Goal: Task Accomplishment & Management: Use online tool/utility

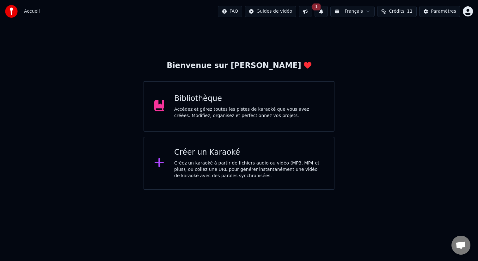
click at [208, 161] on div "Créez un karaoké à partir de fichiers audio ou vidéo (MP3, MP4 et plus), ou col…" at bounding box center [249, 169] width 150 height 19
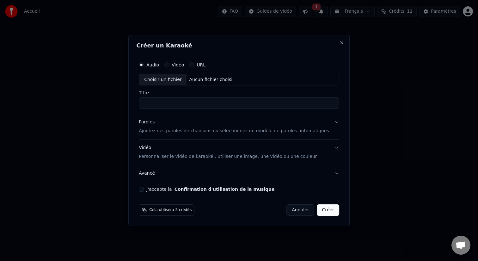
click at [183, 81] on div "Choisir un fichier" at bounding box center [162, 79] width 47 height 11
click at [183, 102] on input "Titre" at bounding box center [239, 103] width 200 height 11
type input "*"
type input "**********"
click at [189, 131] on p "Ajoutez des paroles de chansons ou sélectionnez un modèle de paroles automatiqu…" at bounding box center [234, 131] width 190 height 6
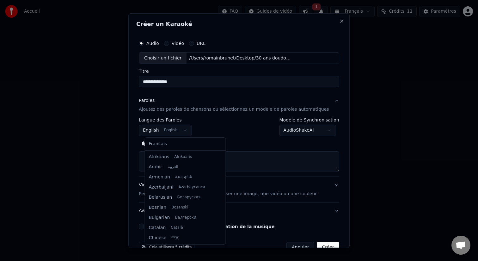
click at [177, 131] on body "**********" at bounding box center [239, 95] width 478 height 190
select select "**"
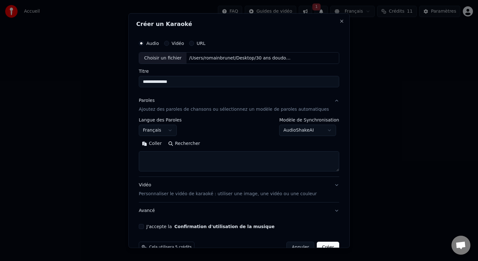
click at [177, 158] on textarea at bounding box center [239, 161] width 200 height 20
paste textarea "**********"
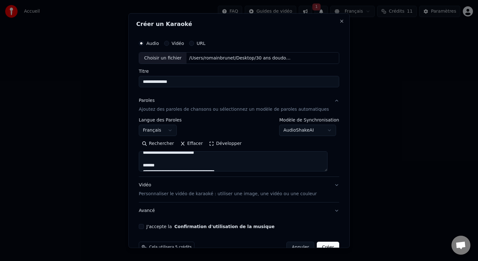
scroll to position [60, 0]
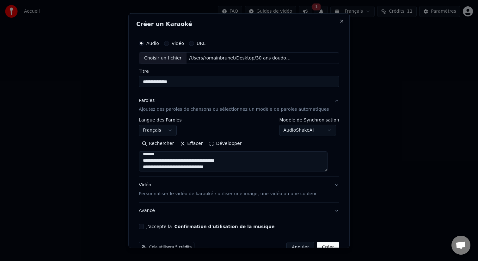
drag, startPoint x: 169, startPoint y: 156, endPoint x: 150, endPoint y: 154, distance: 18.7
click at [150, 154] on textarea at bounding box center [233, 161] width 189 height 20
click at [175, 164] on textarea at bounding box center [233, 161] width 189 height 20
drag, startPoint x: 169, startPoint y: 161, endPoint x: 150, endPoint y: 161, distance: 19.3
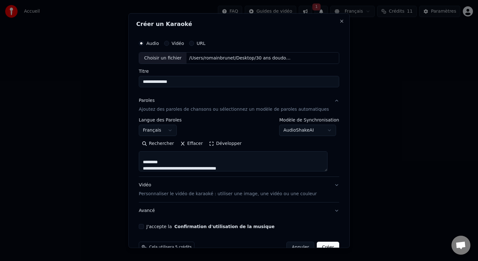
click at [150, 161] on textarea at bounding box center [233, 161] width 189 height 20
drag, startPoint x: 169, startPoint y: 158, endPoint x: 150, endPoint y: 158, distance: 19.6
click at [150, 158] on textarea at bounding box center [233, 161] width 189 height 20
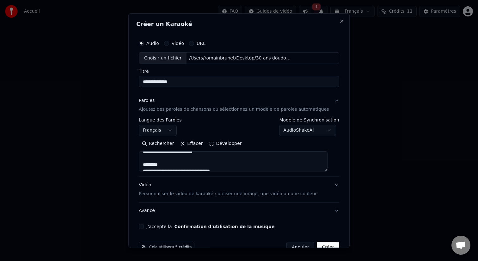
drag, startPoint x: 176, startPoint y: 162, endPoint x: 150, endPoint y: 163, distance: 25.9
click at [150, 163] on textarea at bounding box center [233, 161] width 189 height 20
drag, startPoint x: 176, startPoint y: 160, endPoint x: 149, endPoint y: 160, distance: 27.5
click at [149, 160] on textarea at bounding box center [233, 161] width 189 height 20
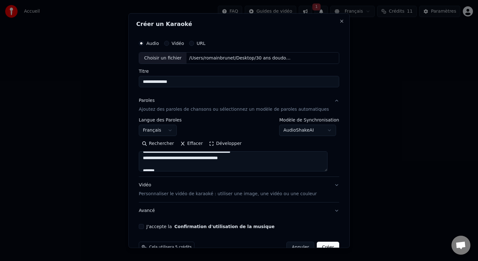
scroll to position [308, 0]
drag, startPoint x: 168, startPoint y: 164, endPoint x: 148, endPoint y: 163, distance: 19.6
click at [148, 163] on textarea at bounding box center [233, 161] width 189 height 20
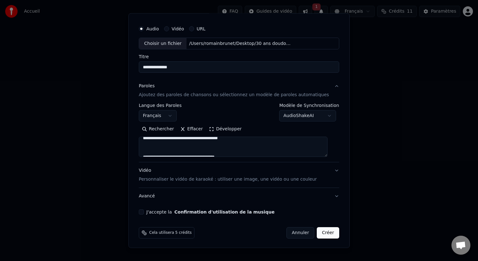
scroll to position [15, 0]
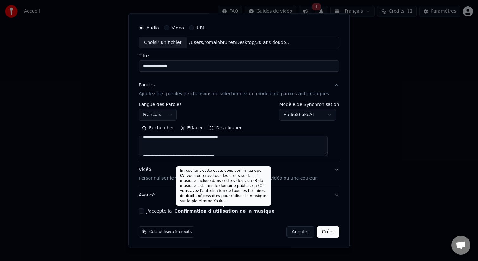
type textarea "**********"
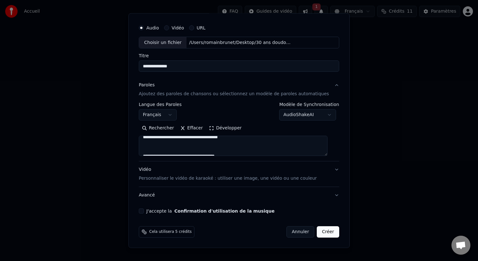
click at [184, 212] on button "Confirmation d'utilisation de la musique" at bounding box center [225, 211] width 100 height 4
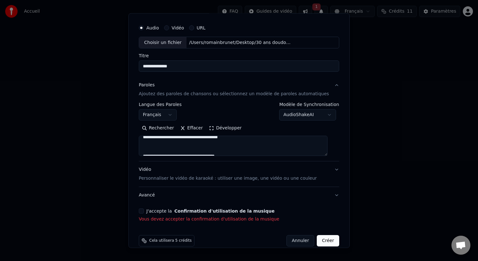
click at [144, 210] on button "J'accepte la Confirmation d'utilisation de la musique" at bounding box center [141, 210] width 5 height 5
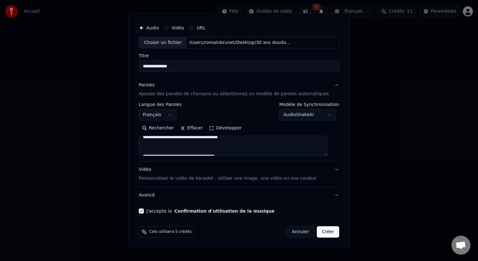
click at [294, 118] on body "**********" at bounding box center [239, 95] width 478 height 190
click at [293, 118] on body "**********" at bounding box center [239, 95] width 478 height 190
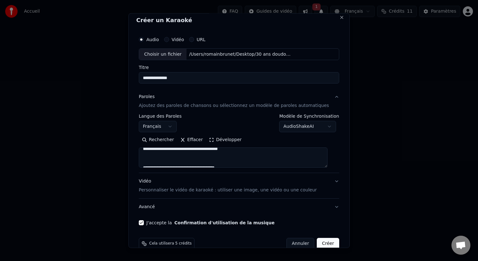
scroll to position [0, 0]
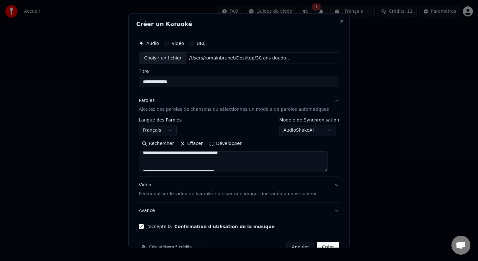
click at [190, 45] on div "Audio Vidéo URL" at bounding box center [172, 42] width 67 height 5
click at [184, 45] on label "Vidéo" at bounding box center [178, 43] width 12 height 4
click at [169, 45] on button "Vidéo" at bounding box center [166, 42] width 5 height 5
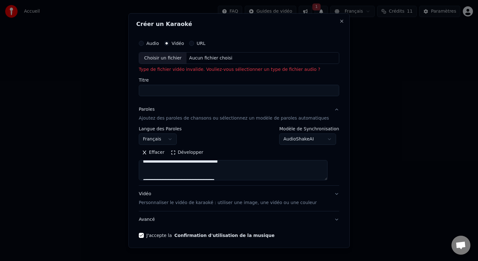
click at [159, 45] on label "Audio" at bounding box center [152, 43] width 13 height 4
click at [144, 45] on button "Audio" at bounding box center [141, 42] width 5 height 5
click at [184, 54] on div "Choisir un fichier" at bounding box center [162, 57] width 47 height 11
type input "**********"
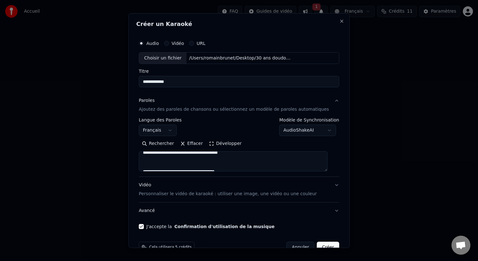
scroll to position [15, 0]
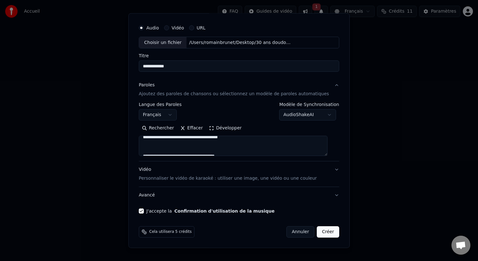
click at [323, 231] on button "Créer" at bounding box center [328, 231] width 22 height 11
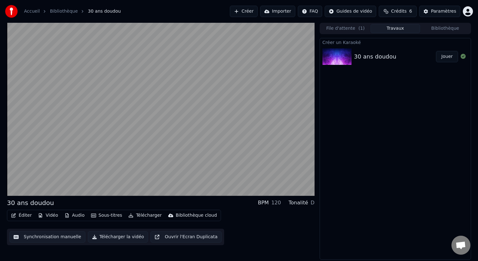
click at [77, 216] on button "Audio" at bounding box center [74, 215] width 25 height 9
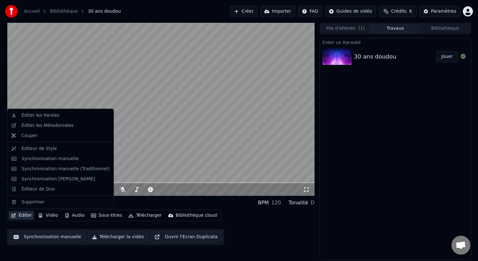
click at [28, 215] on button "Éditer" at bounding box center [22, 215] width 26 height 9
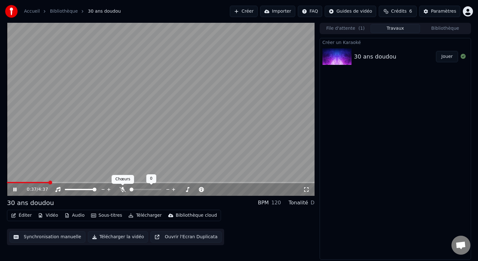
click at [124, 187] on icon at bounding box center [123, 189] width 6 height 5
click at [7, 182] on span at bounding box center [9, 183] width 4 height 4
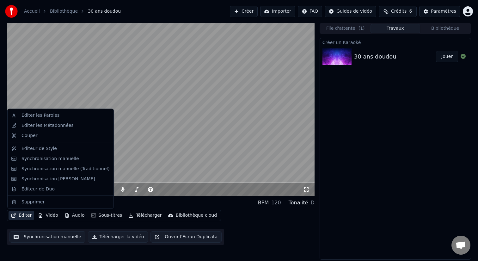
click at [27, 216] on button "Éditer" at bounding box center [22, 215] width 26 height 9
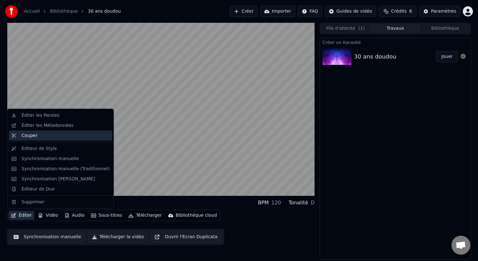
click at [35, 138] on div "Couper" at bounding box center [30, 135] width 16 height 6
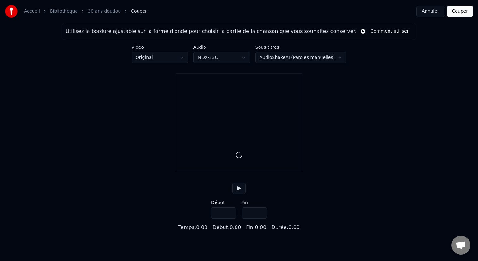
type input "*****"
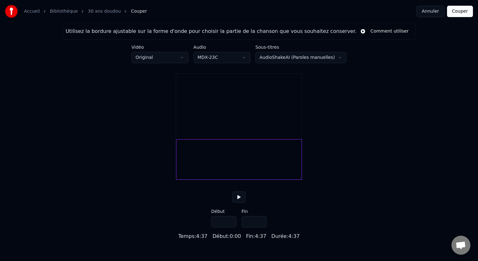
click at [186, 167] on div at bounding box center [239, 159] width 126 height 40
click at [186, 166] on div at bounding box center [186, 159] width 2 height 40
click at [193, 166] on div at bounding box center [243, 159] width 118 height 40
click at [236, 203] on button at bounding box center [238, 196] width 13 height 11
click at [192, 171] on div at bounding box center [237, 159] width 118 height 40
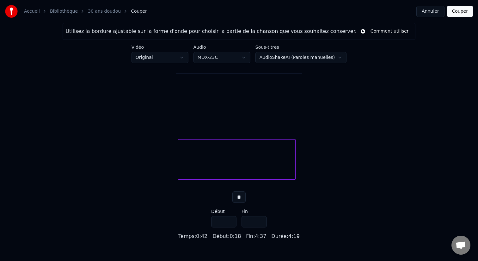
type input "***"
type input "*****"
click at [203, 61] on html "Accueil Bibliothèque 30 ans doudou Couper Annuler Couper Utilisez la bordure aj…" at bounding box center [239, 120] width 478 height 240
click at [274, 58] on html "Accueil Bibliothèque 30 ans doudou Couper Annuler Couper Utilisez la bordure aj…" at bounding box center [239, 120] width 478 height 240
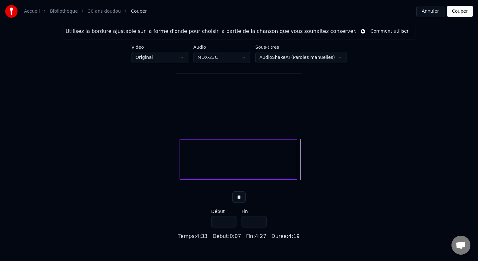
click at [274, 58] on html "Accueil Bibliothèque 30 ans doudou Couper Annuler Couper Utilisez la bordure aj…" at bounding box center [239, 120] width 478 height 240
click at [166, 60] on html "Accueil Bibliothèque 30 ans doudou Couper Annuler Couper Utilisez la bordure aj…" at bounding box center [239, 120] width 478 height 240
click at [185, 174] on div at bounding box center [239, 159] width 118 height 40
click at [172, 172] on div "Utilisez la bordure ajustable sur la forme d'onde pour choisir la partie de la …" at bounding box center [239, 131] width 478 height 217
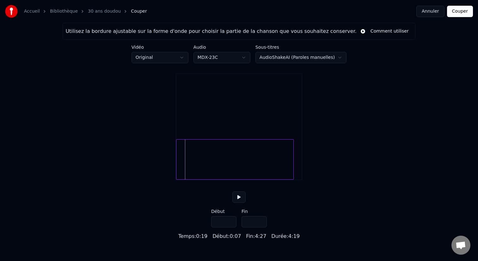
type input "***"
type input "*****"
click at [240, 203] on button at bounding box center [238, 196] width 13 height 11
click at [424, 13] on button "Annuler" at bounding box center [430, 11] width 28 height 11
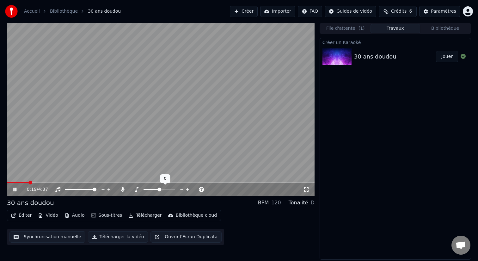
click at [160, 190] on span at bounding box center [159, 190] width 4 height 4
click at [71, 166] on video at bounding box center [161, 109] width 308 height 173
click at [40, 237] on button "Synchronisation manuelle" at bounding box center [47, 236] width 76 height 11
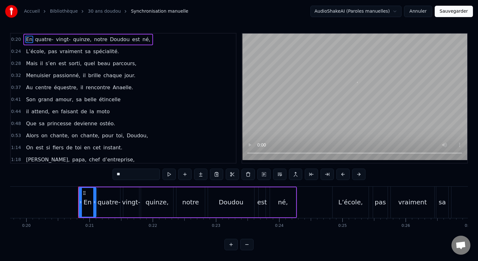
scroll to position [0, 1285]
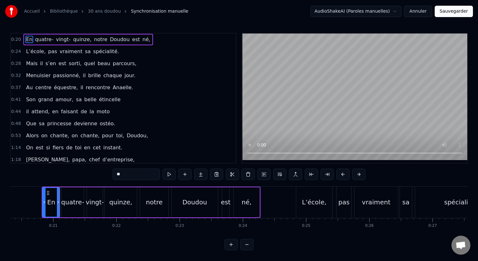
click at [17, 44] on div "0:20 En quatre- vingt- quinze, notre Doudou est né," at bounding box center [123, 40] width 225 height 12
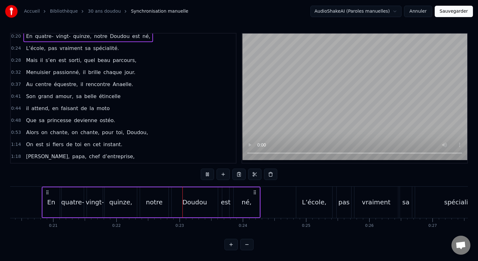
scroll to position [0, 0]
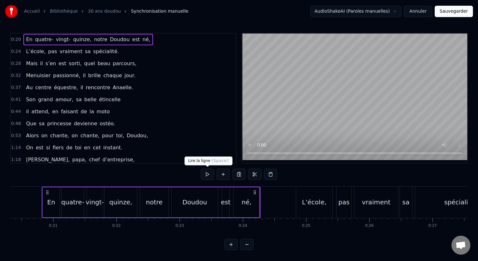
click at [210, 174] on button at bounding box center [207, 174] width 13 height 11
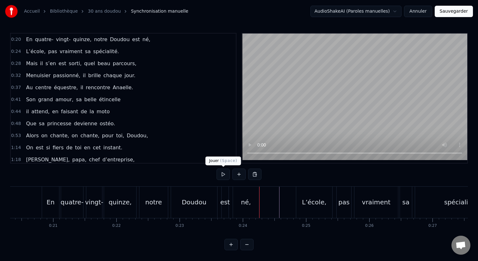
click at [221, 176] on button at bounding box center [223, 174] width 13 height 11
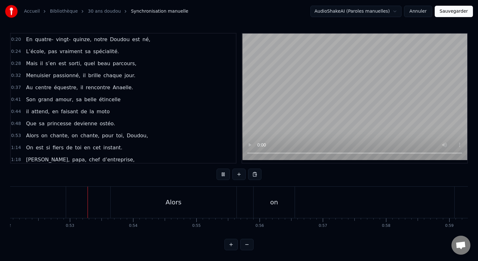
scroll to position [0, 3295]
click at [223, 178] on button at bounding box center [223, 174] width 13 height 11
click at [209, 207] on div "Alors" at bounding box center [171, 202] width 126 height 31
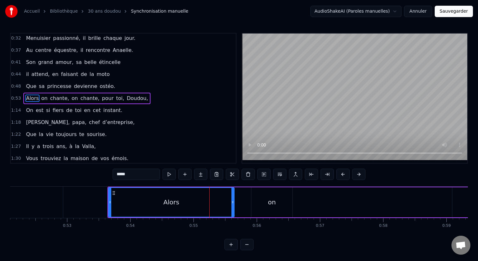
scroll to position [38, 0]
drag, startPoint x: 232, startPoint y: 201, endPoint x: 147, endPoint y: 202, distance: 85.4
click at [154, 202] on icon at bounding box center [155, 202] width 3 height 5
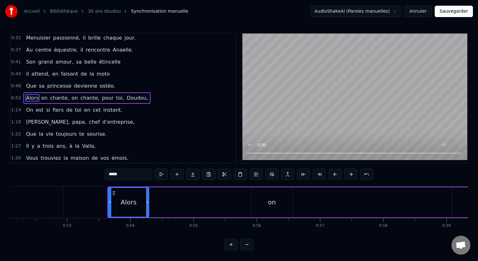
click at [119, 196] on div "Alors" at bounding box center [129, 202] width 40 height 29
click at [292, 196] on div "on" at bounding box center [271, 202] width 41 height 30
type input "**"
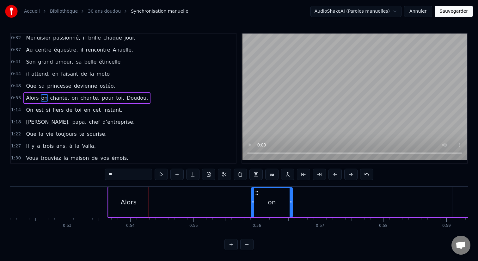
drag, startPoint x: 280, startPoint y: 194, endPoint x: 238, endPoint y: 195, distance: 42.4
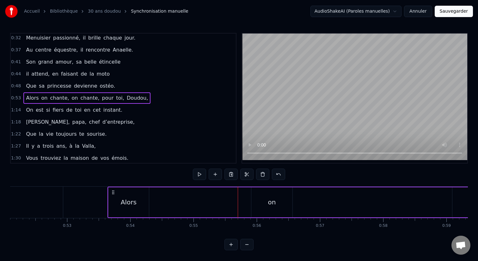
click at [263, 194] on div "on" at bounding box center [271, 202] width 41 height 30
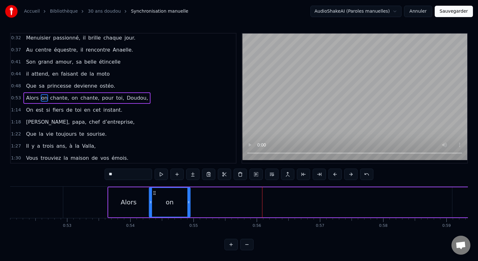
drag, startPoint x: 257, startPoint y: 193, endPoint x: 155, endPoint y: 190, distance: 102.2
click at [155, 190] on div "on" at bounding box center [170, 202] width 40 height 29
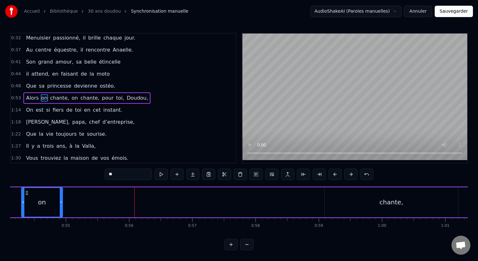
scroll to position [0, 3431]
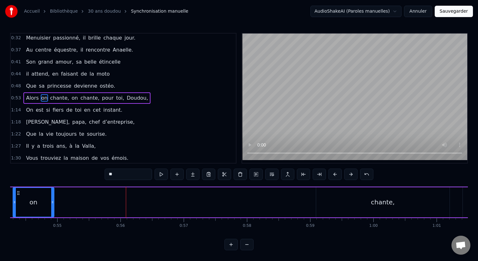
click at [377, 194] on div "chante," at bounding box center [382, 202] width 133 height 30
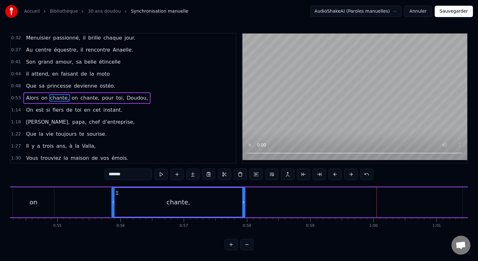
drag, startPoint x: 322, startPoint y: 193, endPoint x: 118, endPoint y: 200, distance: 204.4
click at [118, 200] on div "chante," at bounding box center [178, 202] width 133 height 29
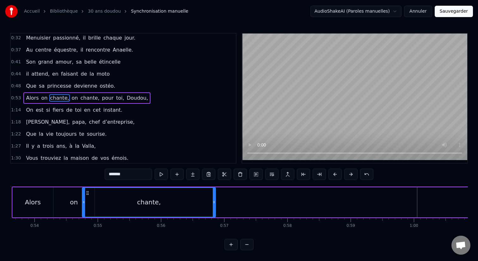
scroll to position [0, 3385]
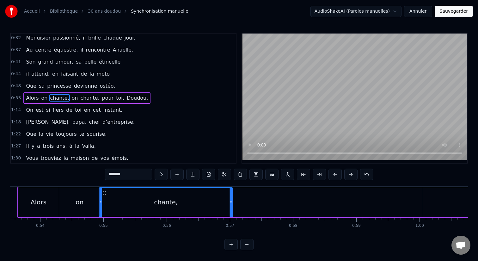
drag, startPoint x: 117, startPoint y: 192, endPoint x: 105, endPoint y: 191, distance: 12.0
click at [105, 191] on icon at bounding box center [104, 192] width 5 height 5
drag, startPoint x: 233, startPoint y: 204, endPoint x: 194, endPoint y: 202, distance: 38.6
click at [194, 202] on div "chante," at bounding box center [167, 202] width 134 height 30
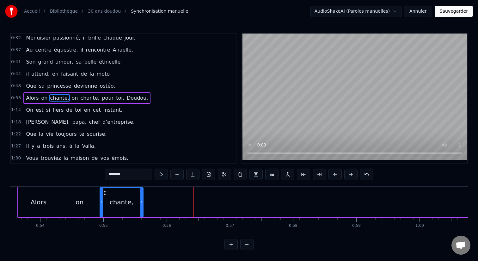
drag, startPoint x: 232, startPoint y: 203, endPoint x: 142, endPoint y: 203, distance: 89.8
click at [142, 203] on icon at bounding box center [141, 202] width 3 height 5
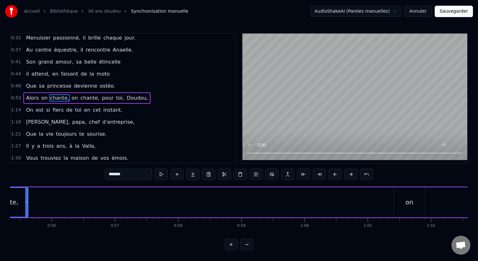
scroll to position [0, 3532]
click at [368, 201] on div "on" at bounding box center [378, 202] width 31 height 30
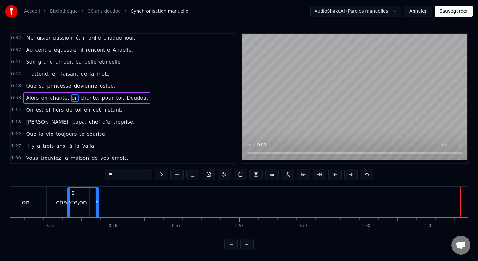
scroll to position [0, 3429]
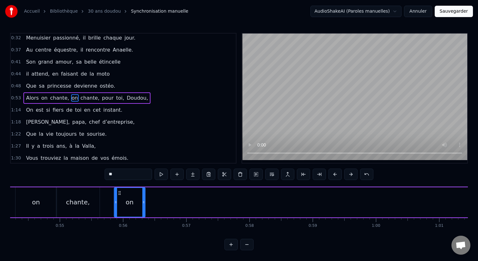
drag, startPoint x: 368, startPoint y: 194, endPoint x: 119, endPoint y: 219, distance: 250.5
click at [119, 219] on div "En quatre- vingt- quinze, notre Doudou est né, L’école, pas vraiment sa spécial…" at bounding box center [239, 209] width 458 height 47
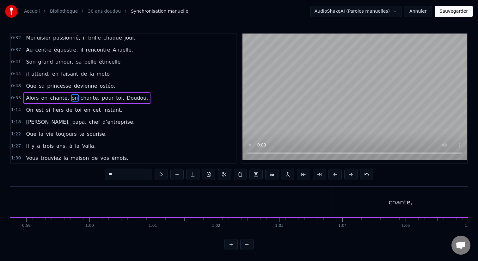
click at [405, 199] on div "chante," at bounding box center [401, 201] width 24 height 9
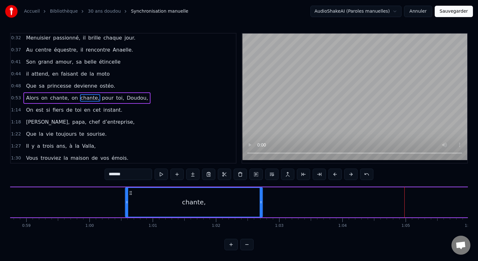
drag, startPoint x: 337, startPoint y: 193, endPoint x: 128, endPoint y: 182, distance: 209.3
click at [128, 182] on div "0:20 En quatre- vingt- quinze, notre Doudou est né, 0:24 L’école, pas vraiment …" at bounding box center [239, 141] width 458 height 217
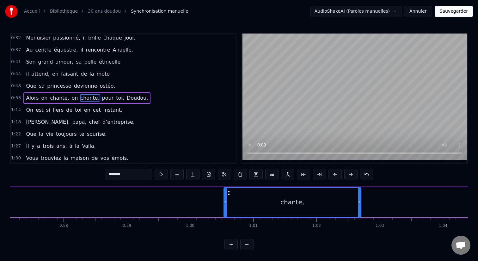
scroll to position [0, 3614]
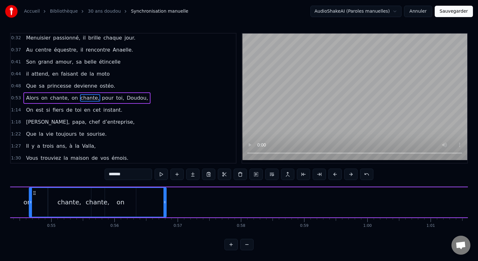
drag, startPoint x: 231, startPoint y: 194, endPoint x: 27, endPoint y: 194, distance: 203.6
click at [32, 194] on icon at bounding box center [34, 192] width 5 height 5
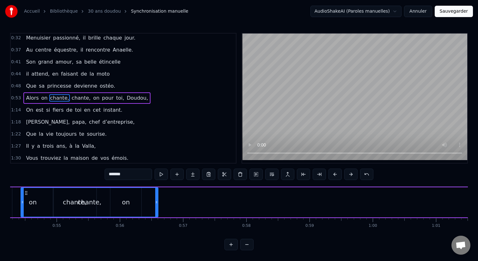
drag, startPoint x: 75, startPoint y: 204, endPoint x: 92, endPoint y: 204, distance: 17.4
click at [92, 204] on div "chante," at bounding box center [89, 202] width 137 height 29
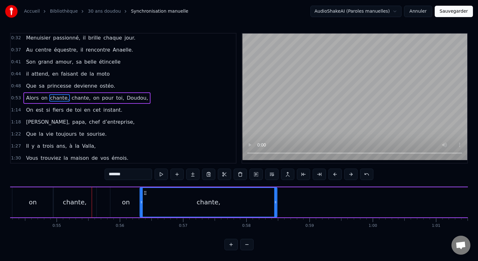
drag, startPoint x: 25, startPoint y: 193, endPoint x: 144, endPoint y: 189, distance: 119.6
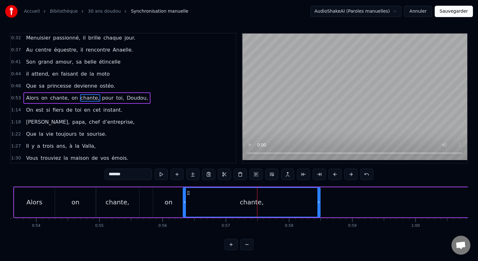
scroll to position [0, 3379]
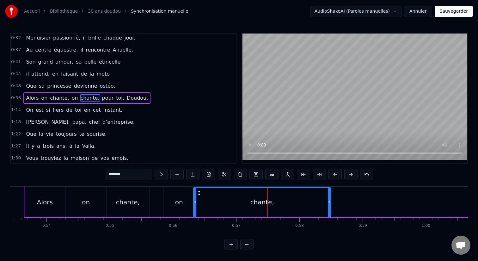
click at [34, 203] on div "Alors" at bounding box center [45, 202] width 40 height 30
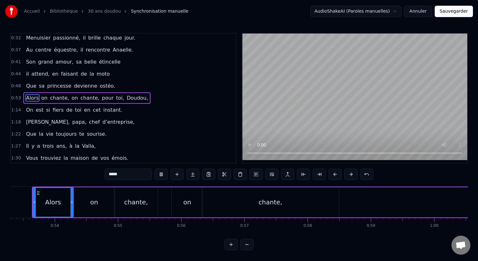
scroll to position [0, 3361]
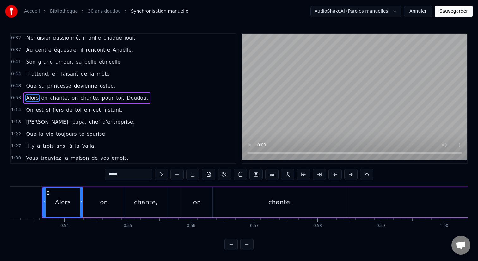
click at [105, 200] on div "on" at bounding box center [104, 201] width 8 height 9
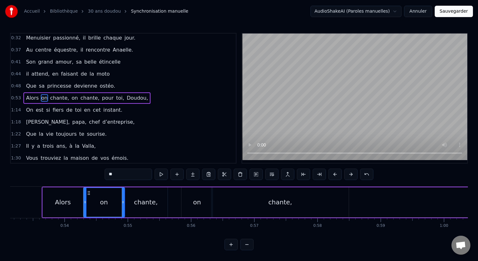
click at [154, 198] on div "chante," at bounding box center [146, 201] width 24 height 9
type input "*******"
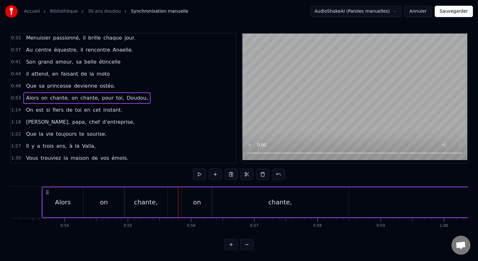
click at [190, 200] on div "on" at bounding box center [197, 202] width 31 height 30
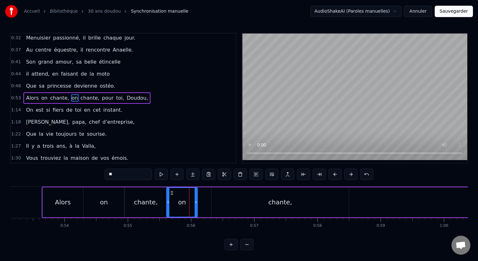
drag, startPoint x: 186, startPoint y: 194, endPoint x: 171, endPoint y: 192, distance: 14.9
click at [171, 192] on icon at bounding box center [171, 192] width 5 height 5
click at [261, 202] on div "chante," at bounding box center [280, 202] width 137 height 30
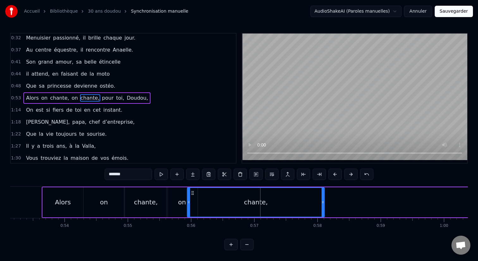
drag, startPoint x: 217, startPoint y: 192, endPoint x: 194, endPoint y: 194, distance: 22.5
click at [194, 194] on icon at bounding box center [192, 192] width 5 height 5
click at [178, 195] on div "on" at bounding box center [182, 202] width 31 height 30
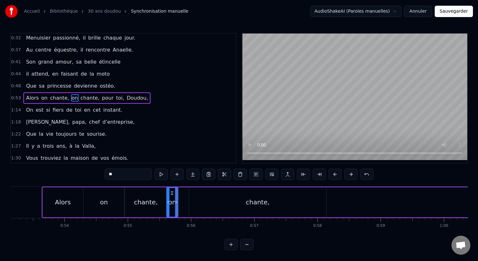
drag, startPoint x: 196, startPoint y: 200, endPoint x: 176, endPoint y: 200, distance: 19.6
click at [176, 200] on icon at bounding box center [176, 202] width 3 height 5
click at [206, 203] on div "chante," at bounding box center [257, 202] width 137 height 30
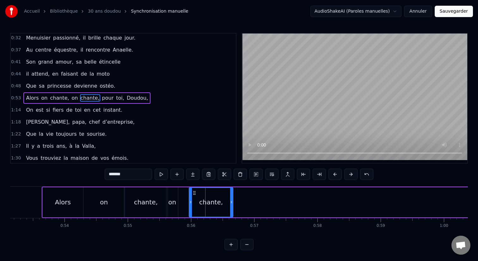
drag, startPoint x: 324, startPoint y: 205, endPoint x: 231, endPoint y: 206, distance: 93.3
click at [231, 206] on div at bounding box center [231, 202] width 3 height 29
drag, startPoint x: 193, startPoint y: 192, endPoint x: 182, endPoint y: 192, distance: 11.1
click at [182, 192] on icon at bounding box center [183, 192] width 5 height 5
click at [53, 200] on div "Alors" at bounding box center [63, 202] width 40 height 30
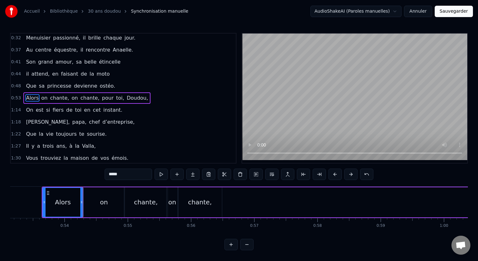
click at [95, 205] on div "on" at bounding box center [103, 202] width 41 height 30
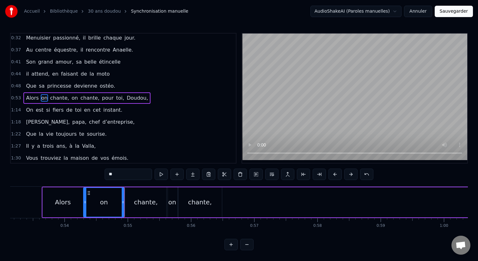
click at [130, 202] on div "chante," at bounding box center [145, 202] width 43 height 30
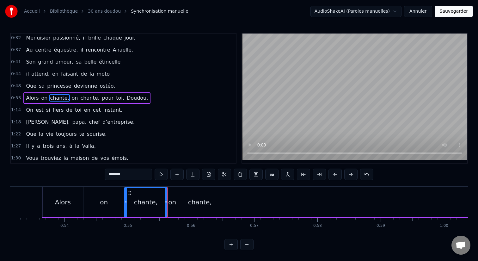
click at [171, 196] on div "on" at bounding box center [172, 202] width 11 height 30
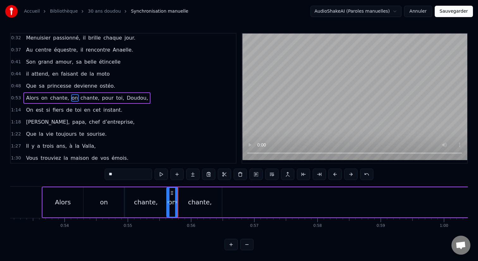
click at [193, 196] on div "chante," at bounding box center [200, 202] width 44 height 30
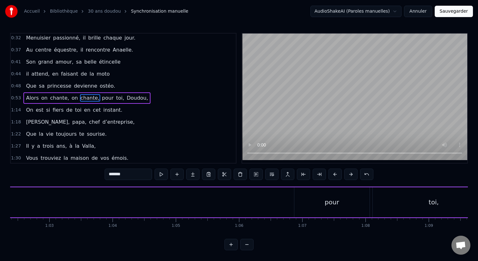
click at [313, 206] on div "pour" at bounding box center [331, 202] width 75 height 30
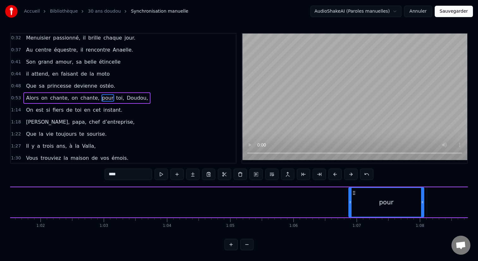
scroll to position [0, 3895]
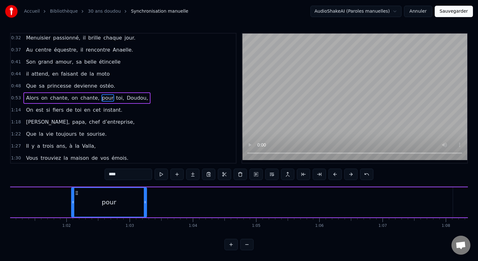
drag, startPoint x: 348, startPoint y: 191, endPoint x: 71, endPoint y: 192, distance: 277.3
click at [74, 192] on icon at bounding box center [76, 192] width 5 height 5
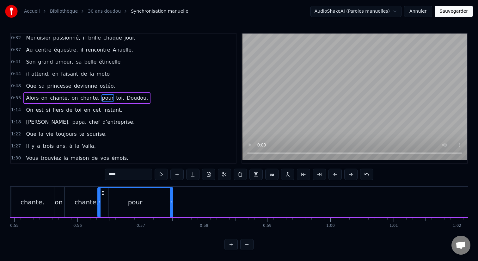
scroll to position [0, 3473]
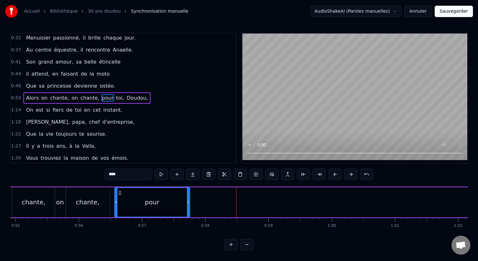
drag, startPoint x: 163, startPoint y: 194, endPoint x: 121, endPoint y: 194, distance: 42.7
click at [121, 194] on icon at bounding box center [119, 192] width 5 height 5
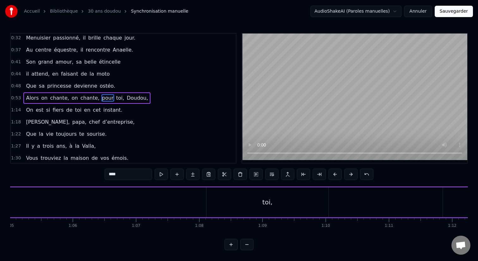
scroll to position [0, 4144]
click at [221, 203] on div "toi," at bounding box center [235, 202] width 122 height 30
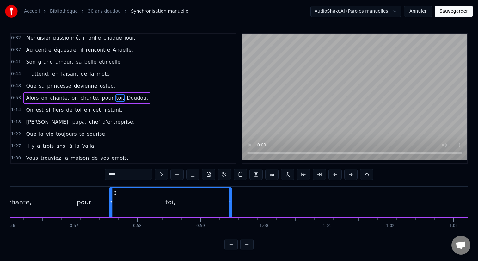
scroll to position [0, 3541]
drag, startPoint x: 180, startPoint y: 193, endPoint x: 131, endPoint y: 203, distance: 50.2
click at [131, 203] on div "toi," at bounding box center [185, 202] width 121 height 29
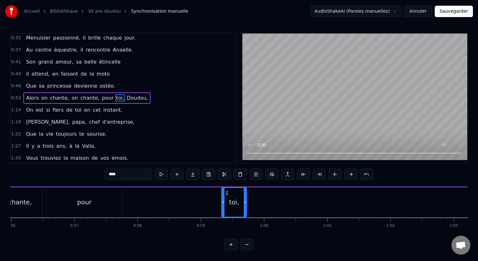
drag, startPoint x: 126, startPoint y: 202, endPoint x: 222, endPoint y: 202, distance: 96.4
click at [222, 202] on icon at bounding box center [223, 202] width 3 height 5
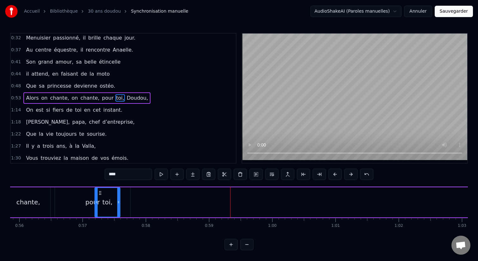
scroll to position [0, 3531]
drag, startPoint x: 227, startPoint y: 191, endPoint x: 122, endPoint y: 194, distance: 105.3
click at [122, 194] on icon at bounding box center [121, 192] width 5 height 5
click at [67, 199] on div "pour" at bounding box center [94, 202] width 75 height 30
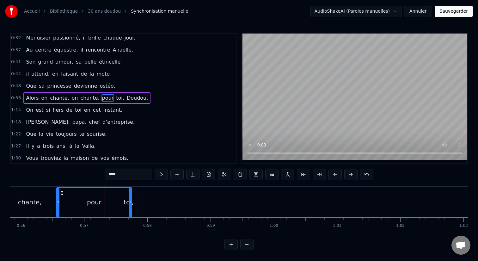
click at [86, 200] on div "pour" at bounding box center [94, 202] width 75 height 29
drag, startPoint x: 130, startPoint y: 205, endPoint x: 93, endPoint y: 203, distance: 37.3
click at [93, 203] on div at bounding box center [93, 202] width 3 height 29
click at [116, 202] on div "toi," at bounding box center [129, 202] width 26 height 30
type input "****"
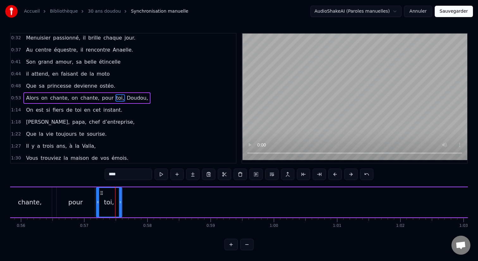
drag, startPoint x: 122, startPoint y: 192, endPoint x: 102, endPoint y: 192, distance: 19.6
click at [102, 192] on icon at bounding box center [101, 192] width 5 height 5
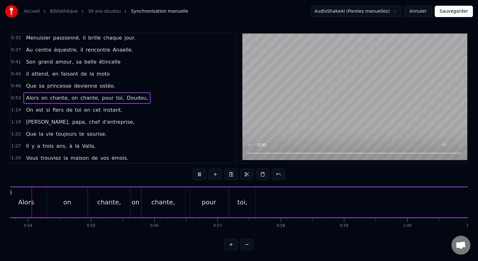
scroll to position [0, 3390]
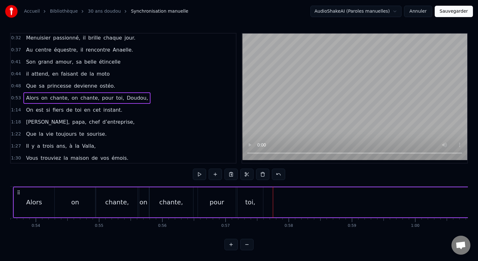
click at [206, 210] on div "pour" at bounding box center [217, 202] width 38 height 30
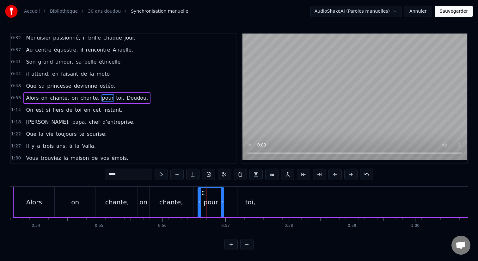
drag, startPoint x: 234, startPoint y: 202, endPoint x: 222, endPoint y: 202, distance: 12.0
click at [222, 202] on icon at bounding box center [222, 202] width 3 height 5
click at [246, 202] on div "toi," at bounding box center [250, 201] width 10 height 9
type input "****"
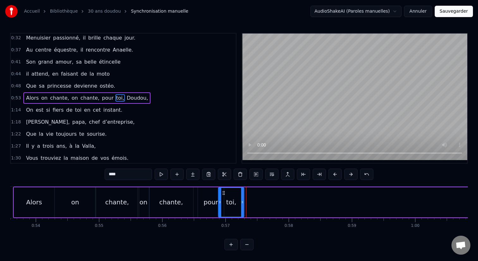
drag, startPoint x: 242, startPoint y: 193, endPoint x: 223, endPoint y: 193, distance: 19.0
click at [223, 193] on icon at bounding box center [223, 192] width 5 height 5
drag, startPoint x: 242, startPoint y: 203, endPoint x: 237, endPoint y: 203, distance: 4.7
click at [237, 203] on icon at bounding box center [238, 202] width 3 height 5
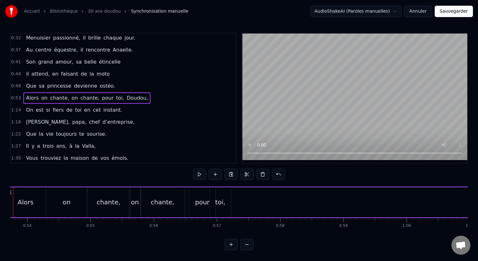
scroll to position [0, 3369]
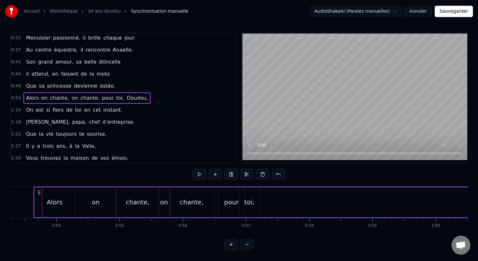
click at [255, 199] on div "toi," at bounding box center [249, 202] width 21 height 30
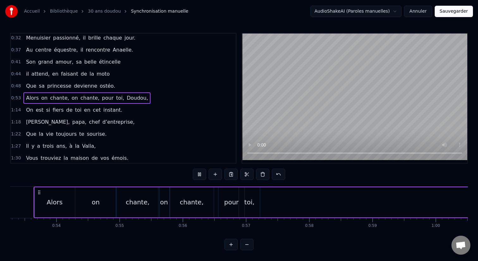
scroll to position [0, 3361]
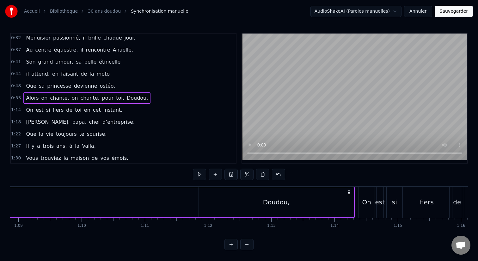
scroll to position [0, 4369]
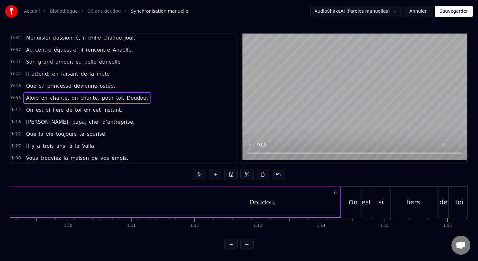
click at [336, 194] on circle at bounding box center [336, 194] width 0 height 0
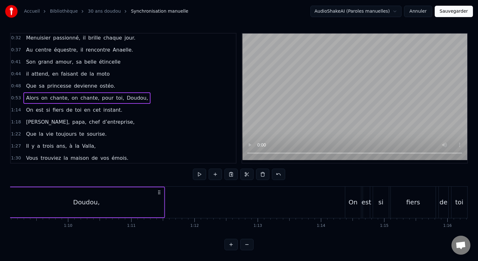
drag, startPoint x: 336, startPoint y: 191, endPoint x: 153, endPoint y: 192, distance: 182.8
click at [157, 192] on icon at bounding box center [159, 192] width 5 height 5
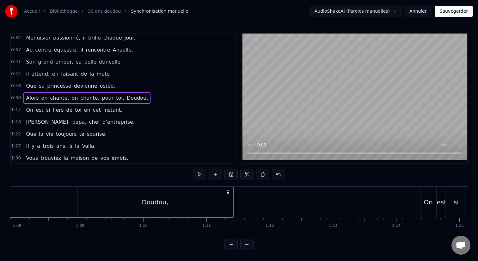
scroll to position [0, 4291]
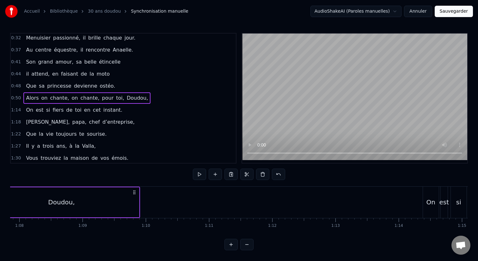
drag, startPoint x: 231, startPoint y: 193, endPoint x: 134, endPoint y: 196, distance: 96.2
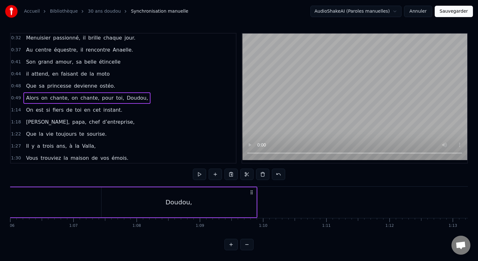
scroll to position [0, 4172]
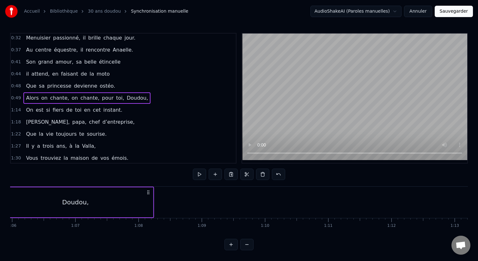
drag, startPoint x: 251, startPoint y: 194, endPoint x: 136, endPoint y: 199, distance: 115.5
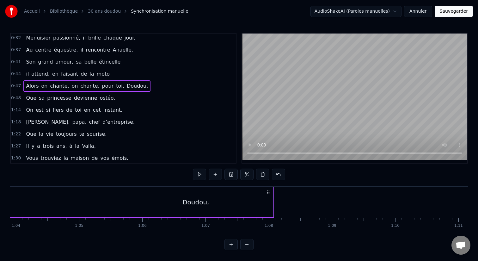
scroll to position [0, 4035]
click at [125, 200] on div "Doudou," at bounding box center [203, 202] width 156 height 30
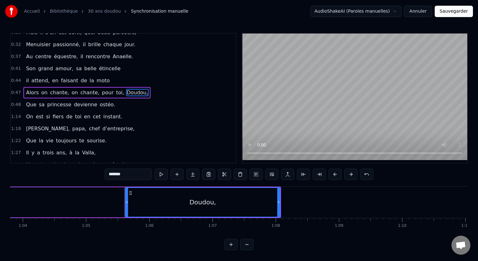
scroll to position [26, 0]
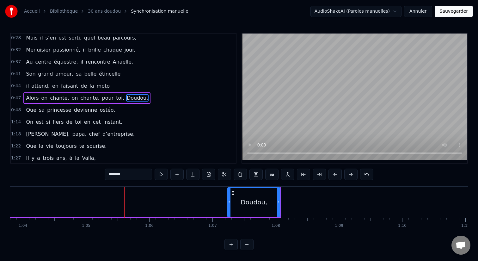
drag, startPoint x: 126, startPoint y: 202, endPoint x: 236, endPoint y: 202, distance: 110.0
click at [231, 202] on icon at bounding box center [229, 202] width 3 height 5
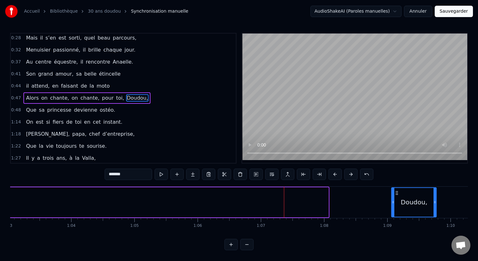
scroll to position [0, 3999]
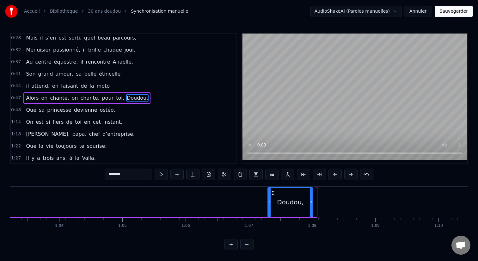
drag, startPoint x: 241, startPoint y: 193, endPoint x: 273, endPoint y: 203, distance: 33.7
click at [273, 203] on div "Doudou," at bounding box center [290, 202] width 44 height 29
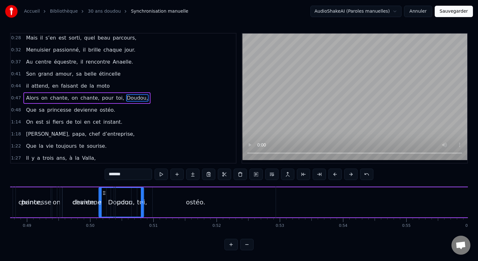
scroll to position [0, 3082]
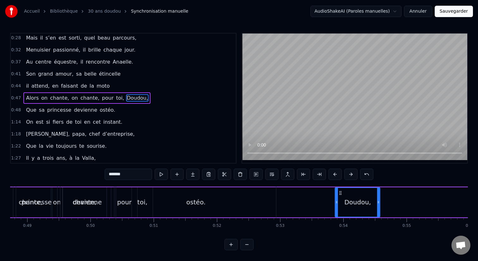
drag, startPoint x: 271, startPoint y: 191, endPoint x: 339, endPoint y: 210, distance: 70.6
click at [339, 210] on div "Doudou," at bounding box center [358, 202] width 44 height 29
click at [91, 195] on div "devienne" at bounding box center [87, 202] width 54 height 31
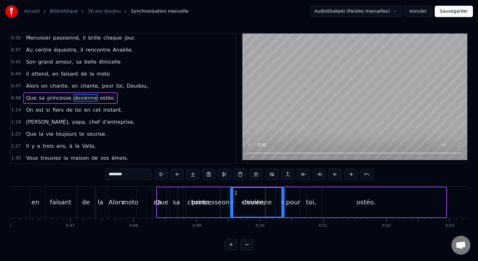
scroll to position [0, 2912]
click at [191, 202] on div "princesse" at bounding box center [207, 202] width 41 height 30
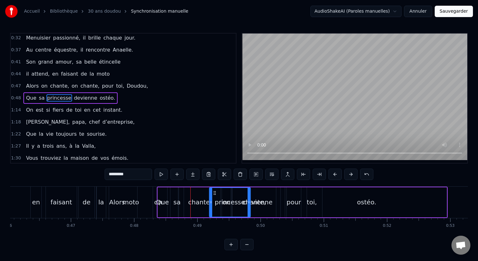
drag, startPoint x: 193, startPoint y: 193, endPoint x: 215, endPoint y: 197, distance: 22.6
click at [215, 197] on div "princesse" at bounding box center [230, 202] width 40 height 29
click at [62, 203] on div "faisant" at bounding box center [62, 201] width 22 height 9
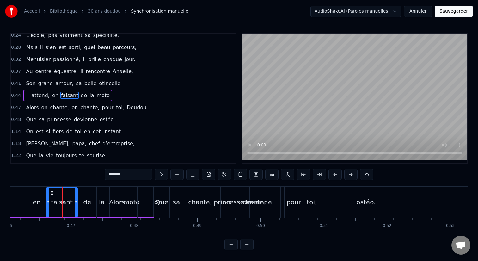
scroll to position [14, 0]
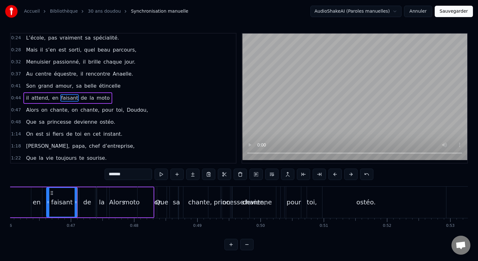
click at [81, 198] on div "de" at bounding box center [87, 202] width 16 height 30
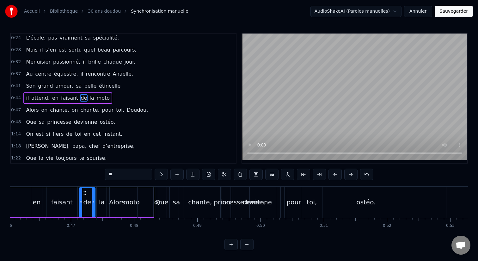
click at [98, 201] on div "Alors" at bounding box center [117, 202] width 40 height 31
type input "*****"
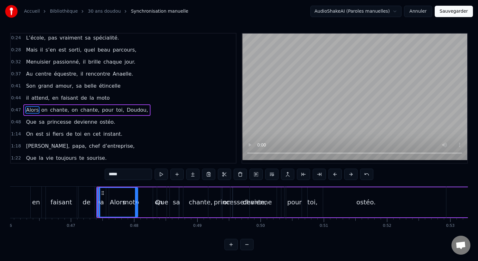
scroll to position [26, 0]
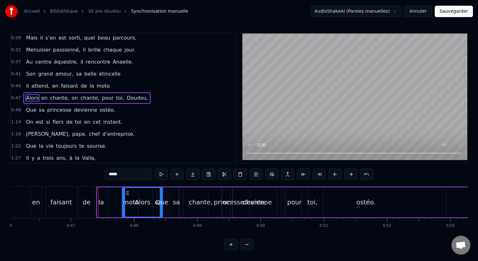
drag, startPoint x: 102, startPoint y: 190, endPoint x: 119, endPoint y: 192, distance: 17.1
click at [125, 192] on icon at bounding box center [127, 192] width 5 height 5
click at [18, 97] on span "0:47" at bounding box center [16, 98] width 10 height 6
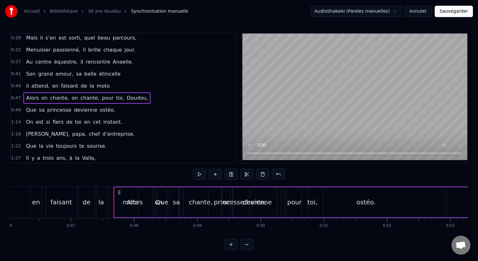
click at [18, 97] on span "0:47" at bounding box center [16, 98] width 10 height 6
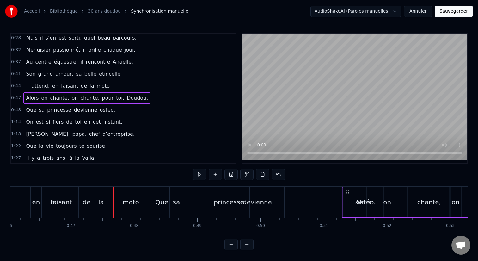
drag, startPoint x: 118, startPoint y: 192, endPoint x: 346, endPoint y: 194, distance: 228.6
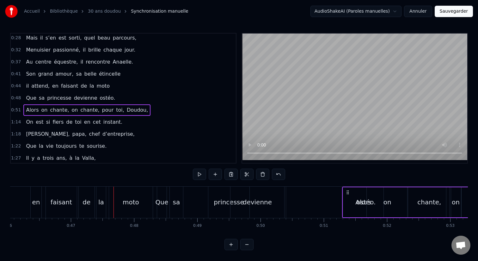
click at [307, 201] on div "ostéo." at bounding box center [366, 202] width 160 height 31
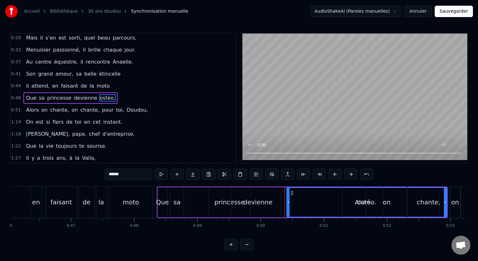
click at [174, 203] on div "sa" at bounding box center [177, 201] width 7 height 9
type input "**"
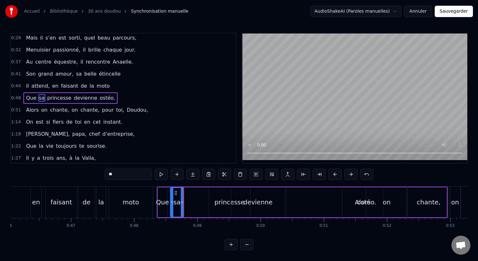
click at [199, 203] on div "Que sa princesse devienne ostéo." at bounding box center [302, 202] width 291 height 31
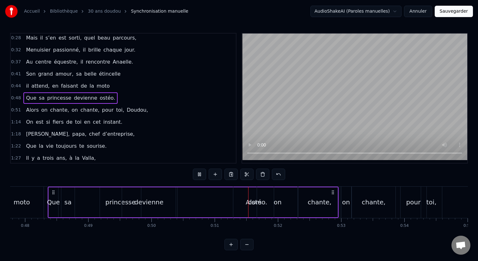
scroll to position [0, 3050]
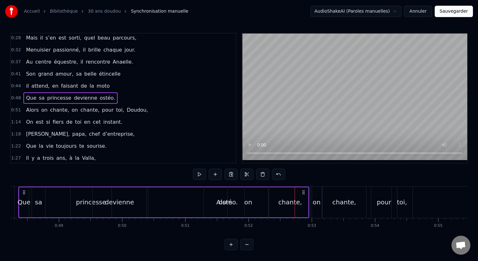
click at [245, 205] on div "on" at bounding box center [248, 201] width 8 height 9
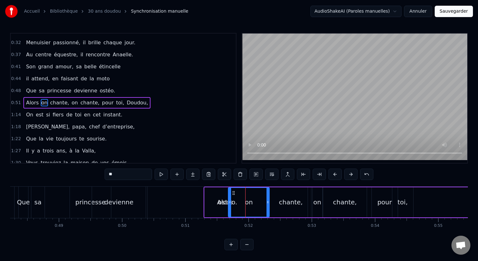
scroll to position [38, 0]
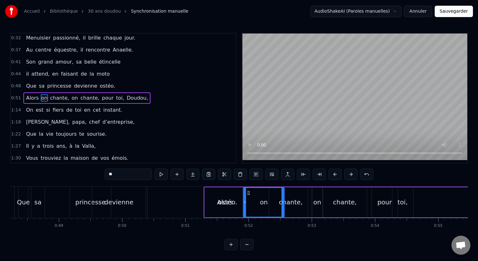
drag, startPoint x: 233, startPoint y: 193, endPoint x: 248, endPoint y: 196, distance: 15.2
click at [248, 196] on div "on" at bounding box center [264, 202] width 40 height 29
drag, startPoint x: 205, startPoint y: 187, endPoint x: 226, endPoint y: 186, distance: 21.5
click at [226, 187] on div "Alors on chante, on chante, pour toi, [PERSON_NAME]," at bounding box center [423, 202] width 438 height 31
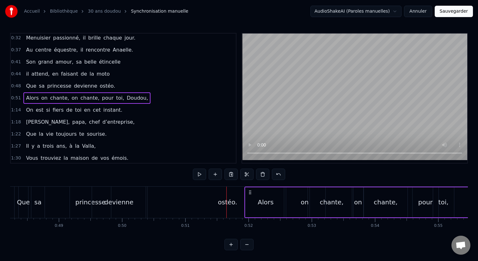
drag, startPoint x: 208, startPoint y: 192, endPoint x: 249, endPoint y: 199, distance: 41.4
click at [249, 199] on div "Alors on chante, on chante, pour toi, [PERSON_NAME]," at bounding box center [463, 202] width 438 height 31
click at [252, 199] on div "Alors" at bounding box center [265, 202] width 40 height 30
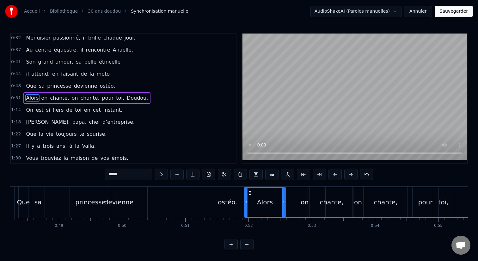
click at [250, 194] on icon at bounding box center [250, 192] width 5 height 5
click at [246, 192] on div at bounding box center [246, 202] width 3 height 29
click at [248, 192] on div at bounding box center [249, 202] width 3 height 29
click at [244, 188] on div "ostéo." at bounding box center [228, 202] width 160 height 31
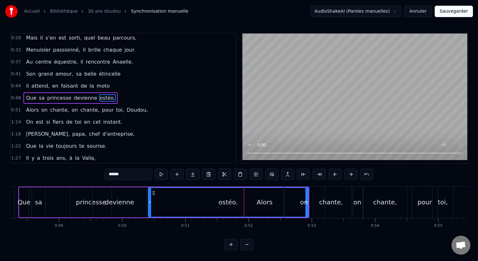
click at [247, 190] on div "Alors" at bounding box center [265, 202] width 40 height 31
type input "*****"
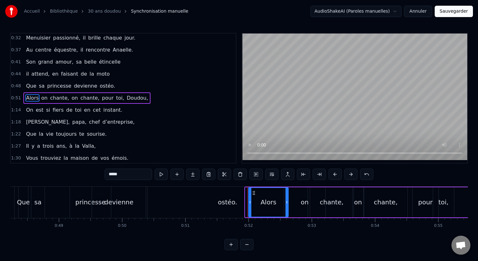
click at [253, 191] on circle at bounding box center [253, 191] width 0 height 0
drag, startPoint x: 251, startPoint y: 187, endPoint x: 261, endPoint y: 187, distance: 10.1
click at [261, 187] on div "Alors on chante, on chante, pour toi, [PERSON_NAME]," at bounding box center [464, 202] width 436 height 31
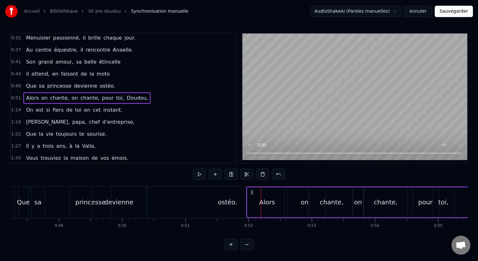
click at [251, 189] on div "Alors" at bounding box center [267, 202] width 40 height 30
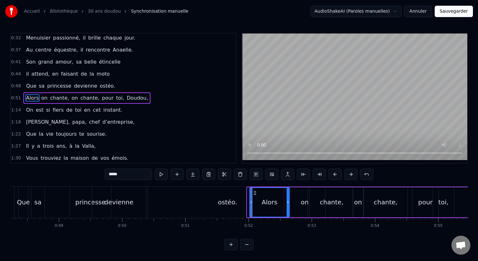
click at [253, 193] on icon at bounding box center [254, 192] width 5 height 5
click at [19, 98] on span "0:51" at bounding box center [16, 98] width 10 height 6
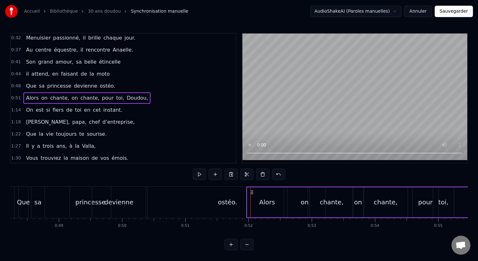
click at [23, 102] on div "Alors on chante, on chante, pour toi, [PERSON_NAME]," at bounding box center [86, 97] width 127 height 11
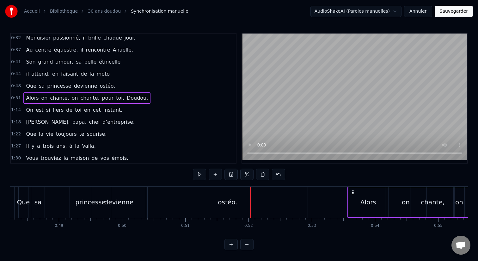
drag, startPoint x: 252, startPoint y: 194, endPoint x: 354, endPoint y: 194, distance: 101.2
click at [354, 194] on icon at bounding box center [353, 192] width 5 height 5
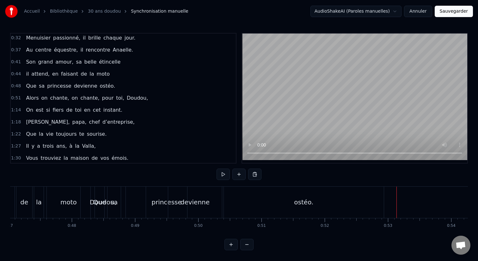
scroll to position [0, 2954]
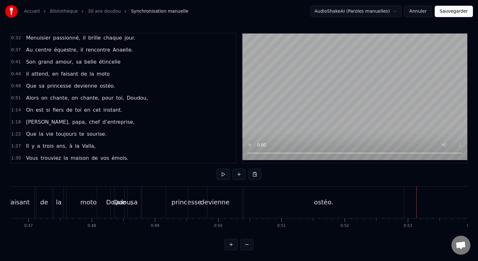
click at [110, 212] on div "Doudou," at bounding box center [119, 202] width 45 height 31
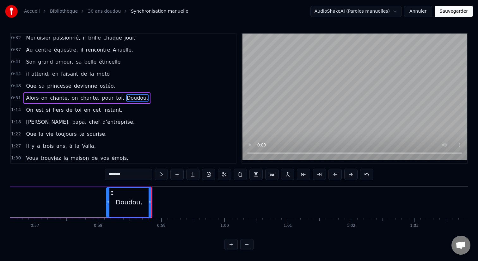
scroll to position [0, 3556]
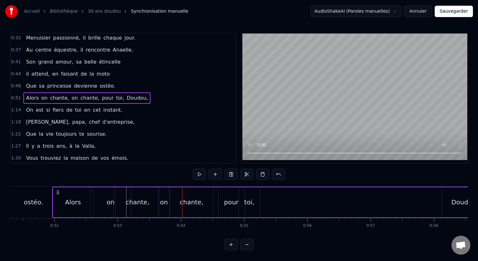
scroll to position [0, 3227]
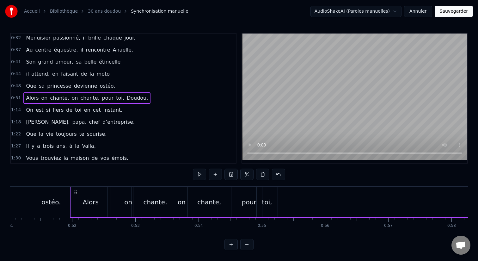
drag, startPoint x: 72, startPoint y: 191, endPoint x: 80, endPoint y: 191, distance: 7.9
click at [80, 191] on div "Alors" at bounding box center [91, 202] width 40 height 30
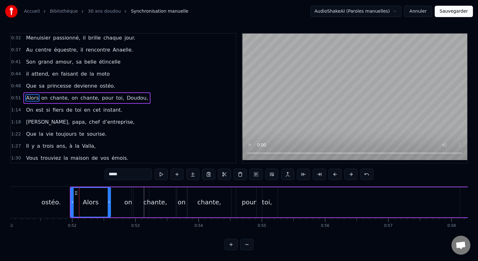
click at [25, 97] on span "Alors" at bounding box center [32, 98] width 14 height 8
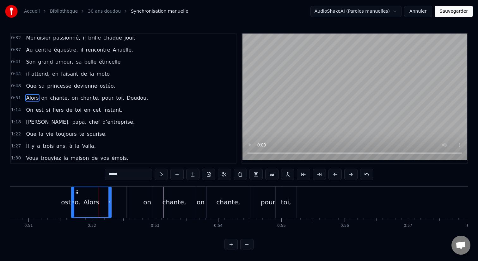
click at [77, 192] on icon at bounding box center [76, 192] width 5 height 5
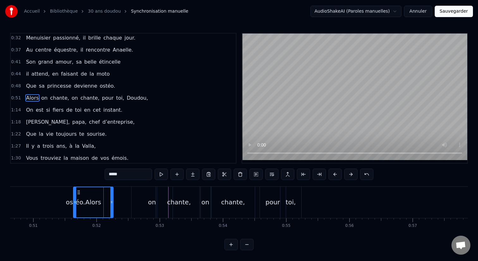
click at [77, 190] on icon at bounding box center [78, 192] width 5 height 5
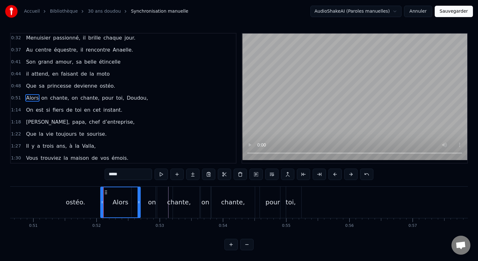
drag, startPoint x: 77, startPoint y: 190, endPoint x: 105, endPoint y: 191, distance: 27.5
click at [105, 191] on icon at bounding box center [105, 192] width 5 height 5
click at [107, 215] on div "Alors" at bounding box center [120, 202] width 39 height 30
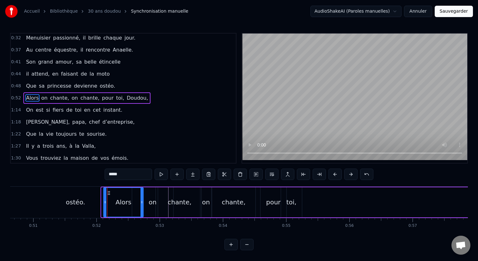
drag, startPoint x: 106, startPoint y: 188, endPoint x: 113, endPoint y: 188, distance: 7.0
click at [113, 188] on div "Alors" at bounding box center [122, 202] width 39 height 29
click at [109, 191] on icon at bounding box center [108, 192] width 5 height 5
click at [18, 97] on span "0:52" at bounding box center [16, 98] width 10 height 6
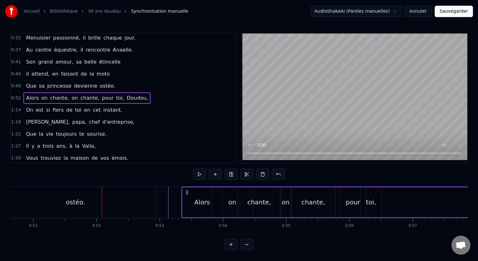
drag, startPoint x: 107, startPoint y: 194, endPoint x: 187, endPoint y: 194, distance: 79.7
click at [187, 194] on icon at bounding box center [186, 192] width 5 height 5
click at [99, 208] on div "ostéo." at bounding box center [76, 202] width 160 height 31
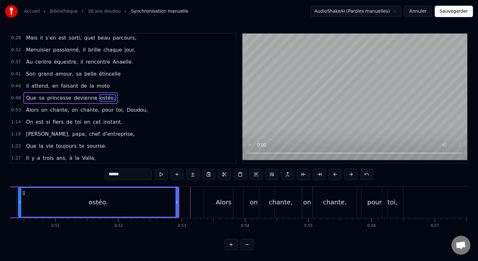
scroll to position [0, 3181]
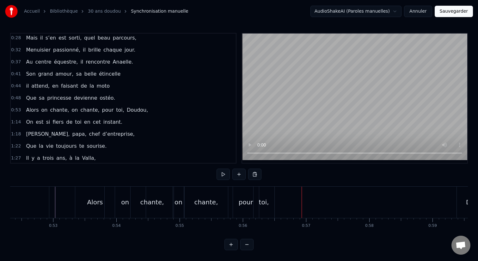
scroll to position [0, 3309]
click at [193, 211] on div "chante," at bounding box center [206, 202] width 44 height 31
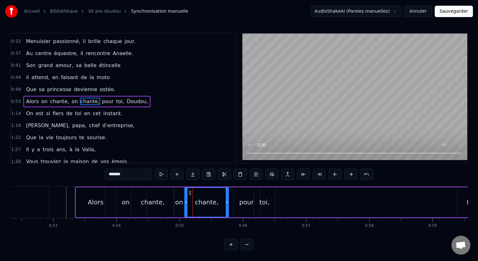
scroll to position [38, 0]
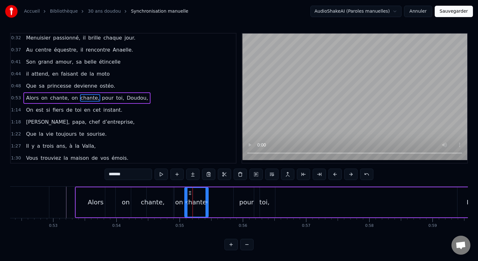
drag, startPoint x: 228, startPoint y: 202, endPoint x: 206, endPoint y: 202, distance: 22.1
click at [206, 202] on icon at bounding box center [207, 202] width 3 height 5
click at [176, 197] on div "on" at bounding box center [179, 201] width 8 height 9
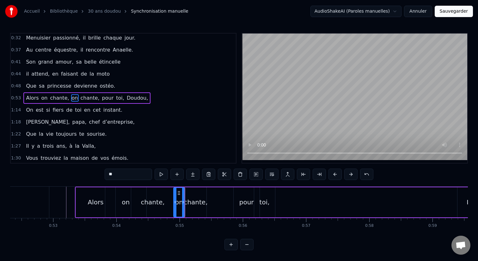
click at [191, 198] on div "chante," at bounding box center [196, 201] width 24 height 9
click at [244, 202] on div "pour" at bounding box center [246, 201] width 15 height 9
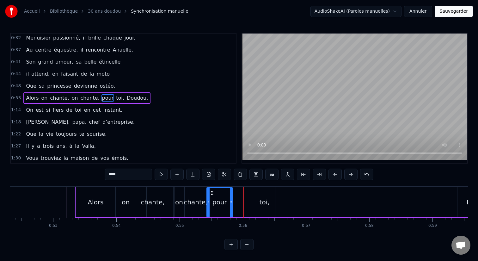
drag, startPoint x: 238, startPoint y: 194, endPoint x: 212, endPoint y: 194, distance: 26.6
click at [212, 194] on icon at bounding box center [212, 192] width 5 height 5
drag, startPoint x: 231, startPoint y: 203, endPoint x: 219, endPoint y: 203, distance: 11.4
click at [219, 203] on icon at bounding box center [220, 202] width 3 height 5
click at [263, 201] on div "toi," at bounding box center [265, 201] width 10 height 9
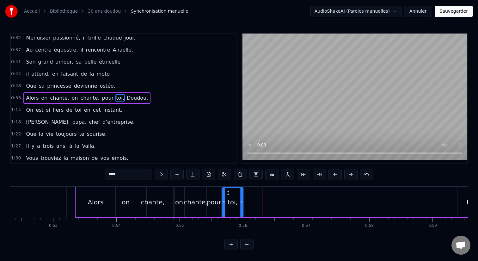
drag, startPoint x: 260, startPoint y: 193, endPoint x: 228, endPoint y: 193, distance: 31.6
click at [228, 193] on circle at bounding box center [228, 193] width 0 height 0
click at [118, 195] on div "on" at bounding box center [125, 202] width 41 height 30
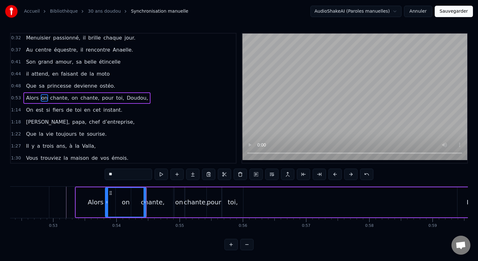
click at [95, 195] on div "Alors" at bounding box center [96, 202] width 40 height 30
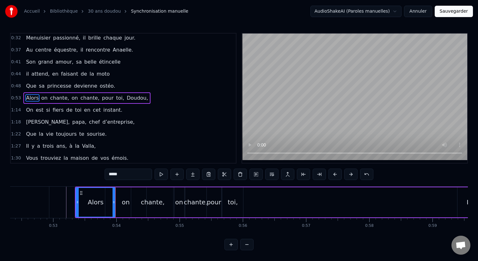
click at [80, 195] on icon at bounding box center [81, 192] width 5 height 5
click at [31, 99] on span "Alors" at bounding box center [32, 97] width 14 height 7
click at [157, 174] on button at bounding box center [161, 174] width 13 height 11
click at [143, 185] on div "0:20 En quatre- vingt- quinze, notre Doudou est né, 0:24 L’école, pas vraiment …" at bounding box center [239, 141] width 458 height 217
click at [146, 188] on div "chante," at bounding box center [152, 202] width 43 height 30
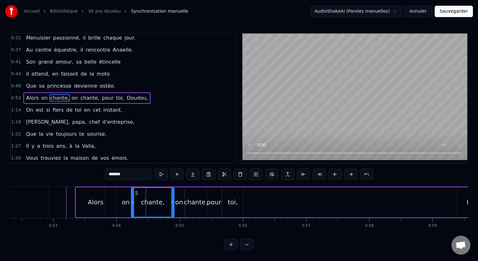
click at [124, 196] on div "on" at bounding box center [125, 202] width 41 height 30
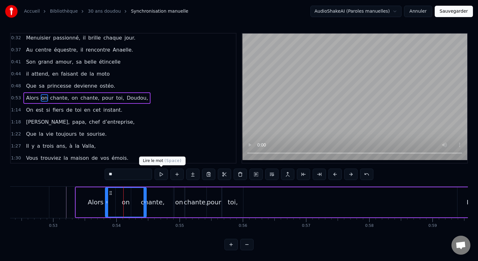
click at [158, 176] on button at bounding box center [161, 174] width 13 height 11
click at [152, 204] on div "chante," at bounding box center [153, 201] width 24 height 9
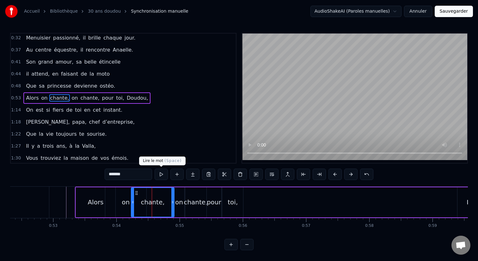
click at [159, 172] on button at bounding box center [161, 174] width 13 height 11
drag, startPoint x: 133, startPoint y: 204, endPoint x: 141, endPoint y: 204, distance: 8.2
click at [141, 204] on icon at bounding box center [141, 202] width 3 height 5
click at [162, 176] on button at bounding box center [161, 174] width 13 height 11
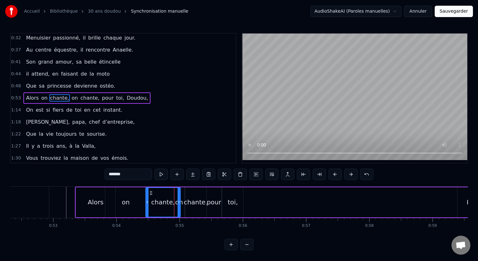
drag, startPoint x: 146, startPoint y: 194, endPoint x: 154, endPoint y: 194, distance: 8.5
click at [153, 194] on icon at bounding box center [150, 192] width 5 height 5
click at [195, 206] on div "chante," at bounding box center [196, 201] width 24 height 9
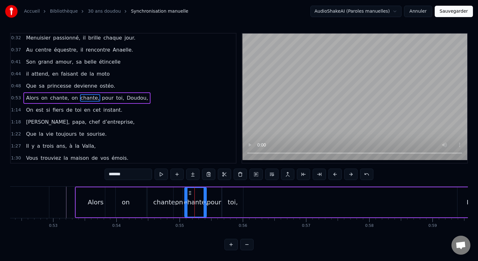
click at [180, 202] on div "on" at bounding box center [179, 201] width 8 height 9
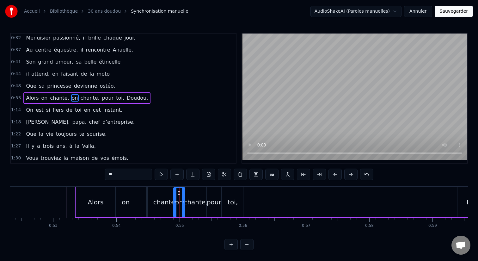
click at [230, 195] on div "toi," at bounding box center [232, 202] width 21 height 30
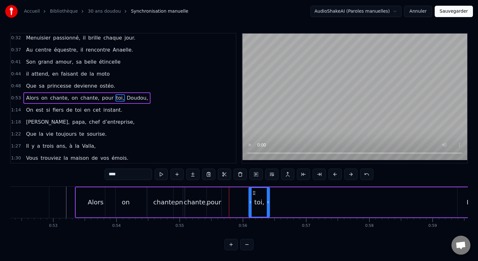
drag, startPoint x: 227, startPoint y: 193, endPoint x: 257, endPoint y: 192, distance: 30.0
click at [254, 193] on circle at bounding box center [254, 193] width 0 height 0
click at [207, 200] on div "pour" at bounding box center [214, 201] width 15 height 9
drag, startPoint x: 212, startPoint y: 192, endPoint x: 242, endPoint y: 191, distance: 30.7
click at [242, 191] on icon at bounding box center [241, 192] width 5 height 5
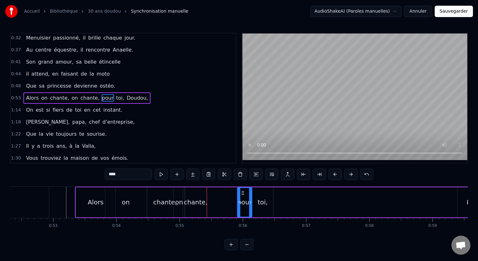
click at [203, 208] on div "chante," at bounding box center [196, 202] width 22 height 30
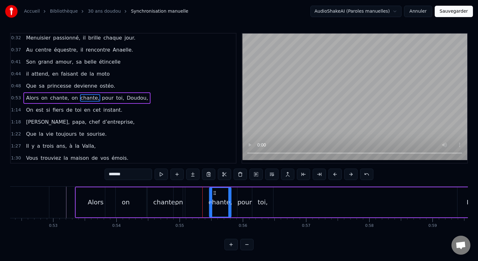
drag, startPoint x: 190, startPoint y: 191, endPoint x: 215, endPoint y: 190, distance: 24.7
click at [215, 190] on icon at bounding box center [215, 192] width 5 height 5
click at [178, 202] on div "on" at bounding box center [179, 201] width 8 height 9
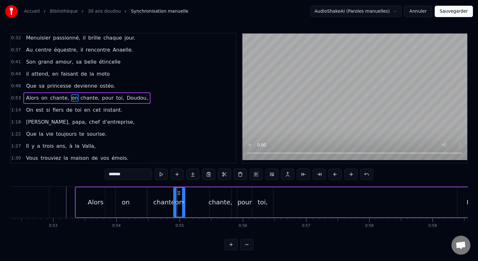
type input "**"
drag, startPoint x: 178, startPoint y: 193, endPoint x: 184, endPoint y: 193, distance: 6.3
click at [184, 193] on circle at bounding box center [184, 193] width 0 height 0
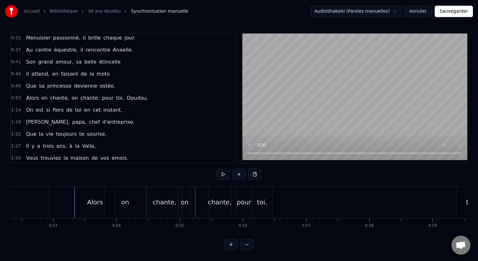
click at [79, 197] on div "Alors" at bounding box center [95, 202] width 40 height 31
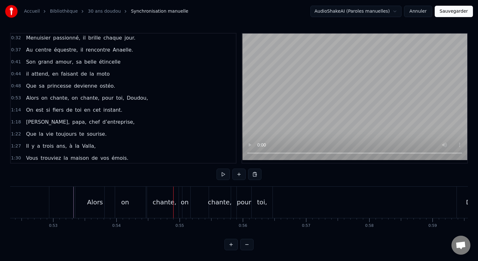
drag, startPoint x: 257, startPoint y: 202, endPoint x: 322, endPoint y: 201, distance: 64.5
click at [322, 201] on div "Alors on chante, on chante, pour toi, [PERSON_NAME]," at bounding box center [289, 202] width 429 height 31
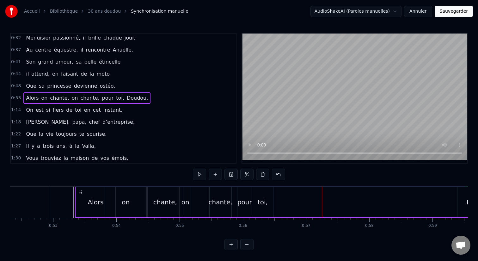
click at [264, 197] on div "toi," at bounding box center [263, 201] width 10 height 9
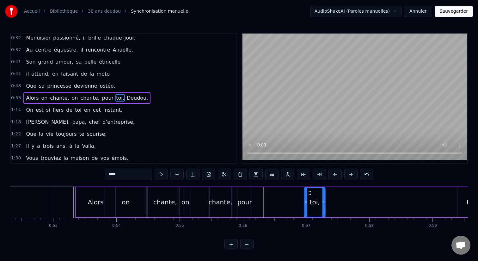
drag, startPoint x: 257, startPoint y: 194, endPoint x: 315, endPoint y: 194, distance: 57.6
click at [312, 194] on icon at bounding box center [309, 192] width 5 height 5
click at [242, 202] on div "pour" at bounding box center [244, 201] width 15 height 9
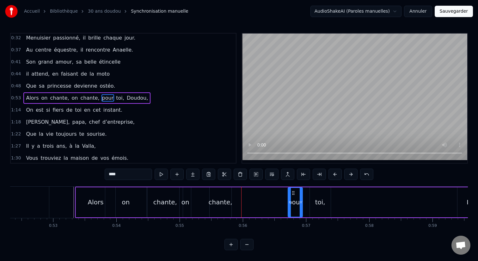
drag, startPoint x: 243, startPoint y: 192, endPoint x: 298, endPoint y: 191, distance: 55.7
click at [296, 191] on icon at bounding box center [293, 192] width 5 height 5
click at [226, 199] on div "chante," at bounding box center [221, 201] width 24 height 9
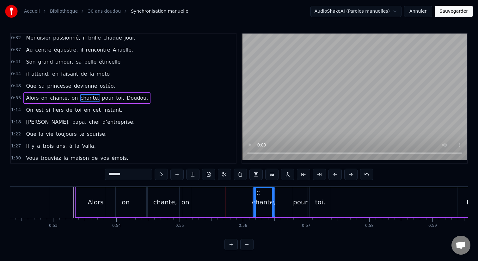
drag, startPoint x: 214, startPoint y: 193, endPoint x: 258, endPoint y: 193, distance: 44.0
click at [258, 193] on icon at bounding box center [258, 192] width 5 height 5
click at [183, 202] on div "on" at bounding box center [186, 201] width 8 height 9
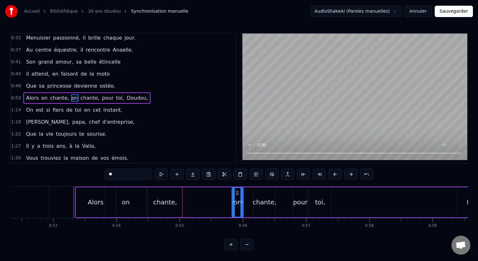
drag, startPoint x: 185, startPoint y: 190, endPoint x: 237, endPoint y: 193, distance: 52.3
click at [237, 193] on icon at bounding box center [237, 192] width 5 height 5
click at [163, 207] on div "chante," at bounding box center [165, 202] width 35 height 30
type input "*******"
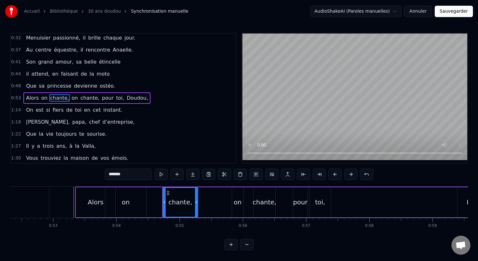
drag, startPoint x: 153, startPoint y: 192, endPoint x: 169, endPoint y: 192, distance: 15.2
click at [169, 192] on icon at bounding box center [168, 192] width 5 height 5
drag, startPoint x: 197, startPoint y: 203, endPoint x: 220, endPoint y: 203, distance: 23.1
click at [220, 203] on icon at bounding box center [219, 202] width 3 height 5
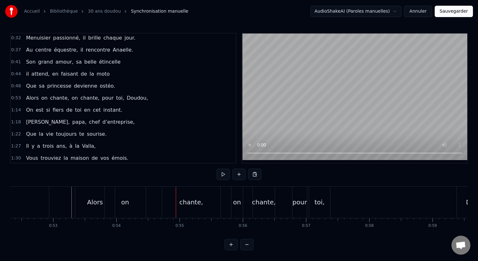
click at [130, 205] on div "on" at bounding box center [125, 202] width 41 height 31
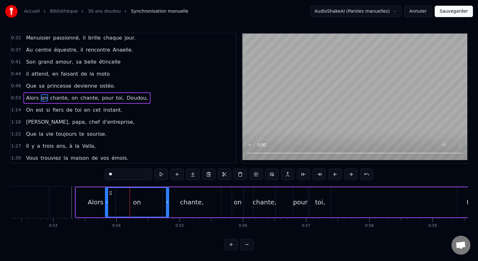
drag, startPoint x: 145, startPoint y: 202, endPoint x: 167, endPoint y: 202, distance: 22.5
click at [167, 202] on icon at bounding box center [167, 202] width 3 height 5
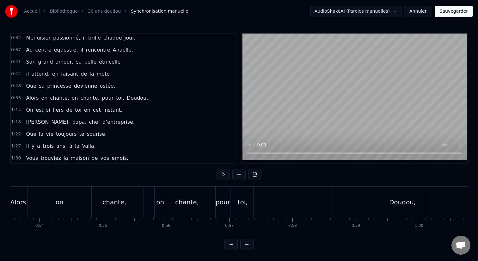
scroll to position [0, 3392]
click at [387, 192] on div "Doudou," at bounding box center [395, 202] width 45 height 31
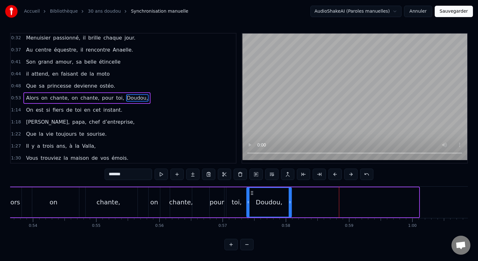
drag, startPoint x: 379, startPoint y: 192, endPoint x: 251, endPoint y: 192, distance: 127.4
click at [251, 192] on icon at bounding box center [251, 192] width 5 height 5
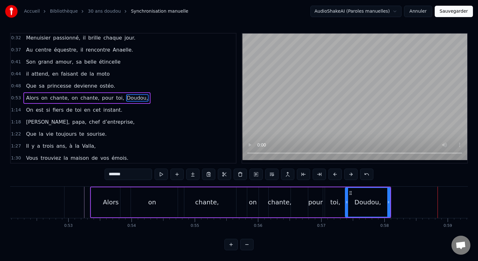
scroll to position [0, 3291]
click at [103, 196] on div "Alors" at bounding box center [114, 202] width 40 height 30
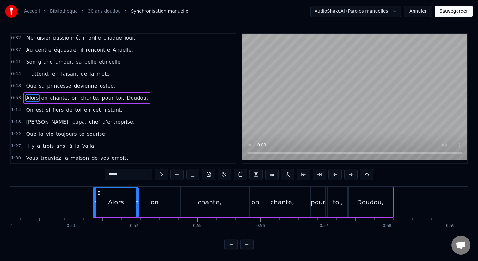
drag, startPoint x: 131, startPoint y: 203, endPoint x: 136, endPoint y: 203, distance: 5.4
click at [136, 203] on icon at bounding box center [137, 202] width 3 height 5
click at [103, 203] on div "Alors" at bounding box center [116, 202] width 45 height 29
drag, startPoint x: 136, startPoint y: 202, endPoint x: 140, endPoint y: 202, distance: 3.5
click at [140, 202] on icon at bounding box center [140, 202] width 3 height 5
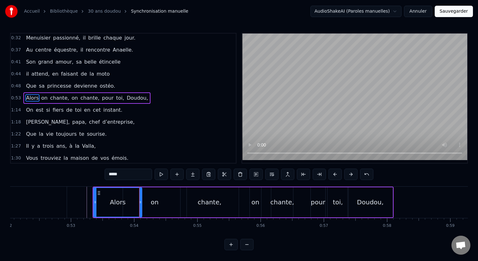
click at [103, 204] on div "Alors" at bounding box center [118, 202] width 48 height 29
click at [147, 202] on div "on" at bounding box center [155, 202] width 64 height 30
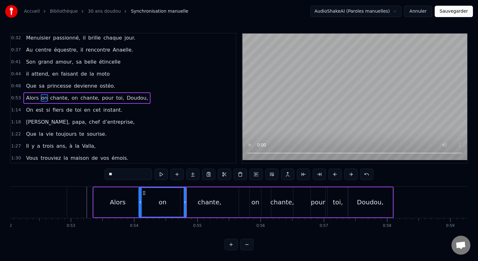
drag, startPoint x: 125, startPoint y: 202, endPoint x: 141, endPoint y: 201, distance: 16.1
click at [141, 201] on icon at bounding box center [140, 202] width 3 height 5
click at [109, 204] on div "Alors" at bounding box center [118, 202] width 49 height 30
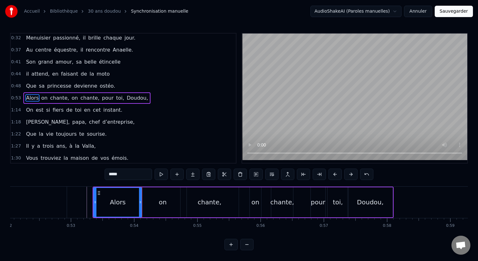
click at [153, 202] on div "on" at bounding box center [162, 202] width 47 height 30
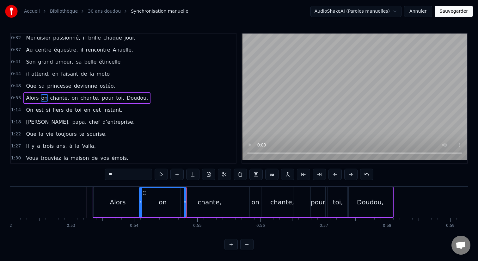
click at [196, 204] on div "chante," at bounding box center [210, 202] width 58 height 30
type input "*******"
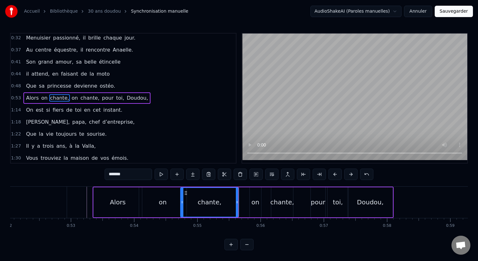
click at [247, 200] on div "Alors on chante, on chante, pour toi, [PERSON_NAME]," at bounding box center [243, 202] width 301 height 31
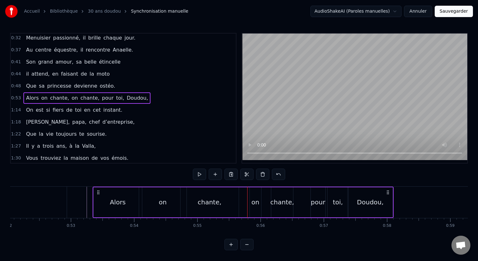
drag, startPoint x: 255, startPoint y: 202, endPoint x: 244, endPoint y: 202, distance: 11.1
click at [244, 202] on div "Alors on chante, on chante, pour toi, [PERSON_NAME]," at bounding box center [243, 202] width 301 height 31
click at [254, 201] on div "on" at bounding box center [255, 201] width 8 height 9
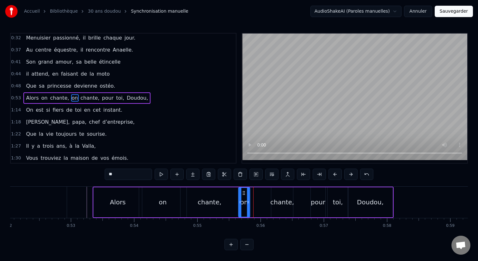
drag, startPoint x: 255, startPoint y: 192, endPoint x: 243, endPoint y: 191, distance: 11.4
click at [243, 191] on icon at bounding box center [243, 192] width 5 height 5
click at [243, 201] on div "on" at bounding box center [244, 201] width 8 height 9
drag, startPoint x: 247, startPoint y: 202, endPoint x: 253, endPoint y: 202, distance: 6.0
click at [253, 202] on icon at bounding box center [254, 202] width 3 height 5
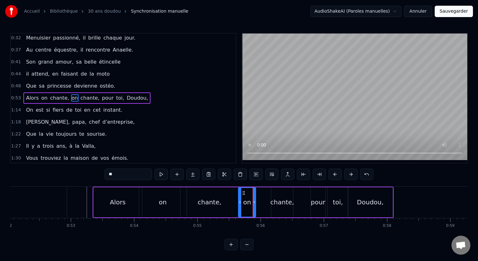
click at [243, 204] on div "on" at bounding box center [247, 202] width 17 height 29
drag, startPoint x: 254, startPoint y: 204, endPoint x: 259, endPoint y: 204, distance: 5.4
click at [259, 204] on icon at bounding box center [259, 202] width 3 height 5
click at [245, 204] on div "on" at bounding box center [250, 202] width 22 height 29
drag, startPoint x: 274, startPoint y: 202, endPoint x: 265, endPoint y: 201, distance: 9.5
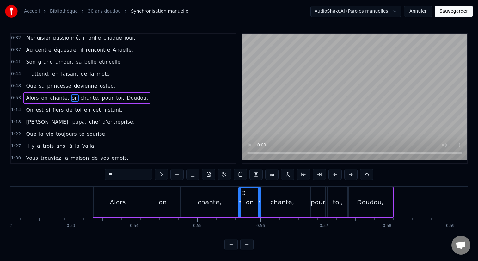
click at [265, 201] on div "Alors on chante, on chante, pour toi, [PERSON_NAME]," at bounding box center [243, 202] width 301 height 31
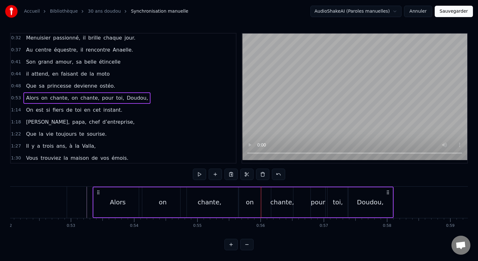
click at [274, 202] on div "chante," at bounding box center [282, 201] width 24 height 9
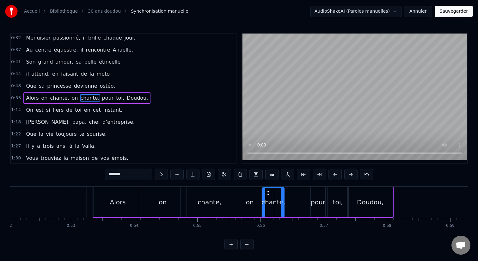
drag, startPoint x: 276, startPoint y: 193, endPoint x: 268, endPoint y: 193, distance: 8.9
click at [267, 193] on circle at bounding box center [267, 193] width 0 height 0
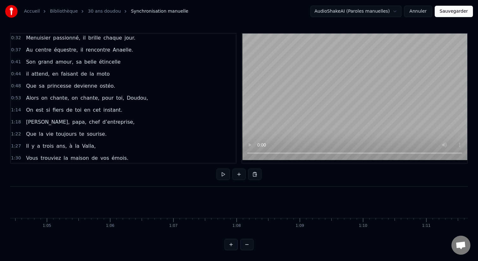
scroll to position [0, 4127]
click at [26, 107] on span "On" at bounding box center [29, 109] width 9 height 7
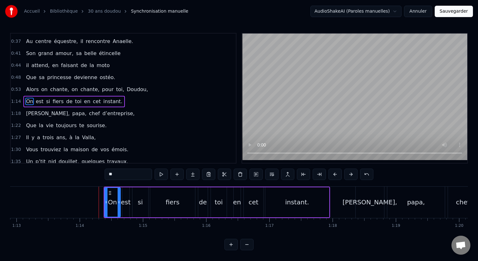
scroll to position [0, 4667]
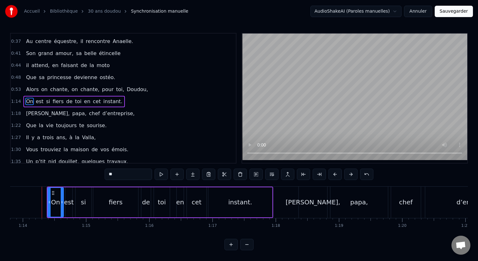
click at [23, 105] on div "On est si fiers de toi en cet instant." at bounding box center [74, 101] width 102 height 11
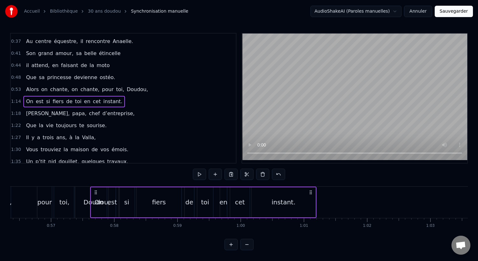
scroll to position [0, 3563]
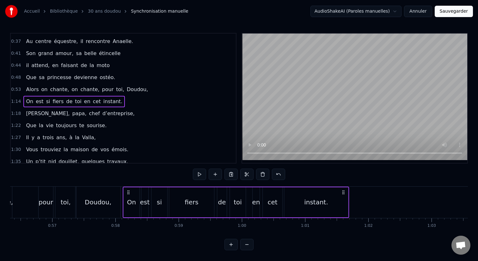
drag, startPoint x: 51, startPoint y: 190, endPoint x: 126, endPoint y: 195, distance: 75.4
click at [126, 195] on div "On est si fiers de toi en cet instant." at bounding box center [236, 202] width 226 height 31
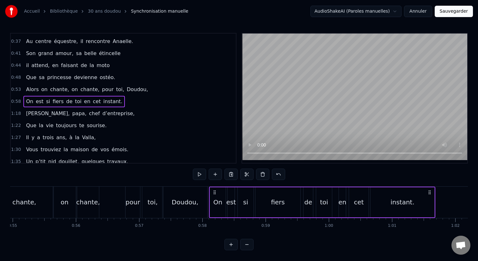
scroll to position [0, 3447]
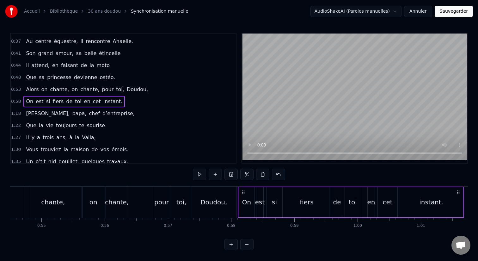
click at [97, 196] on div "on" at bounding box center [93, 202] width 23 height 31
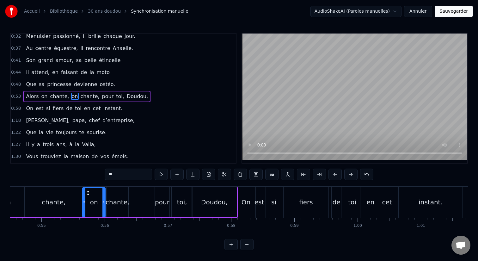
scroll to position [38, 0]
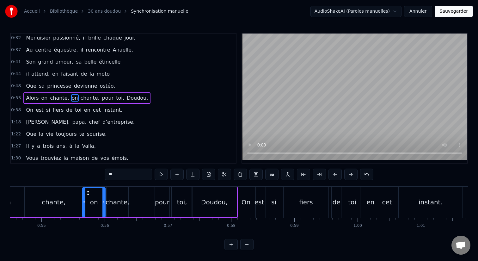
click at [114, 200] on div "chante," at bounding box center [118, 201] width 24 height 9
type input "*******"
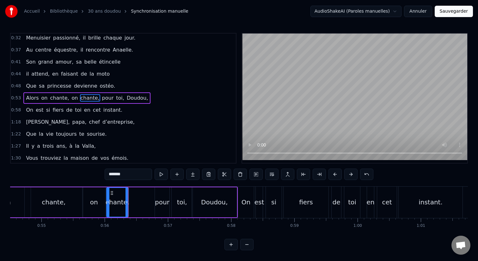
click at [142, 202] on div "Alors on chante, on chante, pour toi, [PERSON_NAME]," at bounding box center [87, 202] width 301 height 31
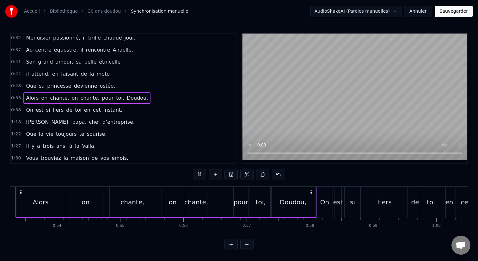
scroll to position [0, 3354]
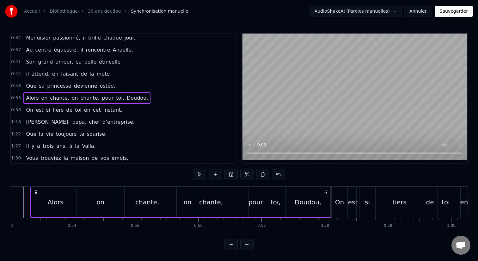
click at [337, 204] on div "On" at bounding box center [339, 201] width 9 height 9
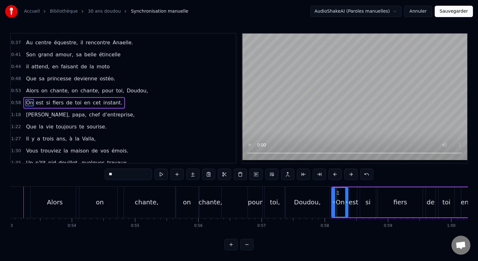
scroll to position [50, 0]
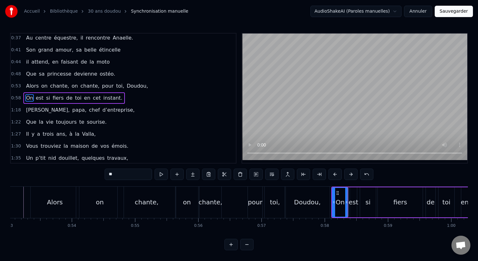
click at [337, 187] on div "On" at bounding box center [340, 202] width 16 height 30
click at [23, 92] on div "On est si fiers de toi en cet instant." at bounding box center [74, 97] width 102 height 11
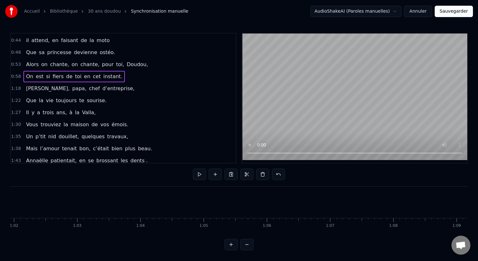
scroll to position [67, 0]
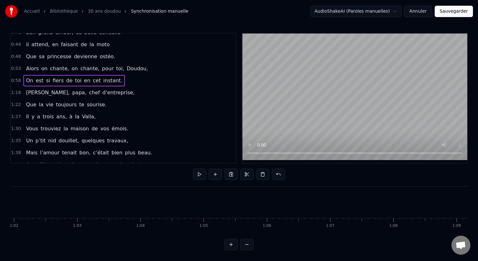
click at [88, 89] on span "chef" at bounding box center [94, 92] width 12 height 7
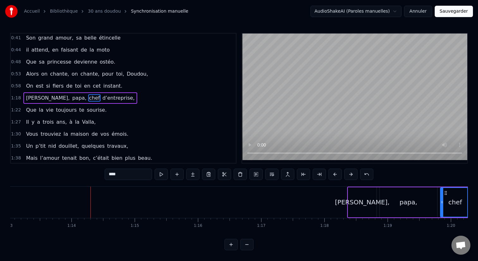
scroll to position [0, 4667]
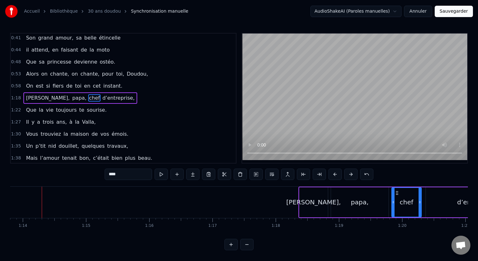
click at [23, 94] on div "Mari, papa, chef d’entreprise," at bounding box center [80, 97] width 114 height 11
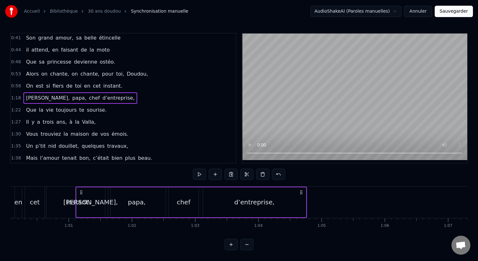
scroll to position [0, 3792]
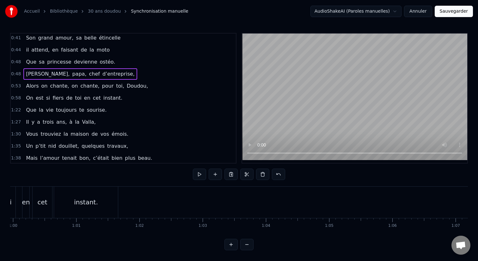
click at [23, 75] on div "Mari, papa, chef d’entreprise," at bounding box center [80, 73] width 114 height 11
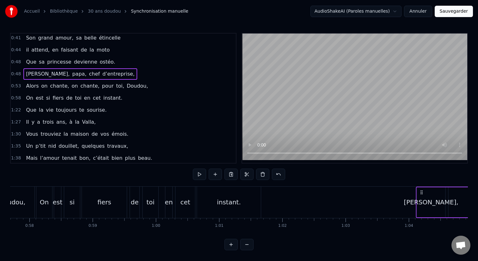
scroll to position [0, 3679]
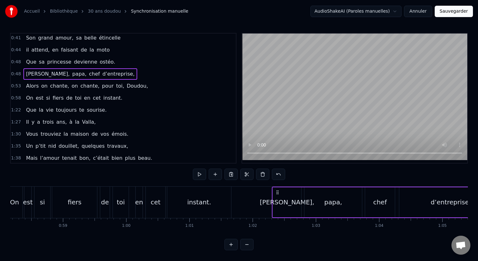
drag, startPoint x: 47, startPoint y: 190, endPoint x: 277, endPoint y: 194, distance: 230.2
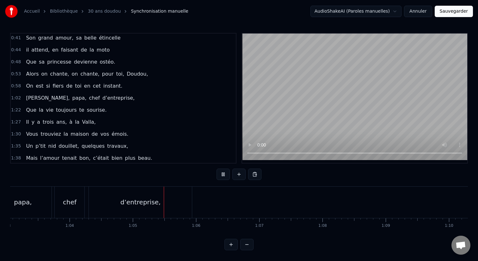
scroll to position [0, 3990]
click at [17, 109] on span "1:22" at bounding box center [16, 110] width 10 height 6
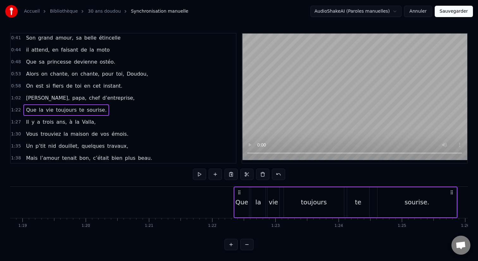
scroll to position [0, 4988]
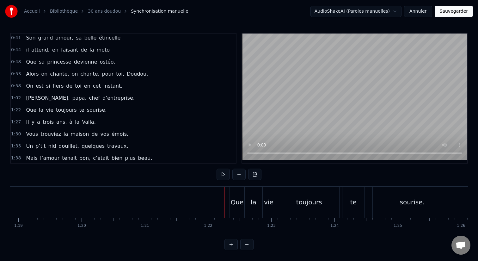
click at [234, 190] on div "Que" at bounding box center [237, 202] width 15 height 31
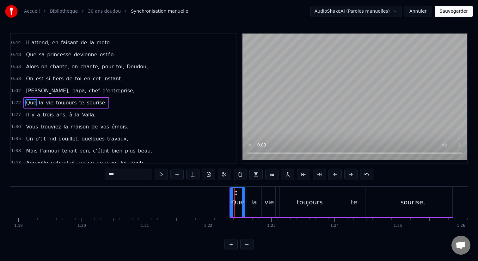
scroll to position [74, 0]
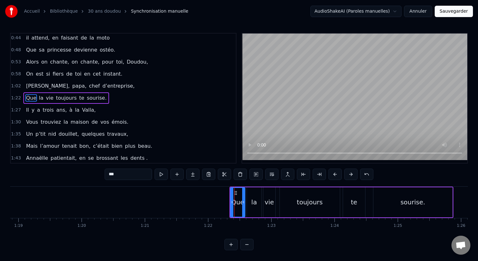
click at [17, 97] on span "1:22" at bounding box center [16, 98] width 10 height 6
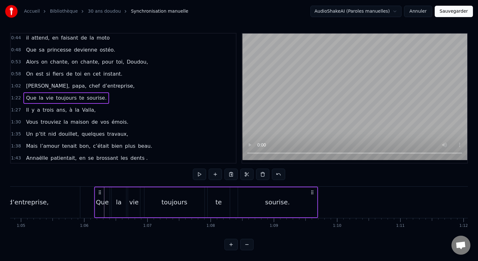
scroll to position [0, 4099]
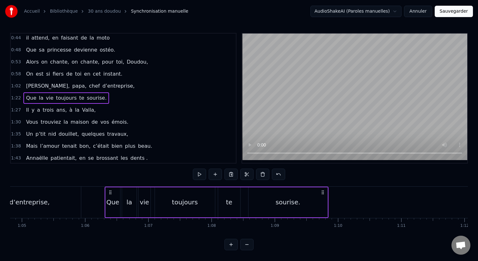
drag, startPoint x: 235, startPoint y: 193, endPoint x: 109, endPoint y: 200, distance: 125.4
click at [109, 200] on div "Que la vie toujours te sourise." at bounding box center [217, 202] width 224 height 31
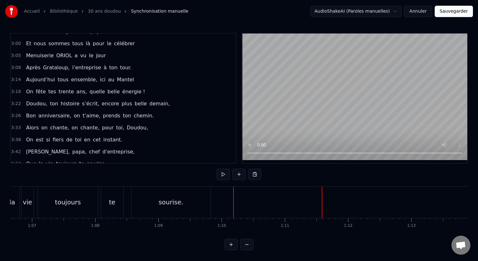
scroll to position [351, 0]
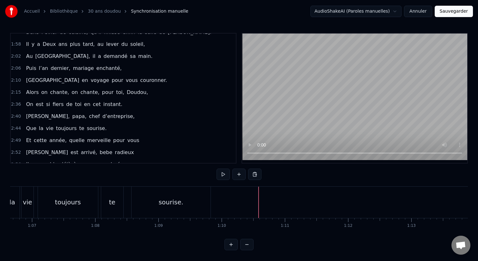
scroll to position [211, 0]
click at [33, 88] on div "Alors on chante, on chante, pour toi, [PERSON_NAME]," at bounding box center [86, 92] width 127 height 11
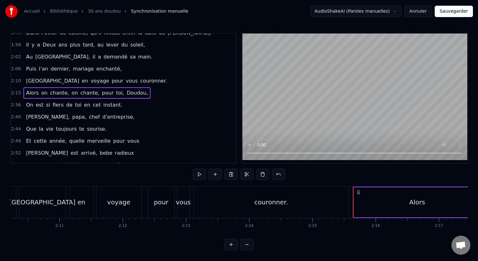
scroll to position [0, 8547]
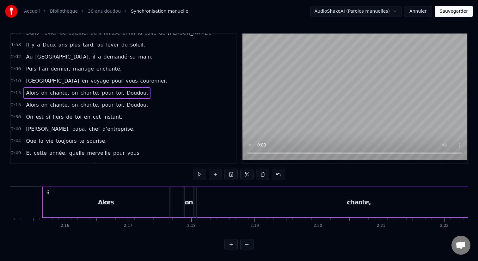
click at [19, 106] on span "2:15" at bounding box center [16, 105] width 10 height 6
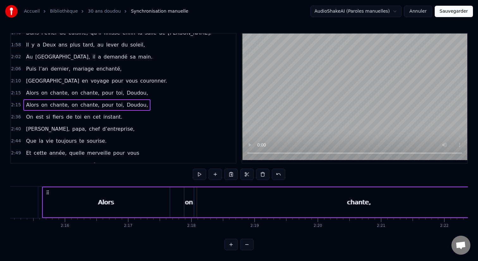
click at [23, 106] on div "Alors on chante, on chante, pour toi, [PERSON_NAME]," at bounding box center [86, 104] width 127 height 11
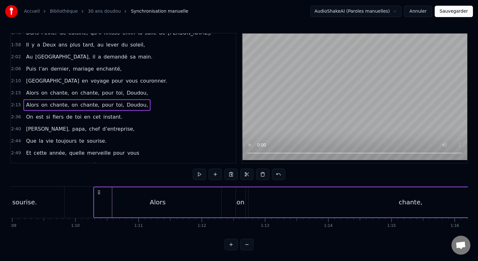
scroll to position [0, 4362]
drag, startPoint x: 47, startPoint y: 192, endPoint x: 106, endPoint y: 213, distance: 62.9
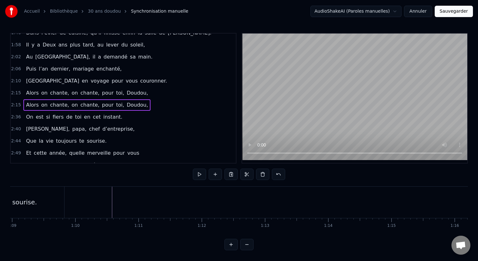
click at [16, 106] on span "2:15" at bounding box center [16, 105] width 10 height 6
click at [24, 109] on div "Alors on chante, on chante, pour toi, [PERSON_NAME]," at bounding box center [86, 104] width 127 height 11
click at [13, 105] on span "2:15" at bounding box center [16, 105] width 10 height 6
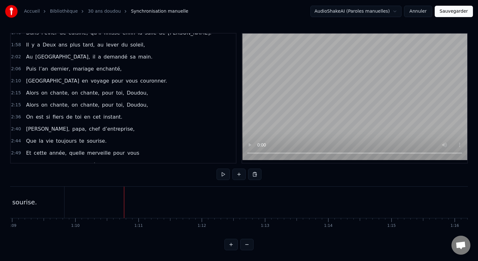
click at [13, 103] on span "2:15" at bounding box center [16, 105] width 10 height 6
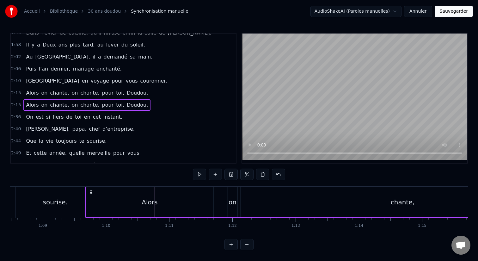
scroll to position [0, 4319]
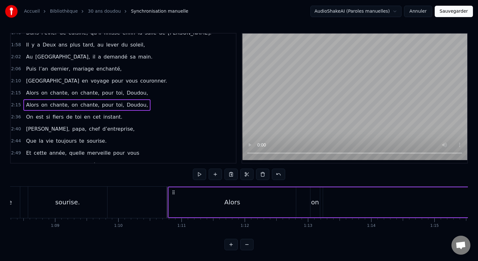
drag, startPoint x: 49, startPoint y: 190, endPoint x: 175, endPoint y: 195, distance: 126.0
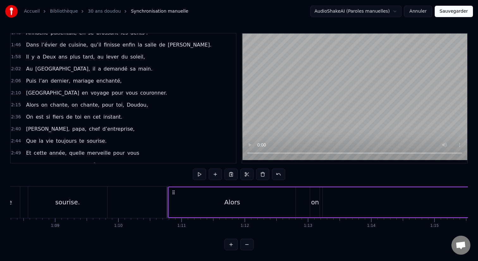
scroll to position [91, 0]
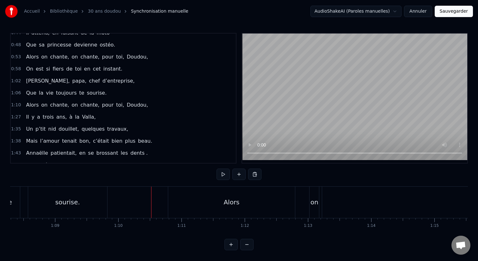
click at [182, 198] on div "Alors" at bounding box center [231, 202] width 127 height 31
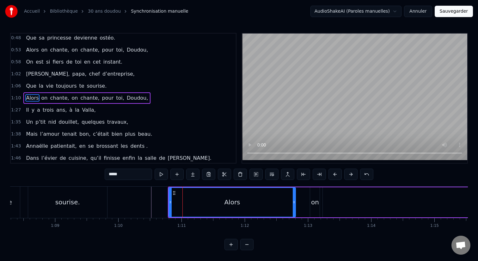
click at [14, 100] on span "1:10" at bounding box center [16, 98] width 10 height 6
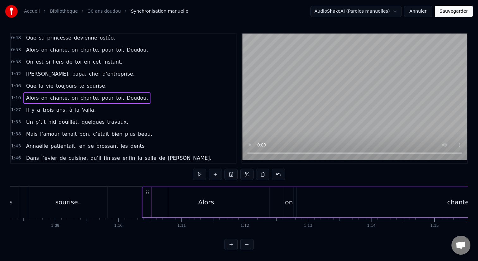
drag, startPoint x: 172, startPoint y: 191, endPoint x: 146, endPoint y: 193, distance: 26.3
click at [146, 193] on icon at bounding box center [147, 192] width 5 height 5
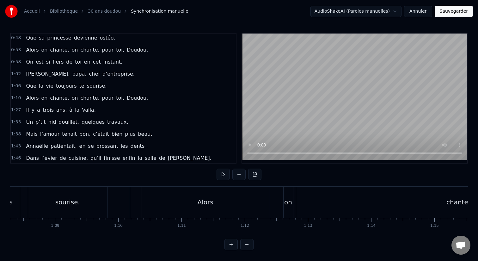
click at [144, 199] on div "Alors" at bounding box center [205, 202] width 127 height 31
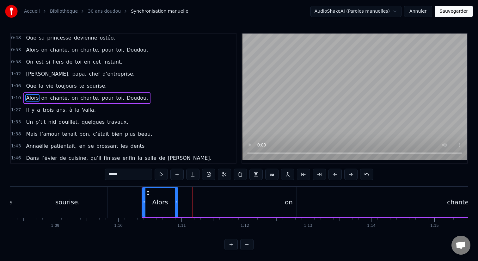
drag, startPoint x: 267, startPoint y: 203, endPoint x: 175, endPoint y: 206, distance: 92.4
click at [175, 206] on div at bounding box center [176, 202] width 3 height 29
click at [150, 204] on div "Alors" at bounding box center [160, 202] width 34 height 29
click at [290, 203] on div "on" at bounding box center [289, 201] width 8 height 9
drag, startPoint x: 288, startPoint y: 193, endPoint x: 175, endPoint y: 202, distance: 114.2
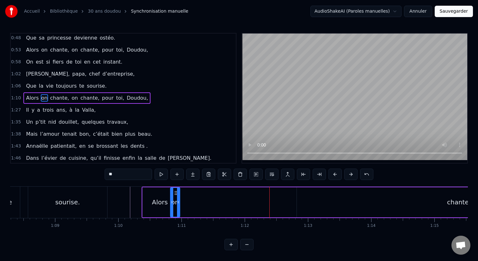
click at [175, 202] on div "on" at bounding box center [175, 202] width 9 height 29
click at [149, 199] on div "Alors" at bounding box center [160, 202] width 35 height 30
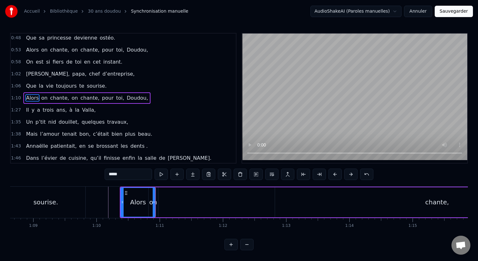
scroll to position [0, 4342]
click at [156, 200] on div "on" at bounding box center [152, 202] width 9 height 30
type input "**"
drag, startPoint x: 156, startPoint y: 201, endPoint x: 160, endPoint y: 202, distance: 4.8
click at [160, 202] on icon at bounding box center [158, 202] width 3 height 5
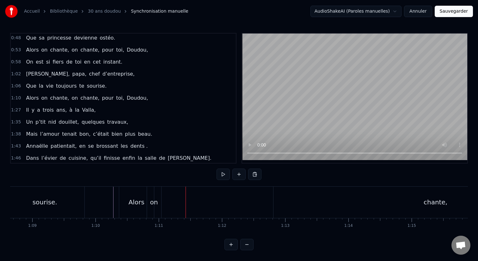
click at [432, 194] on div "chante," at bounding box center [436, 202] width 324 height 31
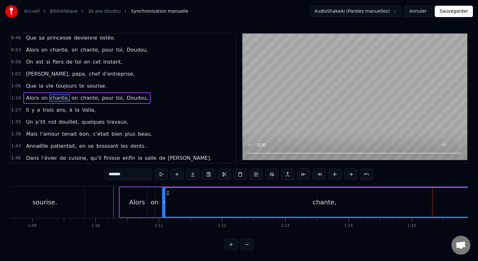
drag, startPoint x: 279, startPoint y: 194, endPoint x: 168, endPoint y: 200, distance: 111.8
click at [168, 200] on div "chante," at bounding box center [325, 202] width 324 height 29
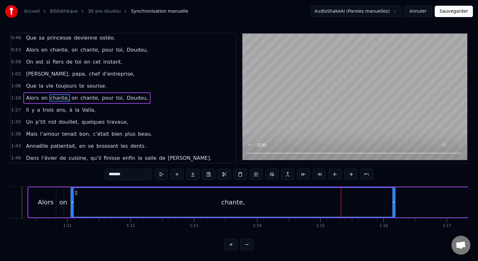
scroll to position [0, 4443]
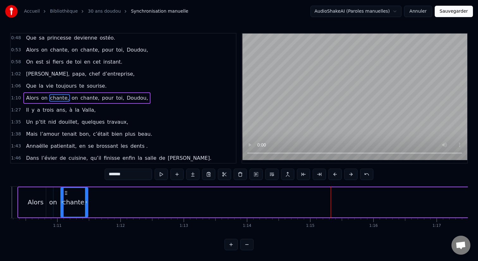
drag, startPoint x: 383, startPoint y: 197, endPoint x: 87, endPoint y: 197, distance: 296.3
click at [87, 197] on div at bounding box center [86, 202] width 3 height 29
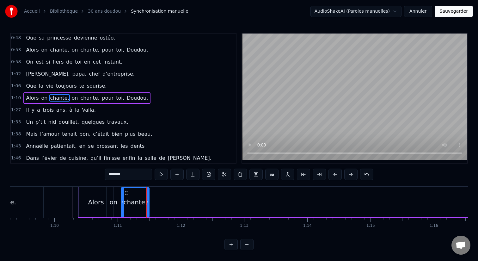
scroll to position [0, 4380]
click at [95, 208] on div "Alors" at bounding box center [98, 202] width 35 height 30
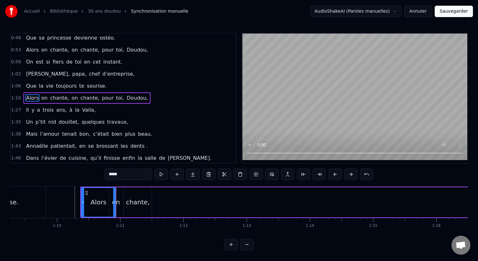
click at [129, 200] on div "chante," at bounding box center [138, 201] width 24 height 9
type input "*******"
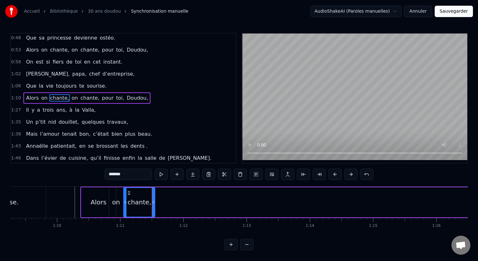
drag, startPoint x: 150, startPoint y: 203, endPoint x: 153, endPoint y: 203, distance: 3.5
click at [153, 203] on circle at bounding box center [153, 203] width 0 height 0
click at [137, 204] on div "chante," at bounding box center [140, 201] width 24 height 9
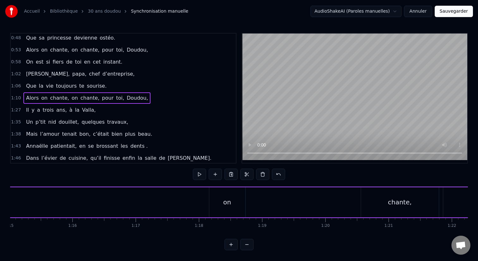
scroll to position [0, 4752]
drag, startPoint x: 215, startPoint y: 204, endPoint x: 163, endPoint y: 201, distance: 52.6
click at [163, 201] on div "Alors on chante, on chante, pour toi, [PERSON_NAME]," at bounding box center [365, 202] width 1312 height 31
click at [219, 200] on div "on" at bounding box center [220, 201] width 8 height 9
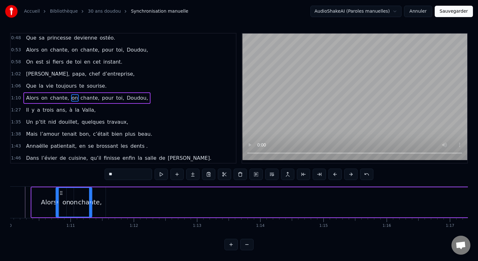
scroll to position [0, 4413]
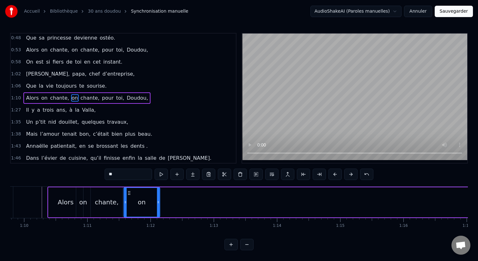
drag, startPoint x: 207, startPoint y: 192, endPoint x: 129, endPoint y: 199, distance: 78.4
click at [129, 199] on div "on" at bounding box center [141, 202] width 35 height 29
click at [159, 203] on div "on" at bounding box center [141, 202] width 37 height 30
drag, startPoint x: 159, startPoint y: 203, endPoint x: 135, endPoint y: 202, distance: 24.1
click at [135, 202] on icon at bounding box center [134, 202] width 3 height 5
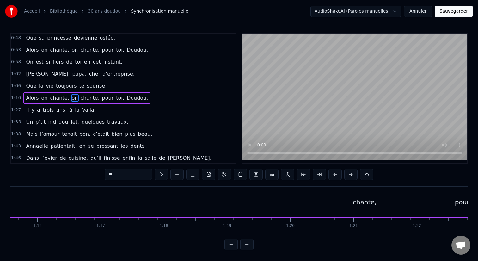
scroll to position [0, 4834]
click at [284, 199] on div "chante," at bounding box center [310, 202] width 78 height 30
type input "*******"
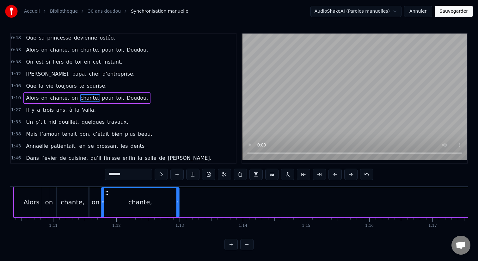
scroll to position [0, 4447]
drag, startPoint x: 276, startPoint y: 194, endPoint x: 108, endPoint y: 200, distance: 168.0
click at [108, 200] on div "chante," at bounding box center [141, 202] width 77 height 29
drag, startPoint x: 179, startPoint y: 203, endPoint x: 151, endPoint y: 203, distance: 27.5
click at [151, 203] on icon at bounding box center [150, 202] width 3 height 5
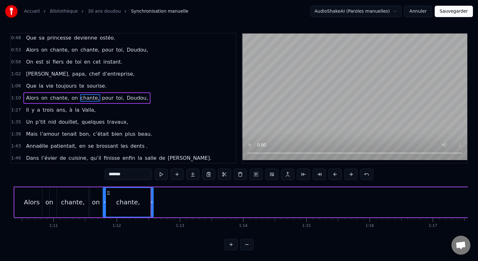
click at [111, 203] on div "chante," at bounding box center [128, 202] width 50 height 29
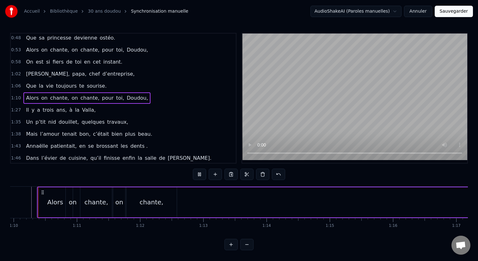
scroll to position [0, 4419]
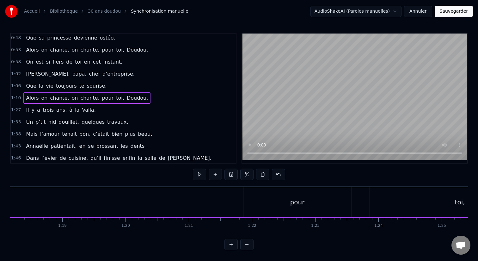
scroll to position [0, 4944]
click at [273, 192] on div "pour" at bounding box center [297, 202] width 108 height 30
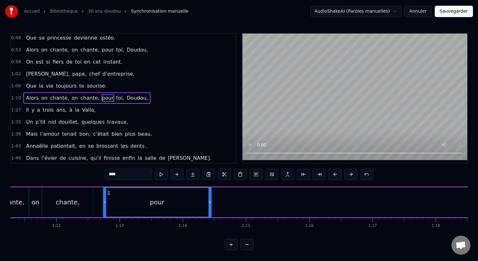
scroll to position [0, 4507]
drag, startPoint x: 248, startPoint y: 192, endPoint x: 111, endPoint y: 195, distance: 137.3
click at [111, 195] on div "pour" at bounding box center [160, 202] width 108 height 29
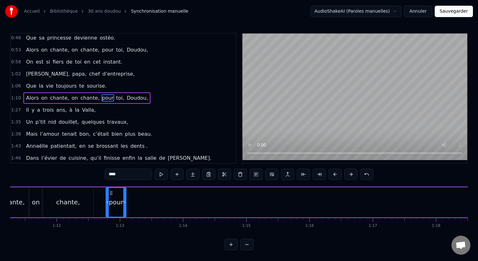
drag, startPoint x: 211, startPoint y: 203, endPoint x: 123, endPoint y: 203, distance: 87.9
click at [123, 203] on icon at bounding box center [124, 202] width 3 height 5
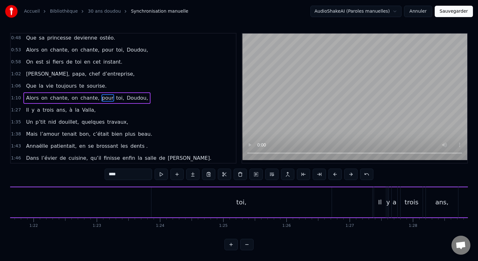
scroll to position [0, 5166]
click at [224, 205] on div "toi," at bounding box center [238, 202] width 180 height 30
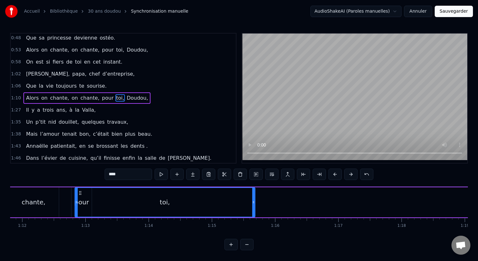
scroll to position [0, 4531]
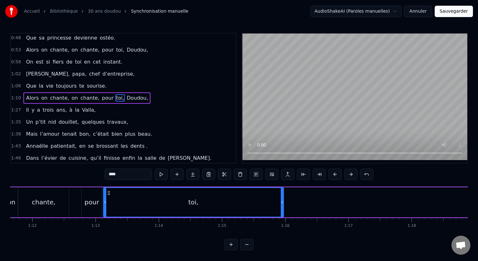
drag, startPoint x: 154, startPoint y: 192, endPoint x: 109, endPoint y: 194, distance: 45.0
click at [109, 194] on icon at bounding box center [108, 192] width 5 height 5
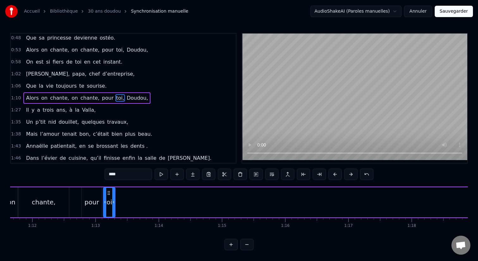
drag, startPoint x: 281, startPoint y: 203, endPoint x: 113, endPoint y: 205, distance: 168.6
click at [113, 205] on div at bounding box center [113, 202] width 3 height 29
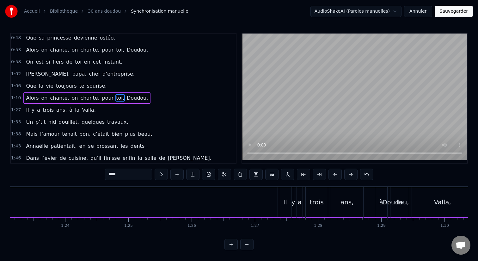
scroll to position [0, 5274]
click at [126, 98] on span "Doudou," at bounding box center [137, 97] width 22 height 7
type input "*******"
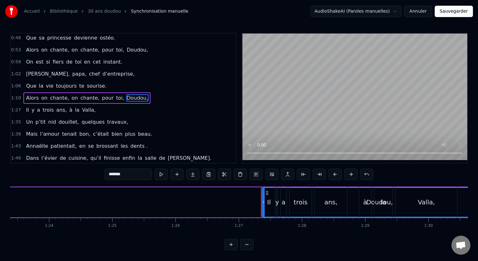
drag, startPoint x: 265, startPoint y: 192, endPoint x: 255, endPoint y: 192, distance: 9.5
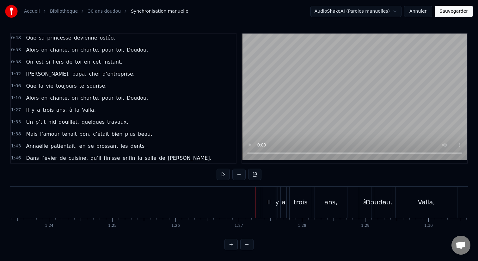
click at [269, 199] on div "Il" at bounding box center [268, 201] width 3 height 9
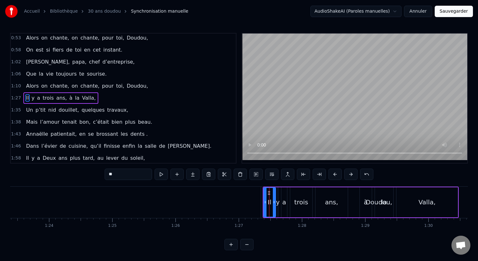
click at [377, 206] on div "la" at bounding box center [384, 202] width 18 height 30
click at [267, 190] on div "Il" at bounding box center [270, 202] width 12 height 30
type input "**"
drag, startPoint x: 270, startPoint y: 193, endPoint x: 212, endPoint y: 193, distance: 58.2
click at [211, 193] on circle at bounding box center [211, 193] width 0 height 0
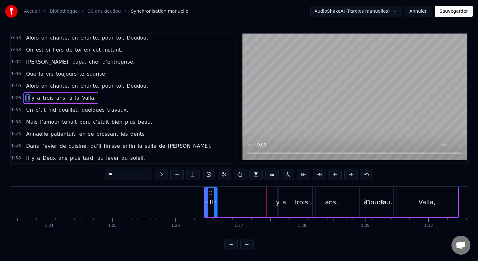
click at [14, 95] on span "1:26" at bounding box center [16, 98] width 10 height 6
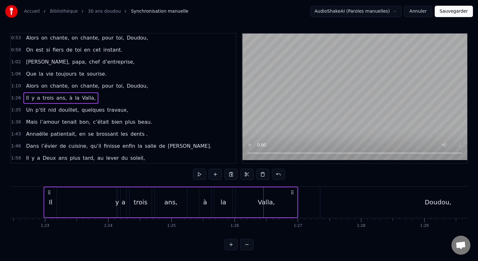
scroll to position [0, 5191]
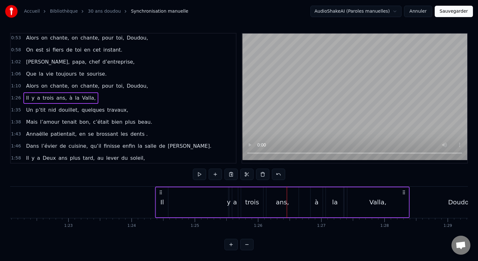
drag, startPoint x: 209, startPoint y: 190, endPoint x: 160, endPoint y: 208, distance: 52.4
click at [160, 208] on div "Il y a trois ans, à [GEOGRAPHIC_DATA]," at bounding box center [282, 202] width 254 height 31
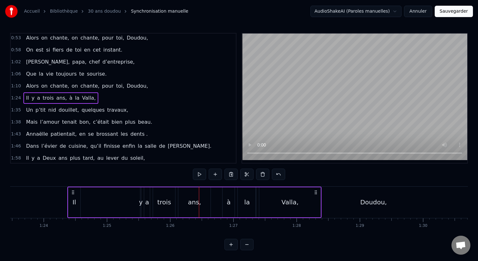
scroll to position [0, 5283]
click at [376, 214] on div "Doudou," at bounding box center [369, 202] width 236 height 31
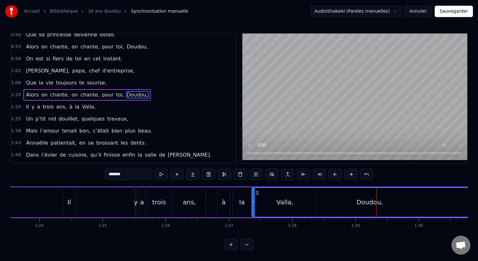
scroll to position [98, 0]
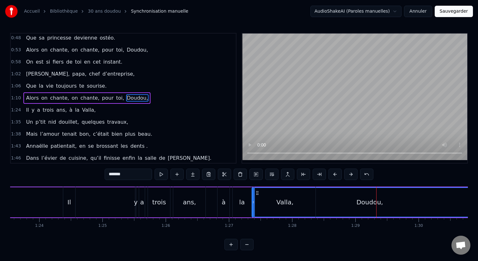
drag, startPoint x: 257, startPoint y: 194, endPoint x: 237, endPoint y: 194, distance: 19.9
click at [237, 194] on div "Il y a trois ans, à [GEOGRAPHIC_DATA]," at bounding box center [190, 202] width 254 height 31
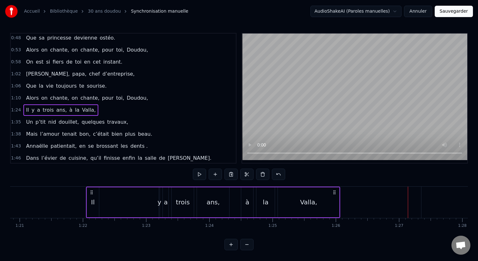
drag, startPoint x: 66, startPoint y: 193, endPoint x: 84, endPoint y: 195, distance: 17.8
click at [86, 195] on div "Il y a trois ans, à [GEOGRAPHIC_DATA]," at bounding box center [213, 202] width 254 height 31
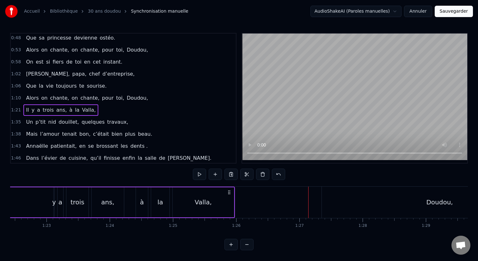
scroll to position [0, 5261]
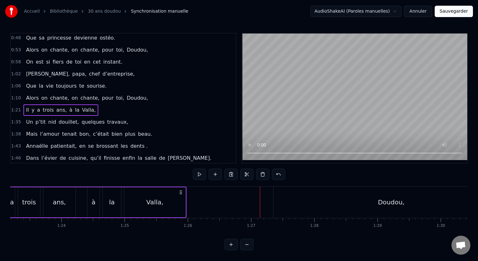
click at [356, 192] on div "Doudou," at bounding box center [392, 202] width 236 height 31
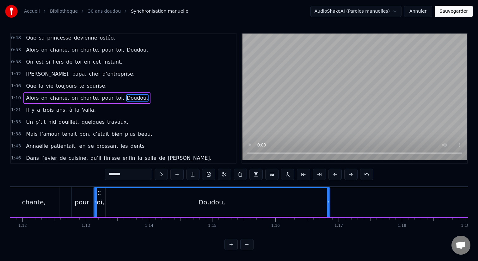
scroll to position [0, 4540]
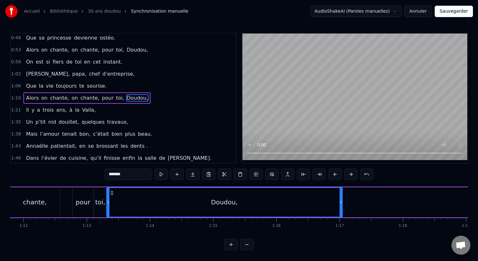
drag, startPoint x: 278, startPoint y: 192, endPoint x: 111, endPoint y: 198, distance: 167.1
click at [111, 198] on div "Doudou," at bounding box center [224, 202] width 235 height 29
click at [342, 203] on div "Doudou," at bounding box center [225, 202] width 237 height 30
click at [340, 202] on icon at bounding box center [341, 202] width 3 height 5
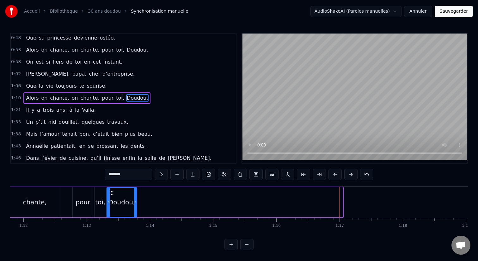
drag, startPoint x: 341, startPoint y: 202, endPoint x: 135, endPoint y: 208, distance: 205.9
click at [135, 208] on div at bounding box center [135, 202] width 3 height 29
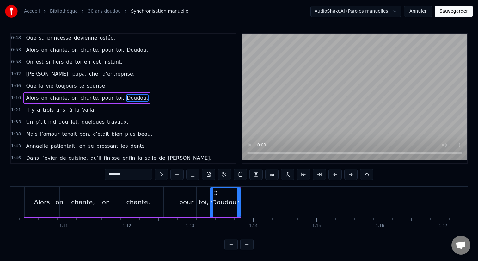
scroll to position [0, 4408]
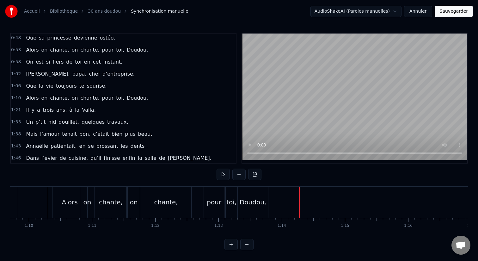
click at [252, 201] on div "Doudou," at bounding box center [253, 201] width 27 height 9
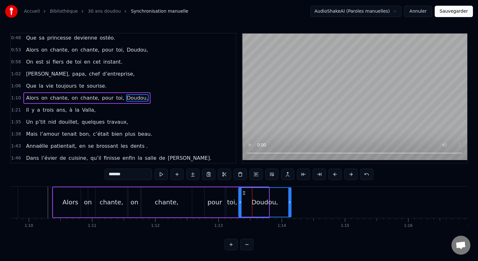
drag, startPoint x: 268, startPoint y: 203, endPoint x: 290, endPoint y: 203, distance: 22.5
click at [290, 203] on icon at bounding box center [289, 202] width 3 height 5
click at [196, 203] on div "Alors on chante, on chante, pour toi, [PERSON_NAME]," at bounding box center [172, 202] width 240 height 31
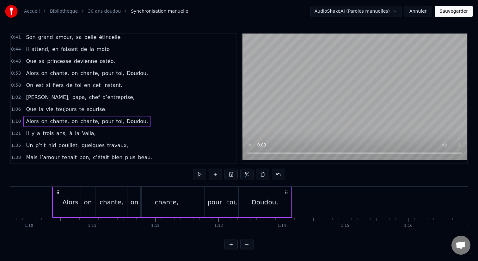
scroll to position [74, 0]
click at [16, 86] on span "0:58" at bounding box center [16, 86] width 10 height 6
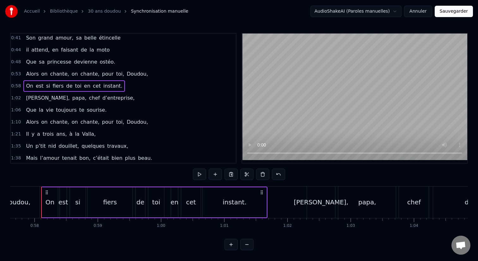
scroll to position [0, 3643]
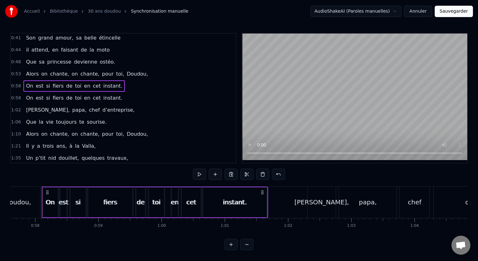
drag, startPoint x: 42, startPoint y: 190, endPoint x: 47, endPoint y: 190, distance: 4.7
click at [47, 190] on div "On" at bounding box center [50, 202] width 16 height 31
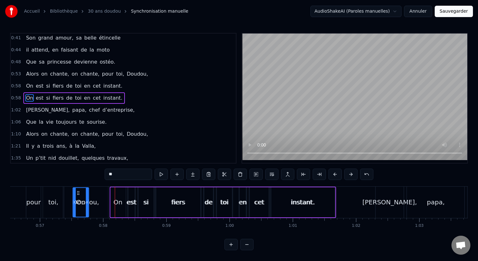
scroll to position [0, 3538]
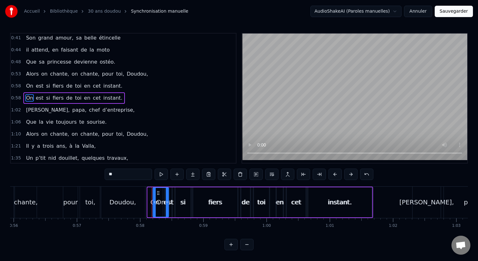
drag, startPoint x: 47, startPoint y: 193, endPoint x: 157, endPoint y: 213, distance: 111.8
click at [157, 213] on div "On" at bounding box center [160, 202] width 15 height 29
drag, startPoint x: 157, startPoint y: 188, endPoint x: 163, endPoint y: 188, distance: 5.4
click at [163, 188] on div "On" at bounding box center [160, 202] width 15 height 29
click at [156, 189] on div at bounding box center [156, 202] width 3 height 29
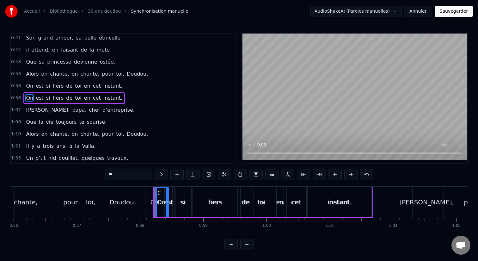
click at [16, 100] on span "0:58" at bounding box center [16, 98] width 10 height 6
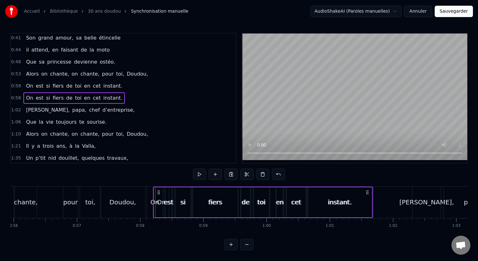
click at [16, 100] on span "0:58" at bounding box center [16, 98] width 10 height 6
drag, startPoint x: 371, startPoint y: 187, endPoint x: 390, endPoint y: 187, distance: 19.0
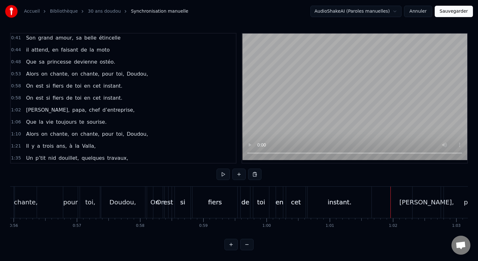
click at [155, 197] on div "On" at bounding box center [160, 202] width 15 height 31
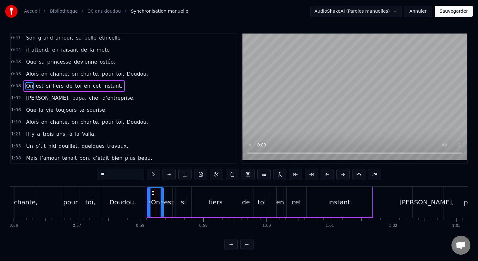
click at [142, 196] on div "Doudou," at bounding box center [122, 202] width 45 height 31
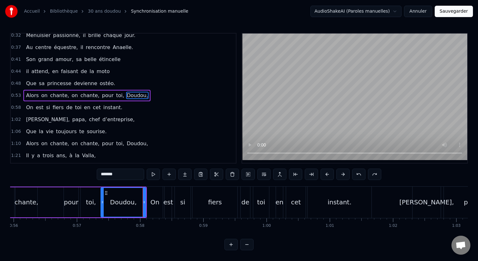
scroll to position [50, 0]
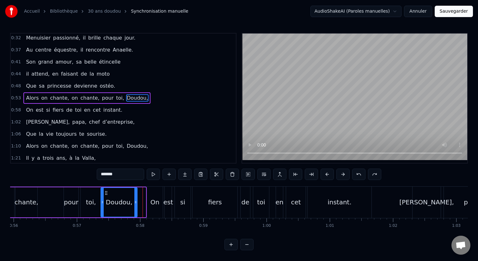
drag, startPoint x: 144, startPoint y: 202, endPoint x: 135, endPoint y: 202, distance: 8.6
click at [135, 202] on icon at bounding box center [135, 202] width 3 height 5
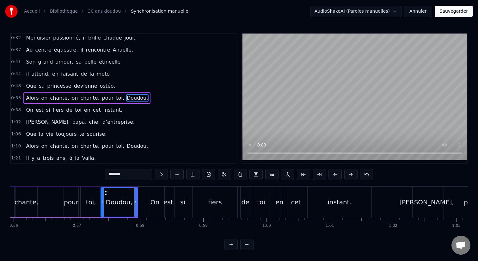
click at [151, 201] on div "On" at bounding box center [155, 201] width 9 height 9
type input "**"
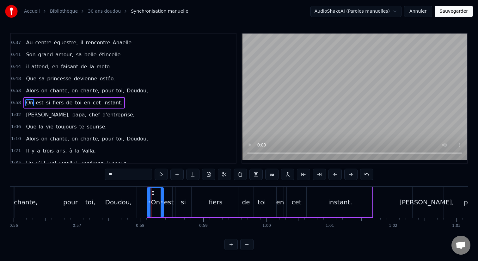
scroll to position [62, 0]
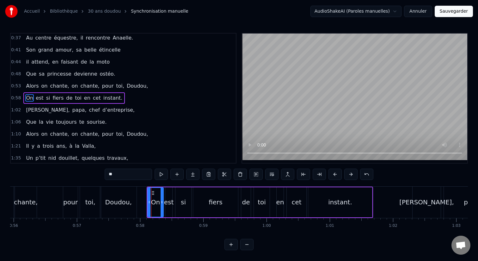
click at [17, 102] on div "0:58 On est si fiers de toi en cet instant." at bounding box center [123, 98] width 225 height 12
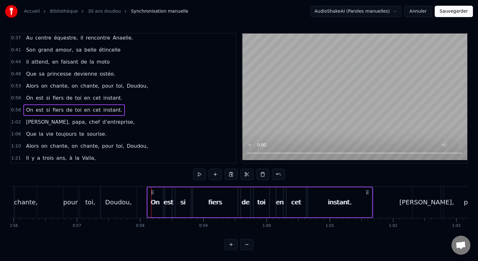
drag, startPoint x: 147, startPoint y: 189, endPoint x: 160, endPoint y: 189, distance: 13.6
click at [160, 189] on div "On est si fiers de toi en cet instant." at bounding box center [260, 202] width 226 height 31
click at [16, 111] on span "0:58" at bounding box center [16, 110] width 10 height 6
drag, startPoint x: 149, startPoint y: 188, endPoint x: 167, endPoint y: 188, distance: 18.3
click at [167, 188] on div "On est si fiers de toi en cet instant." at bounding box center [260, 202] width 226 height 31
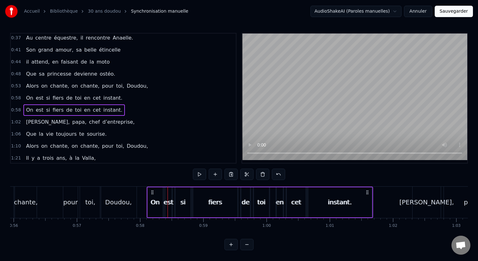
click at [152, 187] on div "On" at bounding box center [155, 202] width 16 height 30
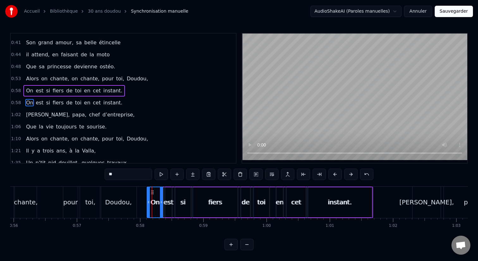
scroll to position [74, 0]
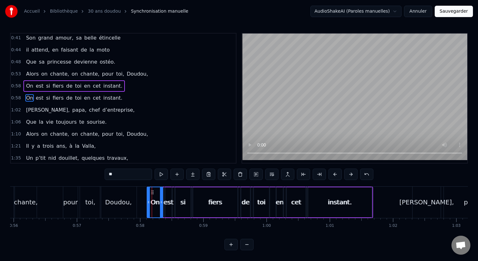
click at [15, 96] on span "0:58" at bounding box center [16, 98] width 10 height 6
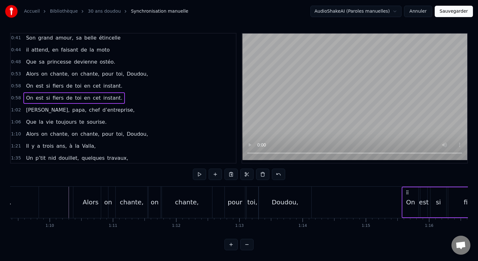
scroll to position [0, 4399]
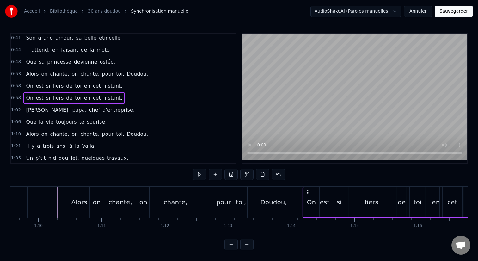
drag, startPoint x: 151, startPoint y: 193, endPoint x: 307, endPoint y: 210, distance: 156.8
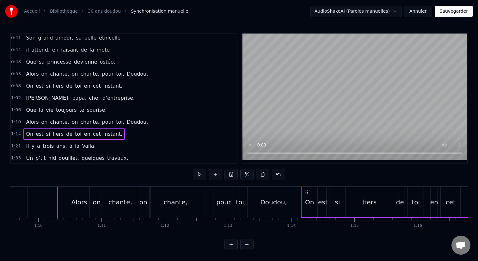
click at [304, 190] on icon at bounding box center [306, 192] width 5 height 5
click at [281, 194] on div "Doudou," at bounding box center [274, 202] width 52 height 31
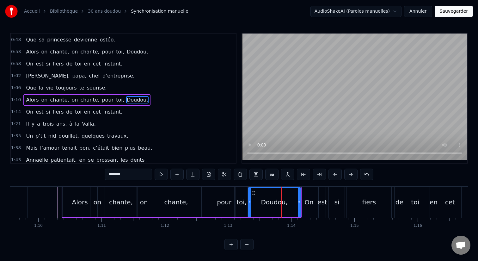
scroll to position [98, 0]
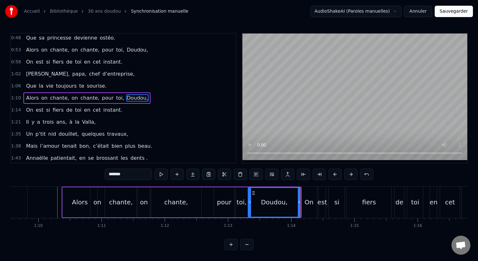
click at [308, 199] on div "On" at bounding box center [309, 201] width 9 height 9
type input "**"
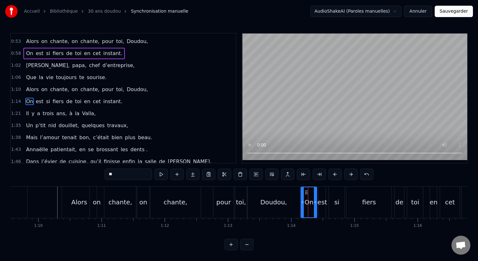
scroll to position [110, 0]
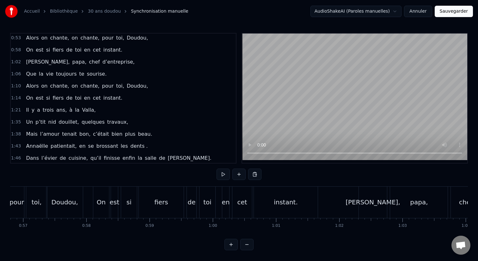
scroll to position [0, 3591]
click at [102, 209] on div "On" at bounding box center [102, 202] width 16 height 31
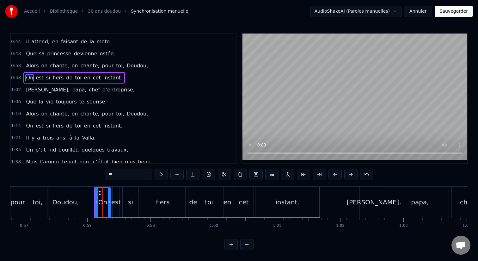
scroll to position [62, 0]
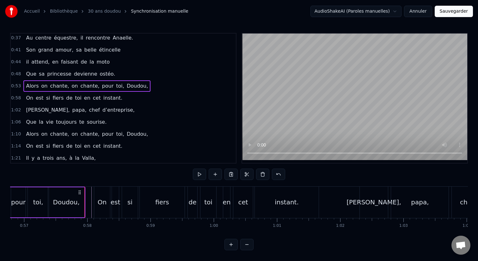
click at [69, 201] on div "Doudou," at bounding box center [66, 201] width 27 height 9
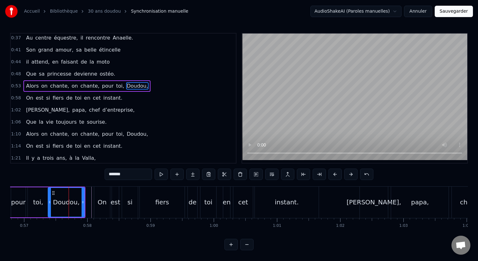
scroll to position [50, 0]
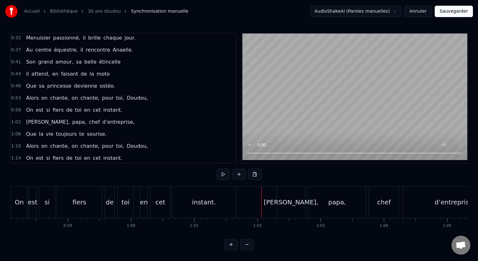
scroll to position [0, 3675]
click at [307, 200] on div "papa," at bounding box center [336, 202] width 58 height 31
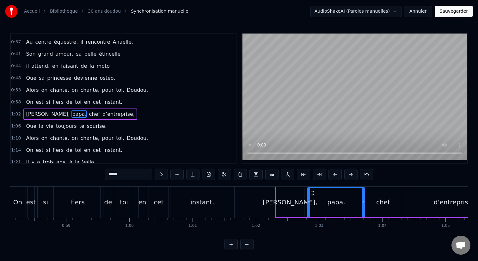
scroll to position [74, 0]
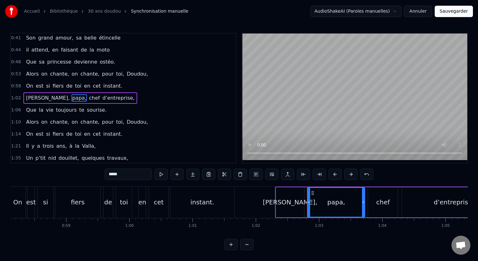
click at [282, 199] on div "[PERSON_NAME]," at bounding box center [290, 202] width 28 height 30
type input "*****"
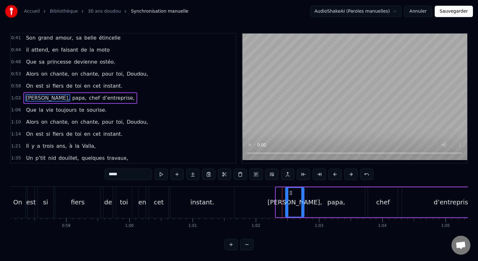
drag, startPoint x: 277, startPoint y: 200, endPoint x: 287, endPoint y: 200, distance: 9.8
click at [287, 200] on icon at bounding box center [287, 202] width 3 height 5
click at [16, 100] on span "1:02" at bounding box center [16, 98] width 10 height 6
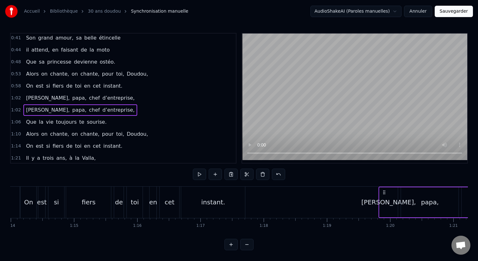
scroll to position [0, 4681]
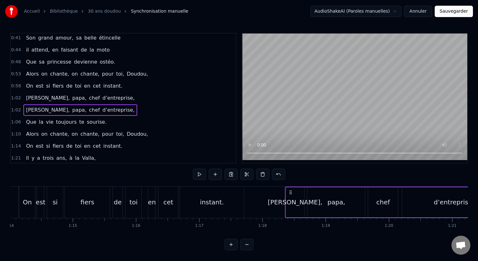
drag, startPoint x: 290, startPoint y: 190, endPoint x: 290, endPoint y: 196, distance: 5.7
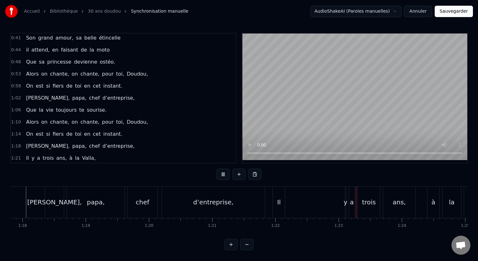
scroll to position [0, 4931]
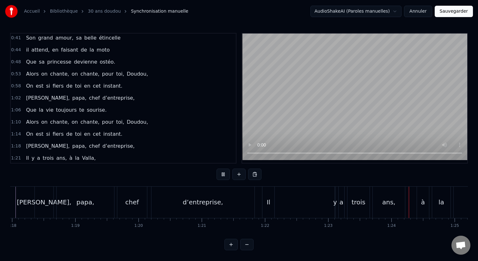
click at [265, 202] on div "Il" at bounding box center [268, 202] width 12 height 31
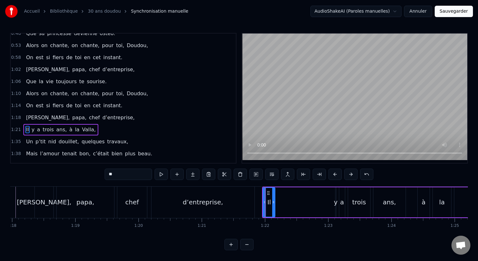
scroll to position [134, 0]
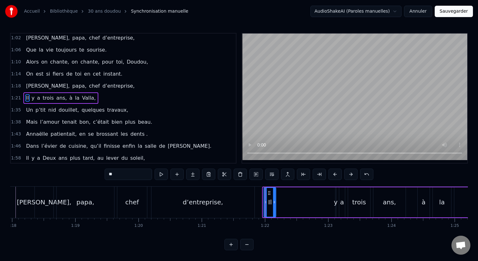
click at [268, 191] on icon at bounding box center [269, 192] width 5 height 5
click at [14, 95] on span "1:21" at bounding box center [16, 98] width 10 height 6
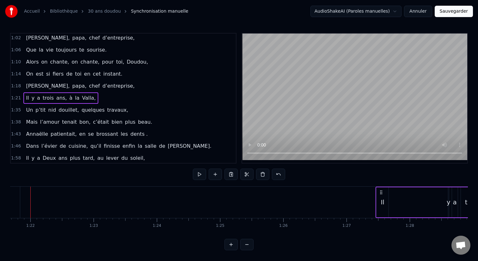
scroll to position [0, 5166]
drag, startPoint x: 268, startPoint y: 192, endPoint x: 373, endPoint y: 191, distance: 104.0
click at [373, 191] on icon at bounding box center [372, 192] width 5 height 5
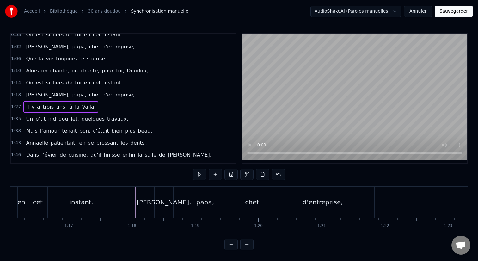
scroll to position [124, 0]
click at [12, 60] on span "1:06" at bounding box center [16, 59] width 10 height 6
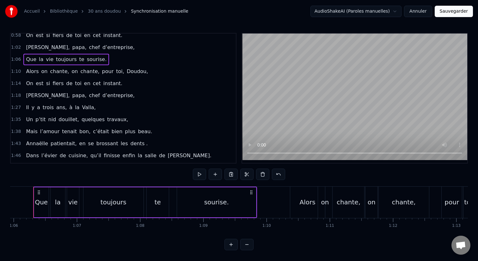
scroll to position [0, 4162]
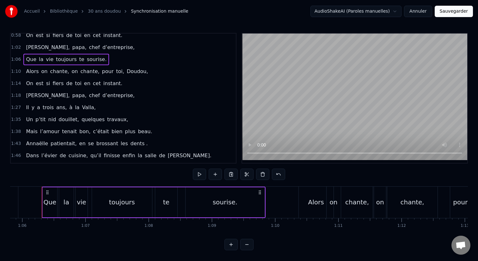
click at [44, 194] on div "Que" at bounding box center [50, 202] width 15 height 30
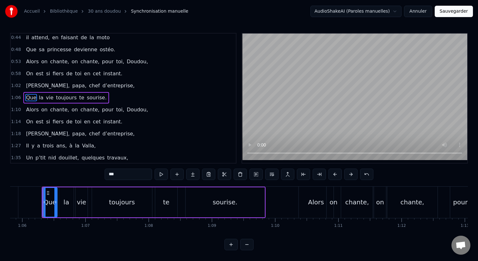
scroll to position [86, 0]
click at [47, 196] on div at bounding box center [47, 202] width 3 height 29
click at [15, 96] on span "1:06" at bounding box center [16, 98] width 10 height 6
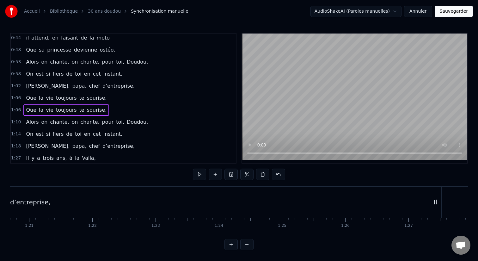
scroll to position [0, 5099]
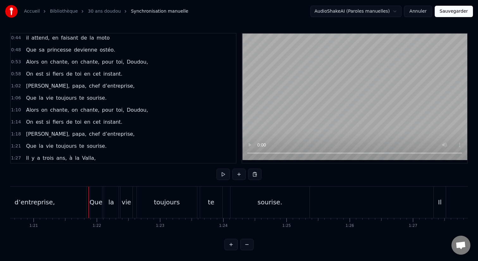
click at [91, 196] on div "Que" at bounding box center [96, 202] width 12 height 31
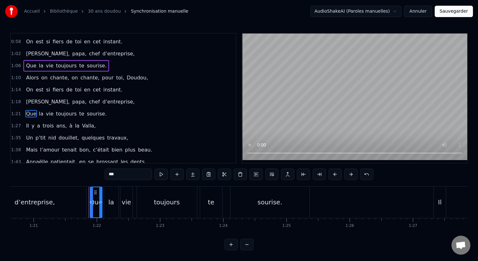
scroll to position [134, 0]
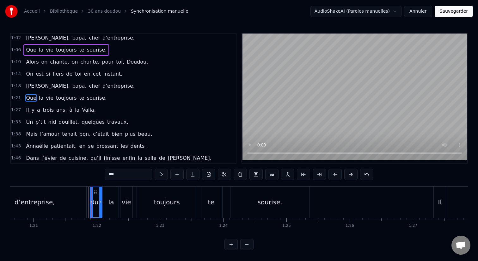
click at [15, 102] on div "1:21 Que la vie toujours te sourise." at bounding box center [123, 98] width 225 height 12
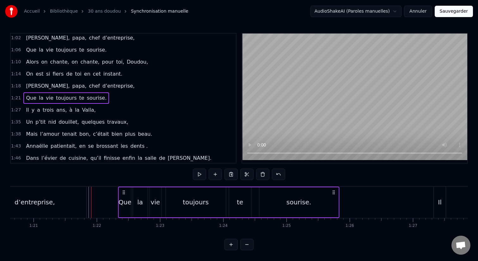
drag, startPoint x: 93, startPoint y: 191, endPoint x: 121, endPoint y: 191, distance: 28.1
click at [121, 191] on icon at bounding box center [123, 192] width 5 height 5
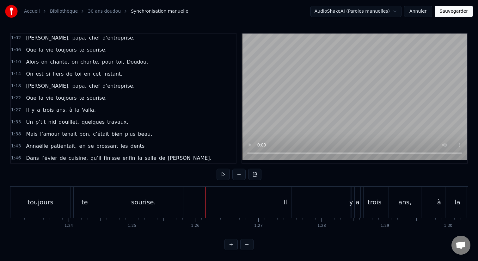
scroll to position [0, 5260]
click at [345, 198] on div "y" at bounding box center [345, 201] width 4 height 9
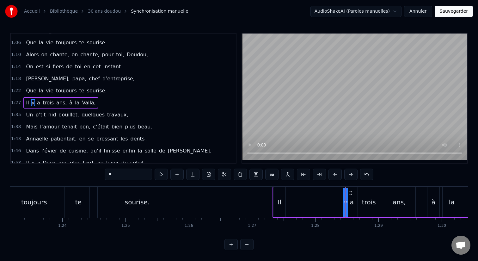
scroll to position [146, 0]
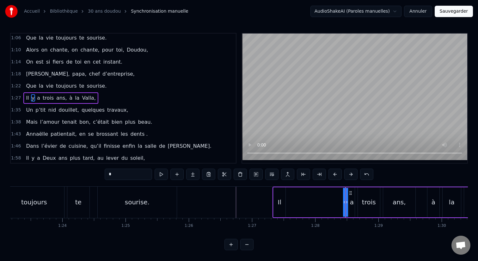
drag, startPoint x: 344, startPoint y: 203, endPoint x: 332, endPoint y: 203, distance: 12.0
click at [332, 203] on div "Il y a trois ans, à [GEOGRAPHIC_DATA]," at bounding box center [400, 202] width 254 height 31
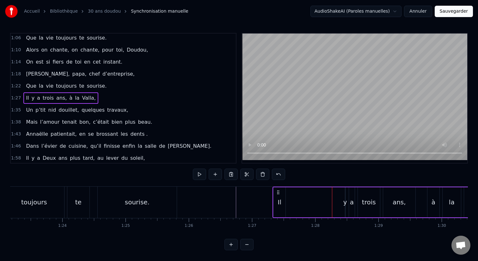
click at [346, 203] on div "y" at bounding box center [345, 201] width 4 height 9
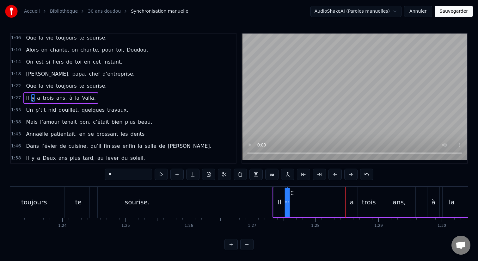
drag, startPoint x: 349, startPoint y: 194, endPoint x: 291, endPoint y: 198, distance: 58.3
click at [291, 198] on div "Il y a trois ans, à [GEOGRAPHIC_DATA]," at bounding box center [400, 202] width 254 height 31
click at [351, 203] on div "a" at bounding box center [352, 201] width 4 height 9
drag, startPoint x: 355, startPoint y: 193, endPoint x: 295, endPoint y: 199, distance: 60.0
click at [295, 199] on div "Il y a trois ans, à [GEOGRAPHIC_DATA]," at bounding box center [400, 202] width 254 height 31
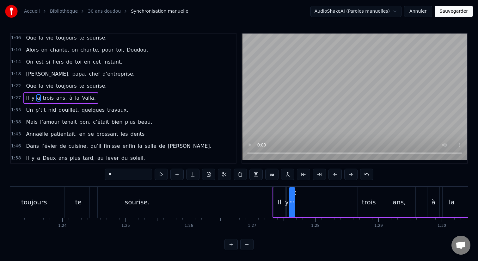
click at [361, 198] on div "trois" at bounding box center [369, 202] width 22 height 30
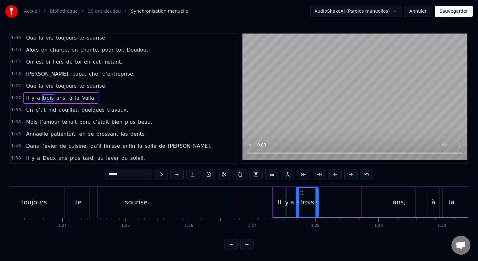
drag, startPoint x: 363, startPoint y: 191, endPoint x: 301, endPoint y: 191, distance: 61.7
click at [301, 191] on icon at bounding box center [301, 192] width 5 height 5
click at [400, 194] on div "ans," at bounding box center [399, 202] width 32 height 30
type input "****"
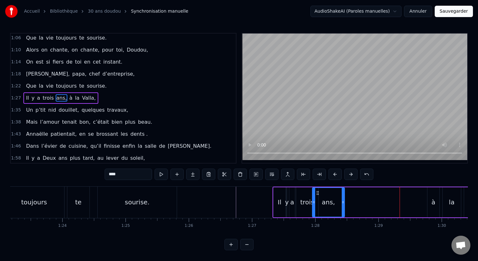
drag, startPoint x: 388, startPoint y: 193, endPoint x: 318, endPoint y: 196, distance: 70.6
click at [318, 196] on div "ans," at bounding box center [329, 202] width 32 height 29
drag, startPoint x: 343, startPoint y: 201, endPoint x: 330, endPoint y: 201, distance: 12.3
click at [332, 201] on icon at bounding box center [333, 202] width 3 height 5
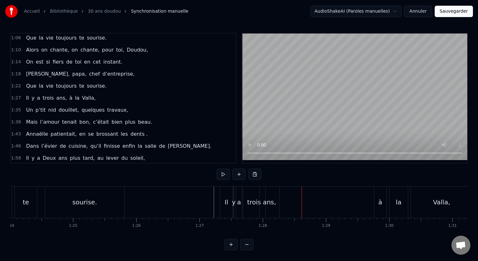
scroll to position [0, 5334]
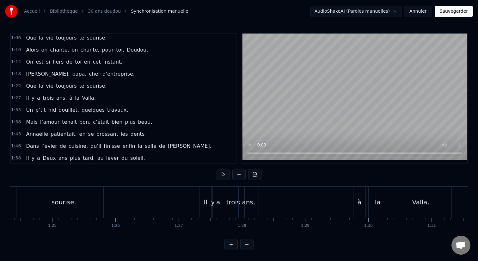
click at [359, 202] on div "à" at bounding box center [360, 201] width 4 height 9
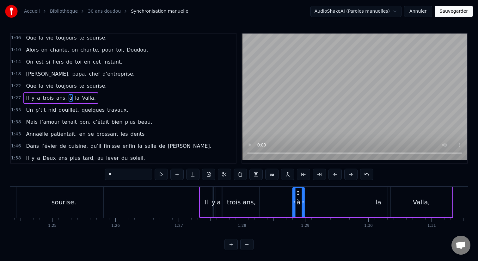
drag, startPoint x: 359, startPoint y: 192, endPoint x: 298, endPoint y: 194, distance: 61.7
click at [298, 194] on icon at bounding box center [297, 192] width 5 height 5
click at [378, 194] on div "la" at bounding box center [378, 202] width 18 height 30
drag, startPoint x: 375, startPoint y: 193, endPoint x: 311, endPoint y: 194, distance: 64.2
click at [311, 194] on icon at bounding box center [310, 192] width 5 height 5
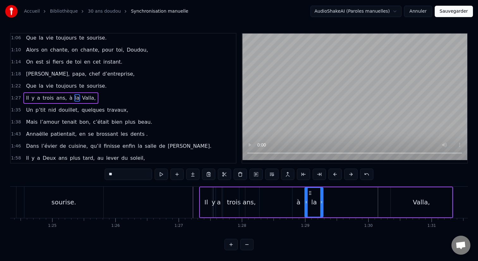
click at [407, 195] on div "Valla," at bounding box center [421, 202] width 61 height 30
type input "******"
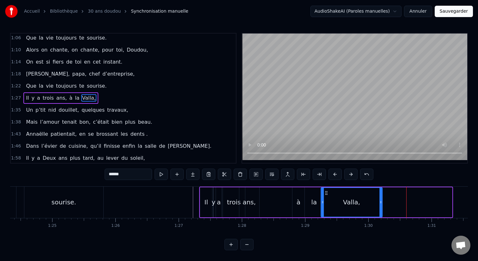
drag, startPoint x: 396, startPoint y: 194, endPoint x: 326, endPoint y: 197, distance: 69.9
click at [326, 197] on div "Valla," at bounding box center [351, 202] width 61 height 29
click at [275, 207] on div "Il y a trois ans, à [GEOGRAPHIC_DATA]," at bounding box center [291, 202] width 184 height 31
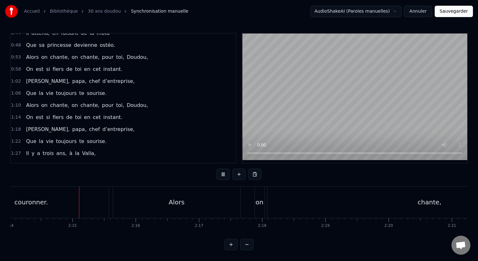
scroll to position [0, 8480]
click at [174, 191] on div "Alors" at bounding box center [172, 202] width 127 height 31
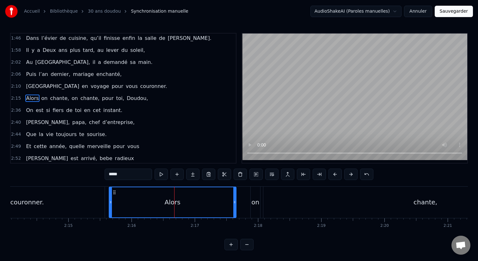
scroll to position [254, 0]
drag, startPoint x: 235, startPoint y: 203, endPoint x: 150, endPoint y: 201, distance: 84.4
click at [150, 201] on icon at bounding box center [150, 202] width 3 height 5
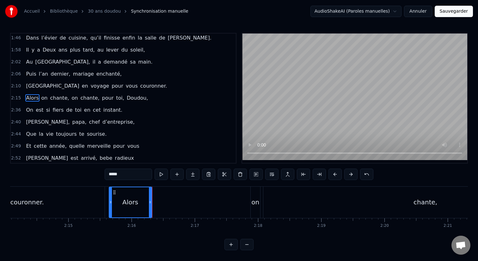
drag, startPoint x: 253, startPoint y: 202, endPoint x: 248, endPoint y: 202, distance: 4.4
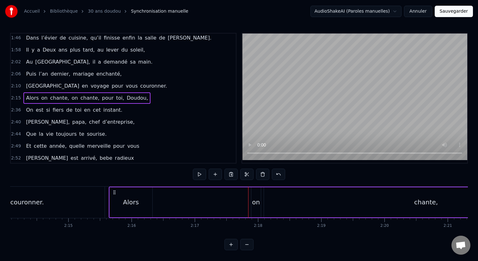
click at [252, 202] on div "on" at bounding box center [256, 201] width 8 height 9
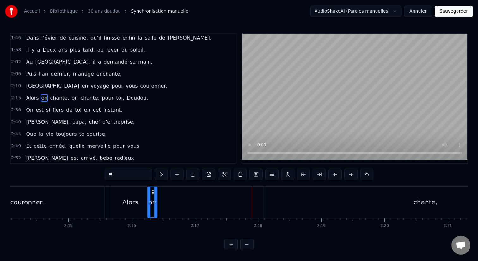
drag, startPoint x: 255, startPoint y: 191, endPoint x: 152, endPoint y: 196, distance: 102.9
click at [152, 196] on div "on" at bounding box center [152, 202] width 9 height 30
click at [120, 197] on div "Alors" at bounding box center [130, 202] width 43 height 31
click at [400, 200] on div "chante," at bounding box center [425, 202] width 324 height 31
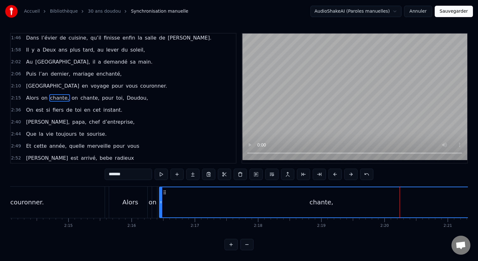
drag, startPoint x: 268, startPoint y: 190, endPoint x: 164, endPoint y: 190, distance: 104.4
click at [164, 190] on icon at bounding box center [164, 192] width 5 height 5
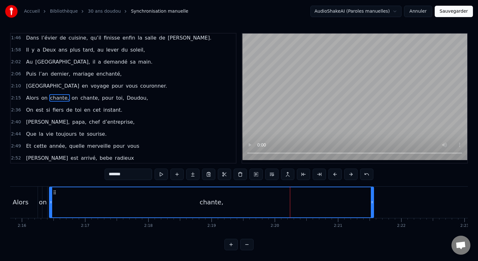
scroll to position [0, 8623]
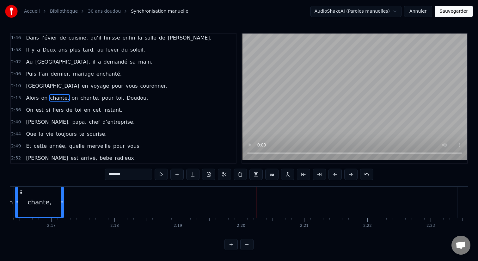
drag, startPoint x: 339, startPoint y: 204, endPoint x: 60, endPoint y: 210, distance: 278.7
click at [61, 210] on div at bounding box center [62, 202] width 3 height 30
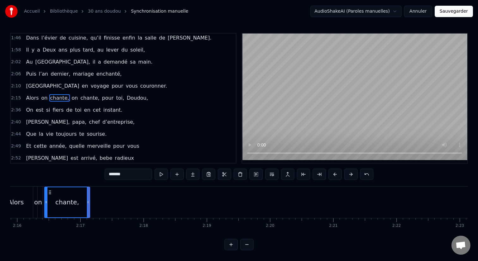
scroll to position [0, 8580]
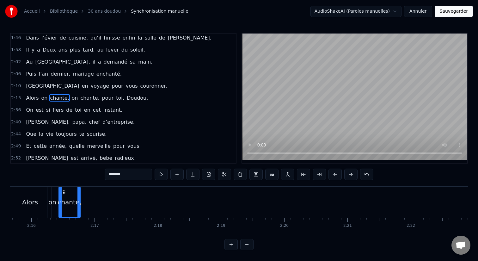
drag, startPoint x: 101, startPoint y: 206, endPoint x: 78, endPoint y: 205, distance: 23.4
click at [78, 205] on div at bounding box center [78, 202] width 3 height 30
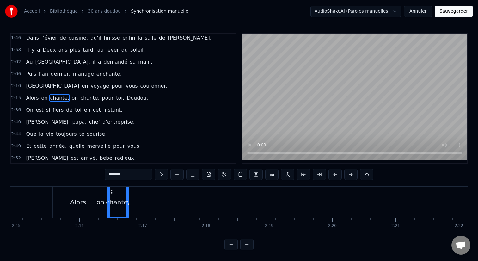
scroll to position [0, 8528]
click at [25, 100] on span "Alors" at bounding box center [32, 97] width 14 height 7
type input "*****"
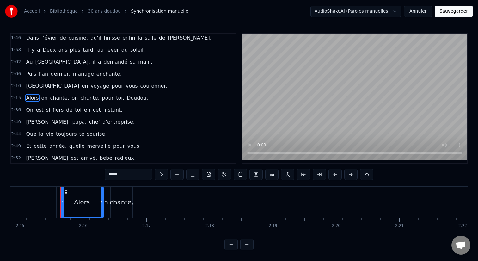
click at [21, 99] on div "2:15 Alors on chante, on chante, pour toi, [PERSON_NAME]," at bounding box center [123, 98] width 225 height 12
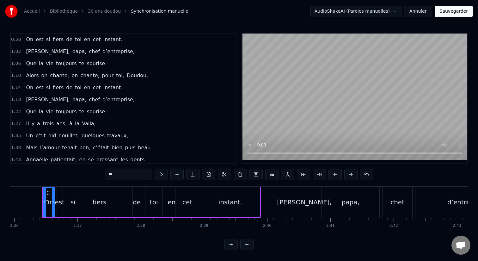
scroll to position [114, 0]
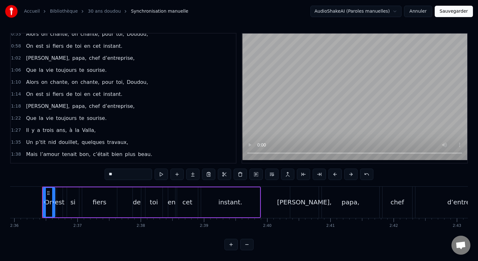
click at [14, 85] on div "1:10 Alors on chante, on chante, pour toi, [PERSON_NAME]," at bounding box center [123, 82] width 225 height 12
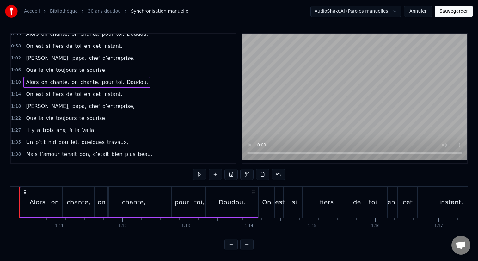
scroll to position [0, 4419]
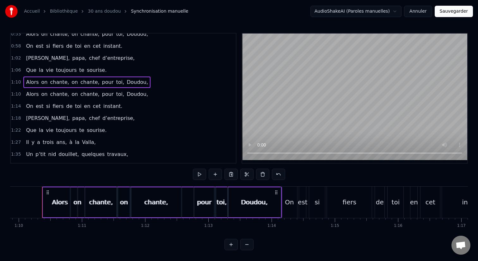
drag, startPoint x: 41, startPoint y: 193, endPoint x: 62, endPoint y: 194, distance: 20.6
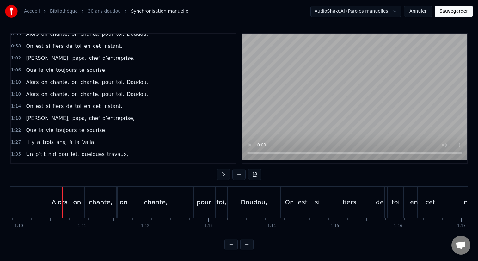
click at [48, 194] on div "Alors" at bounding box center [59, 202] width 35 height 31
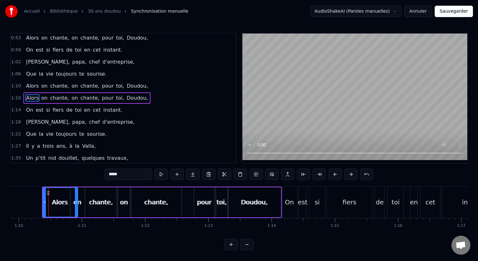
drag, startPoint x: 48, startPoint y: 194, endPoint x: 55, endPoint y: 194, distance: 7.3
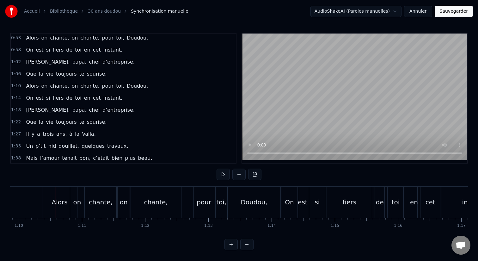
click at [12, 88] on span "1:10" at bounding box center [16, 86] width 10 height 6
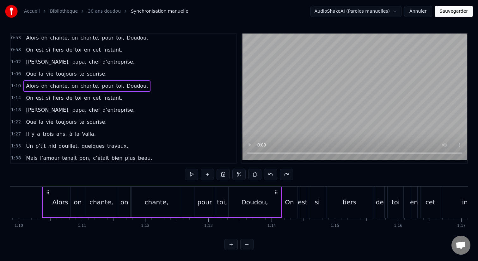
copy div "Lo ipsumd- sitam- consec, adipi Elitse doe te, I’utlab, etd magnaali en adminim…"
click at [46, 203] on div "Alors" at bounding box center [60, 202] width 35 height 30
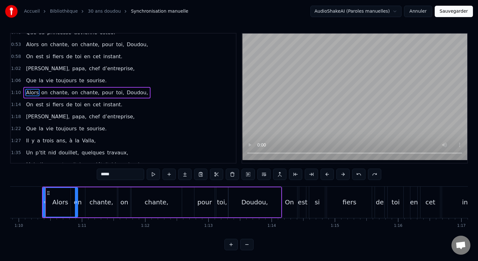
scroll to position [98, 0]
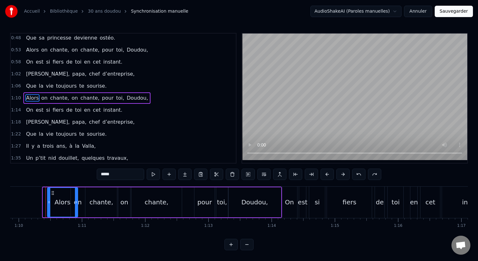
drag, startPoint x: 43, startPoint y: 203, endPoint x: 49, endPoint y: 203, distance: 6.0
click at [49, 203] on icon at bounding box center [49, 202] width 3 height 5
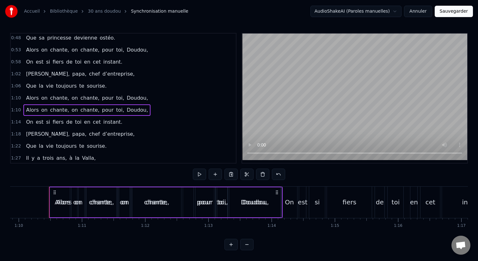
click at [48, 189] on div "Alors" at bounding box center [62, 202] width 29 height 31
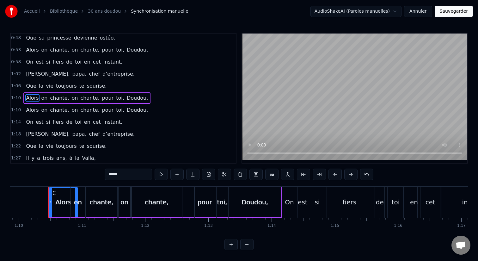
drag, startPoint x: 48, startPoint y: 188, endPoint x: 63, endPoint y: 188, distance: 15.2
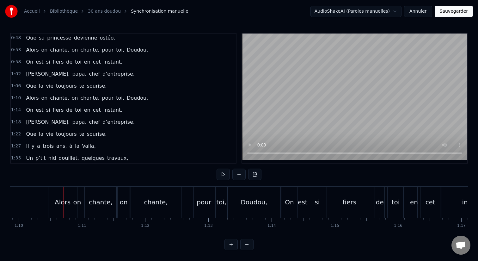
scroll to position [0, 4500]
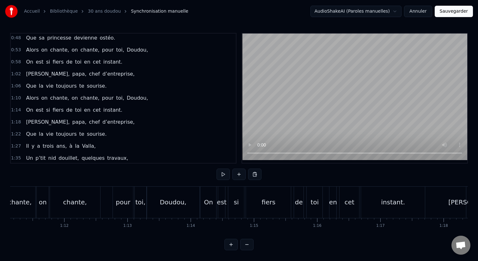
click at [91, 8] on div "Accueil Bibliothèque 30 ans doudou Synchronisation manuelle" at bounding box center [96, 11] width 183 height 13
click at [91, 9] on link "30 ans doudou" at bounding box center [104, 11] width 33 height 6
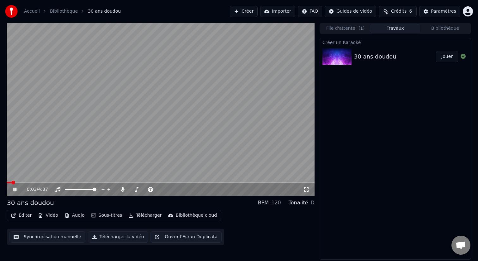
click at [345, 31] on button "File d'attente ( 1 )" at bounding box center [346, 28] width 50 height 9
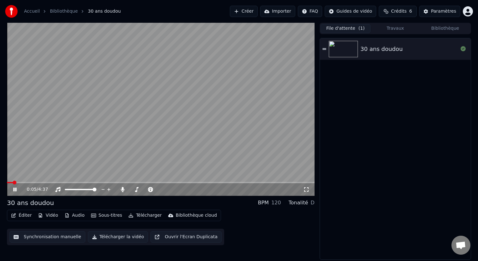
click at [350, 48] on img at bounding box center [343, 49] width 29 height 16
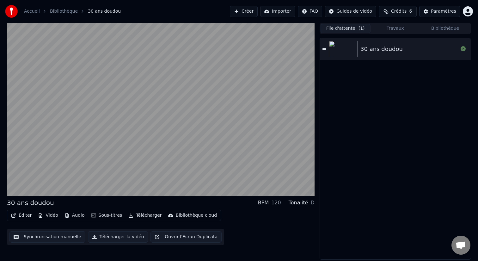
click at [373, 48] on div "30 ans doudou" at bounding box center [381, 49] width 42 height 9
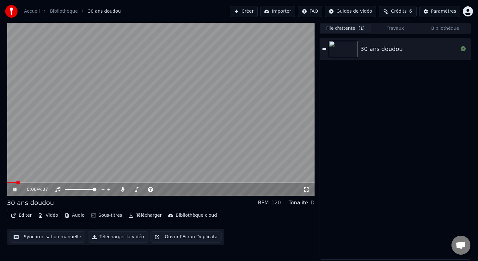
click at [58, 8] on div "Accueil Bibliothèque 30 ans doudou" at bounding box center [63, 11] width 116 height 13
click at [58, 9] on link "Bibliothèque" at bounding box center [64, 11] width 28 height 6
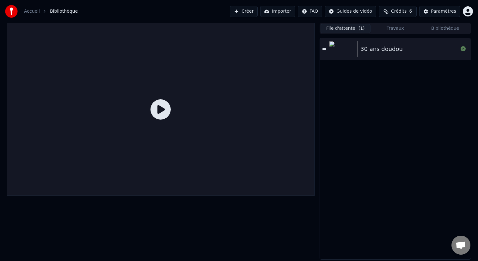
click at [241, 14] on button "Créer" at bounding box center [244, 11] width 28 height 11
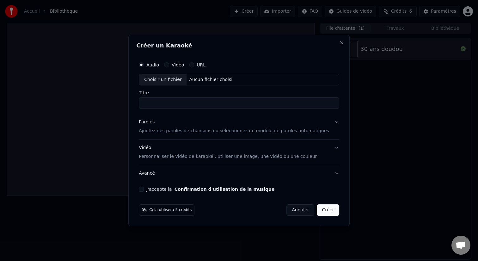
click at [170, 79] on div "Choisir un fichier" at bounding box center [162, 79] width 47 height 11
type input "**********"
click at [233, 135] on button "Paroles Ajoutez des paroles de chansons ou sélectionnez un modèle de paroles au…" at bounding box center [239, 126] width 200 height 25
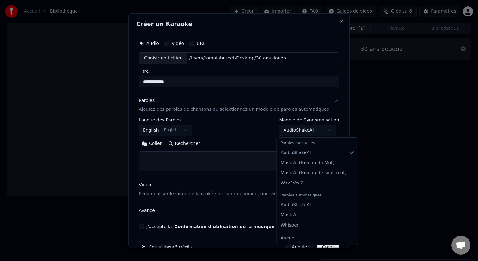
click at [291, 130] on body "**********" at bounding box center [239, 130] width 478 height 261
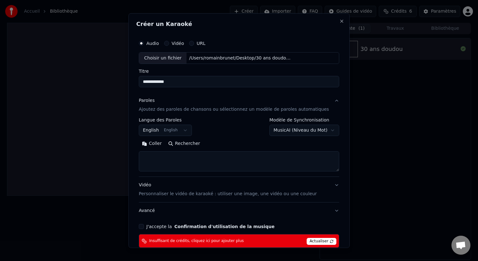
click at [308, 133] on body "**********" at bounding box center [239, 130] width 478 height 261
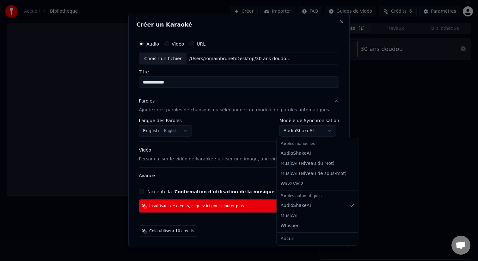
click at [287, 132] on body "**********" at bounding box center [239, 130] width 478 height 261
select select "**********"
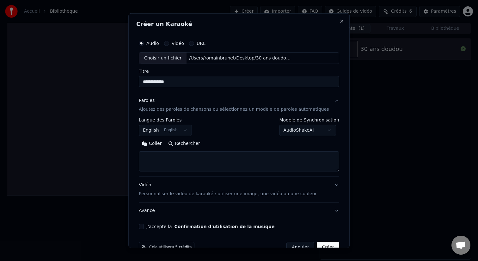
click at [244, 159] on textarea at bounding box center [239, 161] width 200 height 20
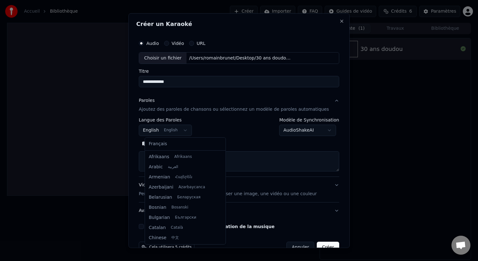
click at [184, 130] on body "**********" at bounding box center [239, 130] width 478 height 261
select select "**"
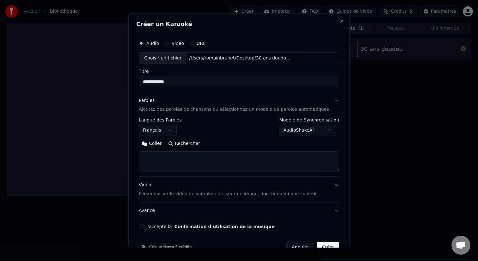
click at [188, 156] on textarea at bounding box center [239, 161] width 200 height 20
paste textarea
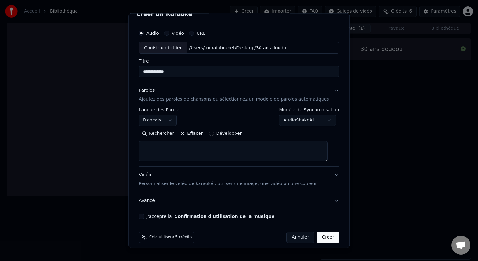
drag, startPoint x: 167, startPoint y: 156, endPoint x: 148, endPoint y: 146, distance: 22.1
click at [148, 146] on textarea at bounding box center [233, 151] width 189 height 20
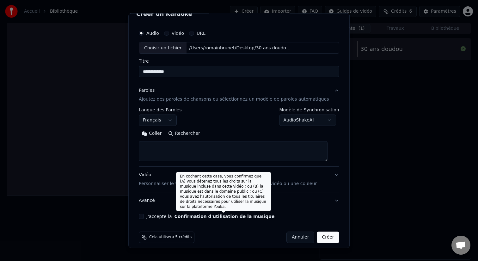
paste textarea "**********"
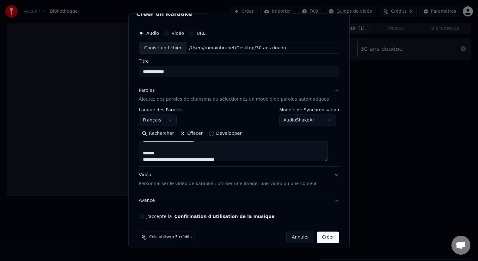
scroll to position [53, 0]
drag, startPoint x: 167, startPoint y: 151, endPoint x: 150, endPoint y: 151, distance: 16.8
click at [150, 151] on textarea at bounding box center [233, 151] width 189 height 20
drag, startPoint x: 177, startPoint y: 154, endPoint x: 153, endPoint y: 154, distance: 23.7
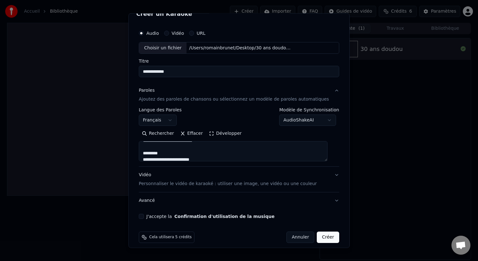
click at [153, 154] on textarea at bounding box center [233, 151] width 189 height 20
paste textarea "**********"
drag, startPoint x: 178, startPoint y: 149, endPoint x: 148, endPoint y: 150, distance: 30.1
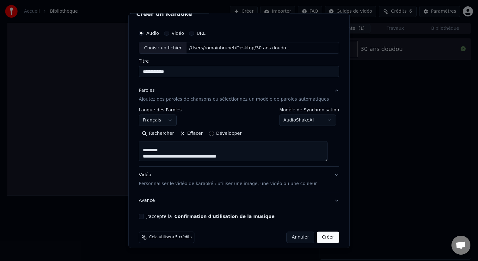
click at [148, 150] on textarea at bounding box center [233, 151] width 189 height 20
drag, startPoint x: 171, startPoint y: 148, endPoint x: 150, endPoint y: 148, distance: 21.5
click at [150, 148] on textarea at bounding box center [233, 151] width 189 height 20
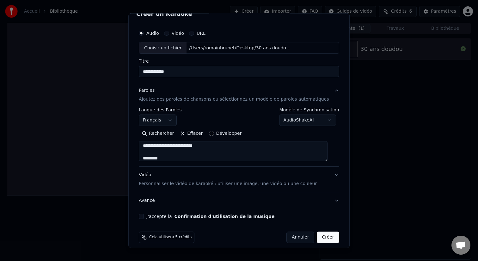
click at [181, 150] on textarea at bounding box center [233, 151] width 189 height 20
paste textarea "**********"
drag, startPoint x: 183, startPoint y: 147, endPoint x: 149, endPoint y: 147, distance: 34.2
click at [149, 147] on textarea at bounding box center [233, 151] width 189 height 20
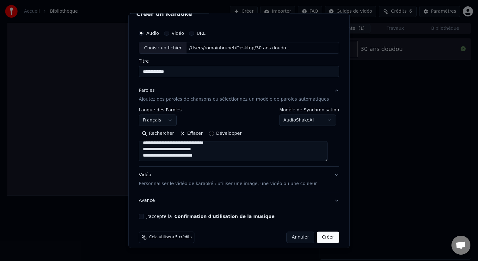
scroll to position [364, 0]
click at [169, 145] on textarea at bounding box center [233, 151] width 189 height 20
drag, startPoint x: 166, startPoint y: 145, endPoint x: 148, endPoint y: 145, distance: 17.7
click at [148, 145] on textarea at bounding box center [233, 151] width 189 height 20
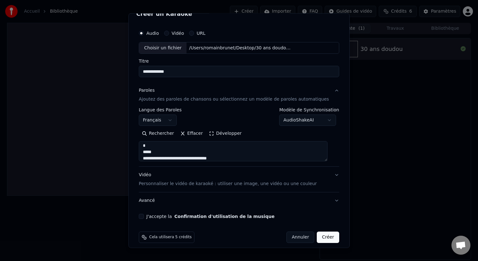
click at [164, 148] on textarea at bounding box center [233, 151] width 189 height 20
drag, startPoint x: 164, startPoint y: 150, endPoint x: 147, endPoint y: 150, distance: 17.1
click at [147, 150] on textarea at bounding box center [233, 151] width 189 height 20
click at [214, 136] on button "Développer" at bounding box center [225, 133] width 39 height 10
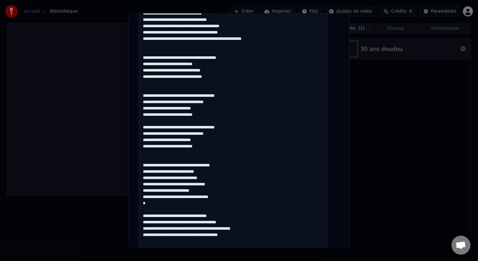
scroll to position [270, 0]
click at [170, 85] on textarea at bounding box center [233, 79] width 189 height 397
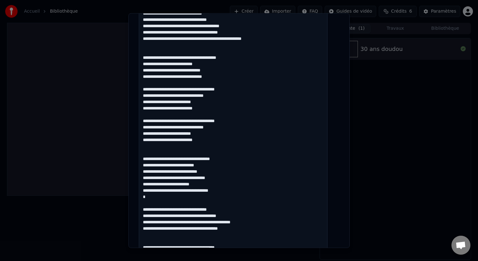
scroll to position [270, 0]
click at [154, 46] on textarea at bounding box center [233, 79] width 189 height 397
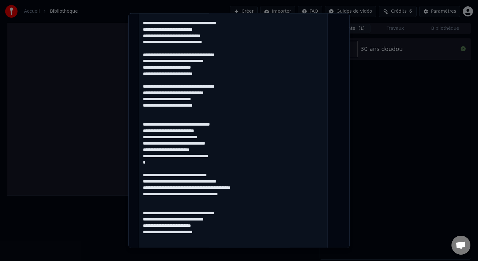
scroll to position [301, 0]
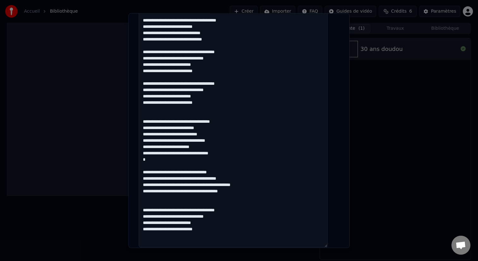
click at [172, 110] on textarea at bounding box center [233, 48] width 189 height 397
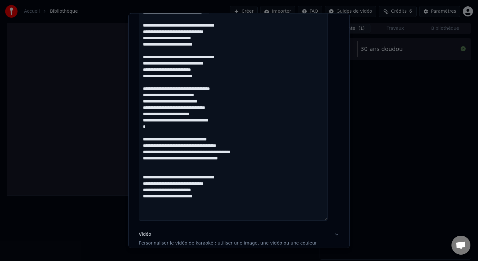
scroll to position [330, 0]
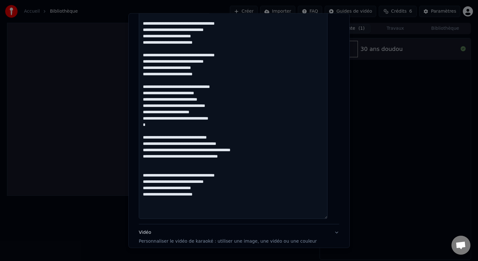
click at [157, 127] on textarea at bounding box center [233, 20] width 189 height 397
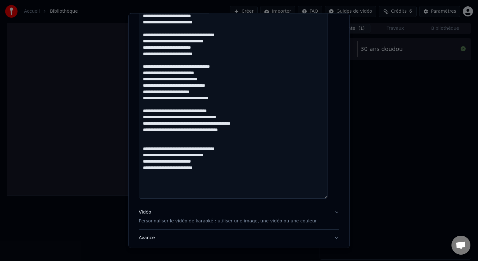
scroll to position [353, 0]
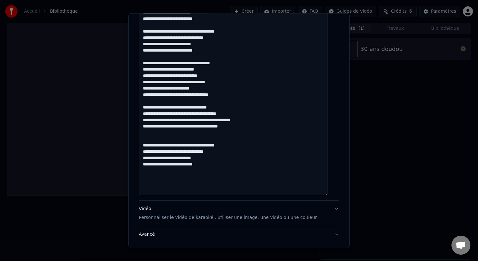
drag, startPoint x: 213, startPoint y: 157, endPoint x: 147, endPoint y: 140, distance: 67.4
paste textarea "**********"
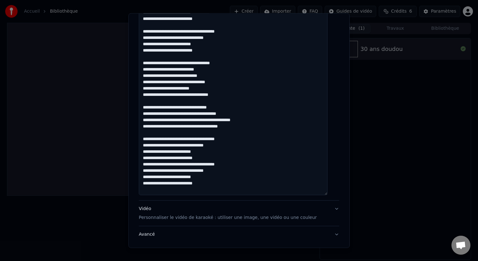
type textarea "**********"
click at [196, 215] on p "Personnaliser le vidéo de karaoké : utiliser une image, une vidéo ou une couleur" at bounding box center [228, 217] width 178 height 6
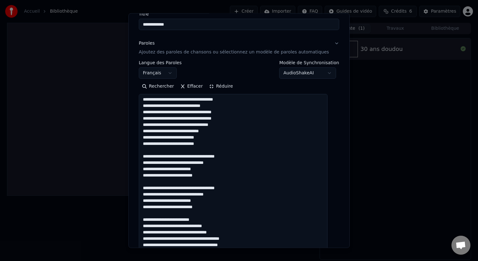
scroll to position [0, 0]
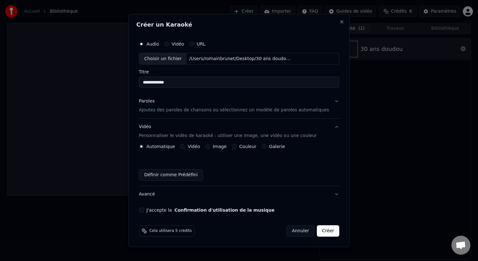
click at [149, 213] on div "**********" at bounding box center [239, 125] width 206 height 180
click at [144, 211] on button "J'accepte la Confirmation d'utilisation de la musique" at bounding box center [141, 209] width 5 height 5
click at [321, 229] on button "Créer" at bounding box center [328, 230] width 22 height 11
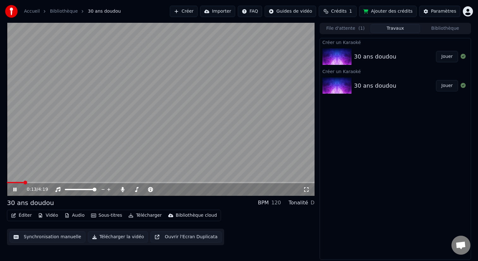
click at [16, 190] on icon at bounding box center [14, 190] width 3 height 4
click at [18, 189] on icon at bounding box center [19, 189] width 15 height 5
click at [17, 189] on icon at bounding box center [19, 189] width 15 height 5
click at [14, 191] on icon at bounding box center [15, 189] width 4 height 4
click at [138, 218] on button "Télécharger" at bounding box center [145, 215] width 38 height 9
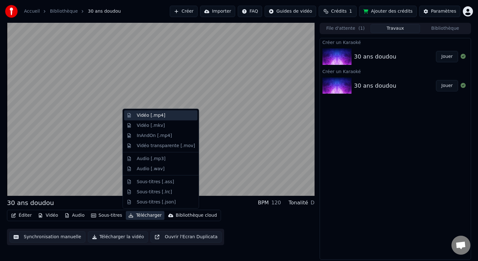
click at [155, 120] on div "Vidéo [.mp4]" at bounding box center [160, 115] width 73 height 10
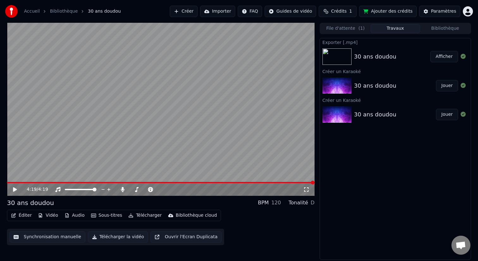
click at [437, 53] on button "Afficher" at bounding box center [444, 56] width 28 height 11
click at [435, 57] on button "Afficher" at bounding box center [444, 56] width 28 height 11
